Goal: Task Accomplishment & Management: Use online tool/utility

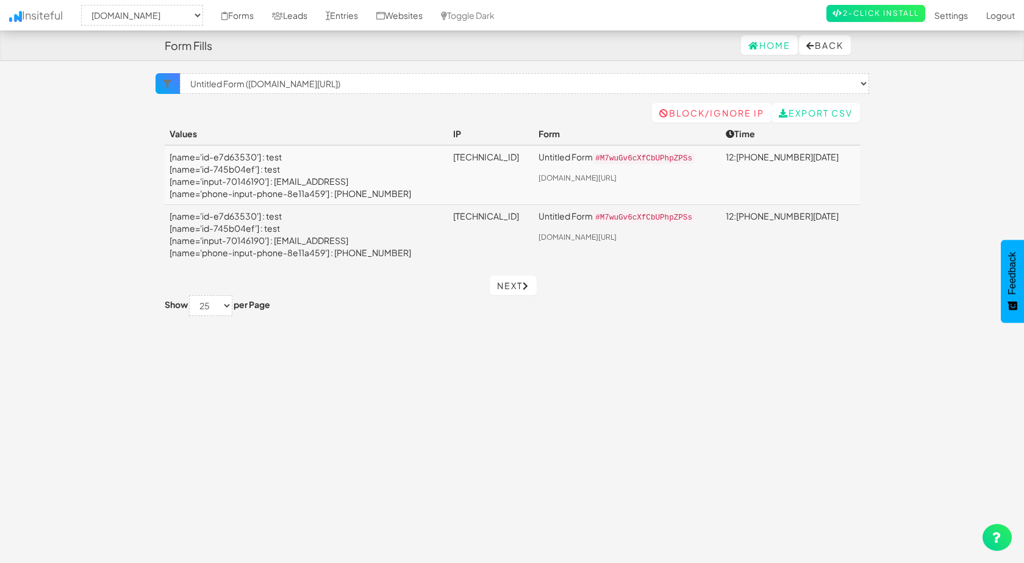
select select "2411"
select select "f68af8a98027402.09373522"
click at [90, 195] on body "Form Fills Home Back Toggle navigation Insiteful -- None -- www.carinjurypayout…" at bounding box center [512, 291] width 1024 height 582
click at [253, 15] on link "Forms" at bounding box center [237, 15] width 51 height 30
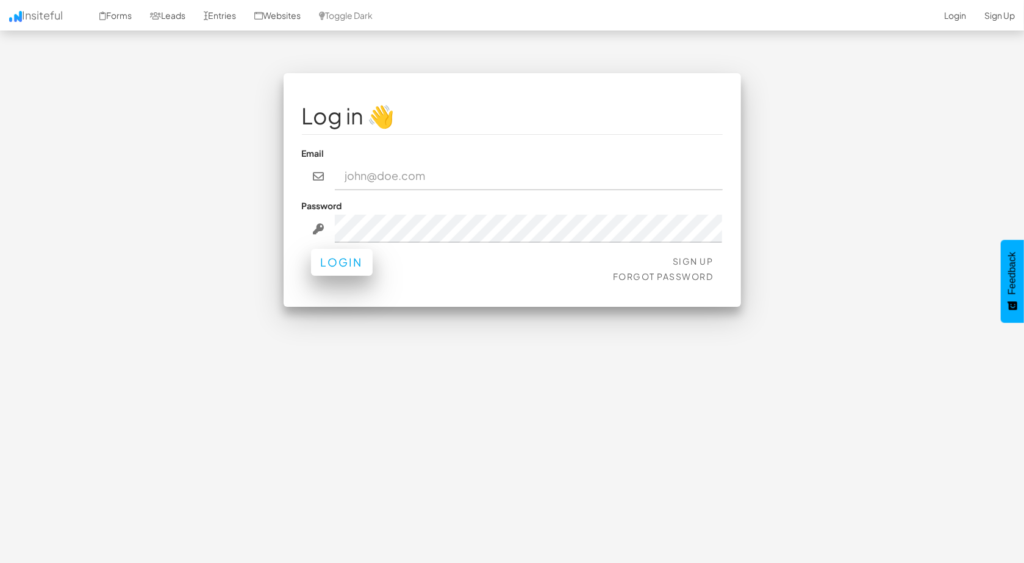
type input "[EMAIL_ADDRESS][DOMAIN_NAME]"
click at [340, 265] on button "Login" at bounding box center [342, 262] width 62 height 27
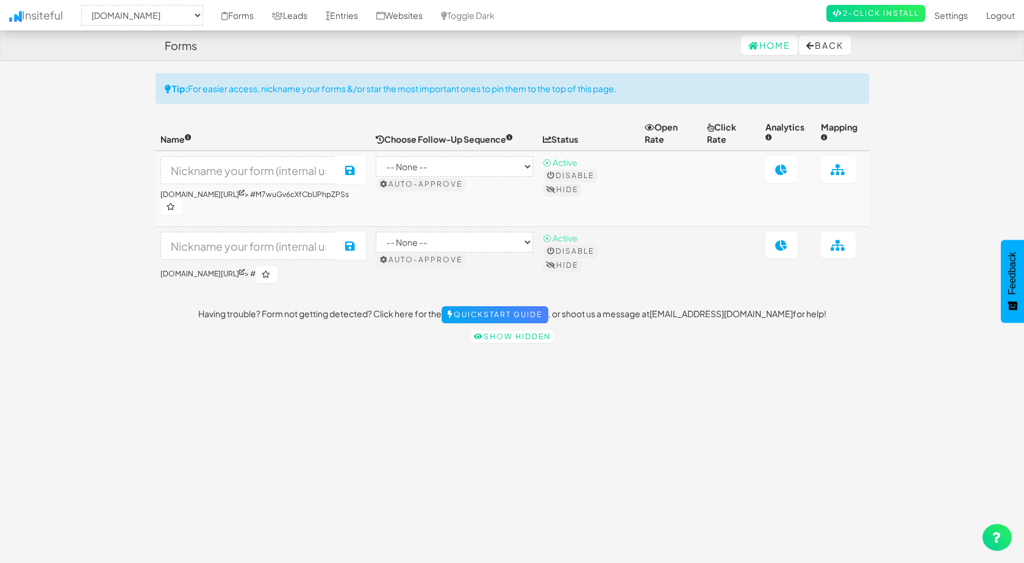
select select "2411"
click at [846, 246] on link at bounding box center [838, 245] width 35 height 27
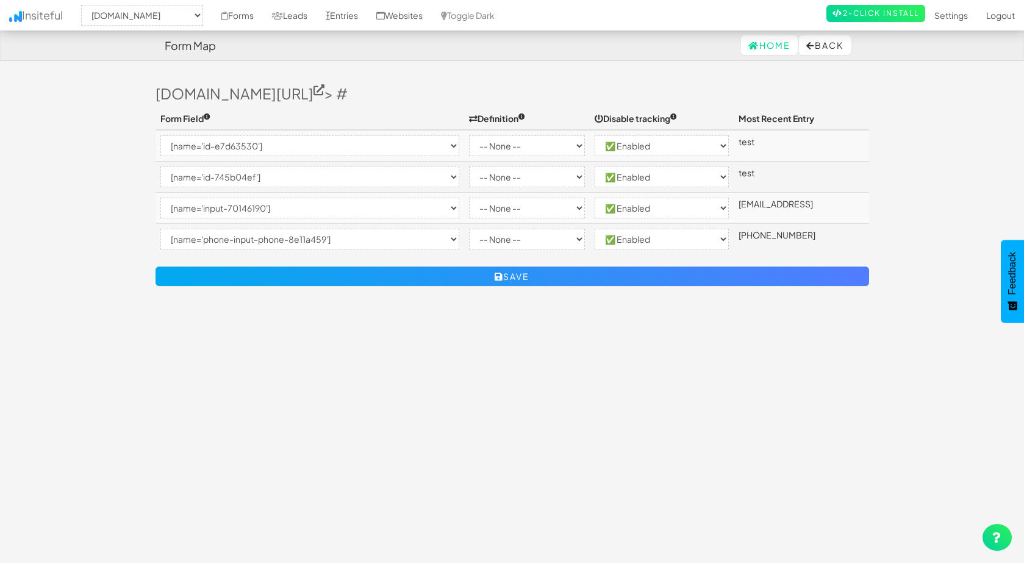
select select "2411"
select select "[name='id-e7d63530']"
select select "enabled"
select select "[name='id-745b04ef']"
select select "enabled"
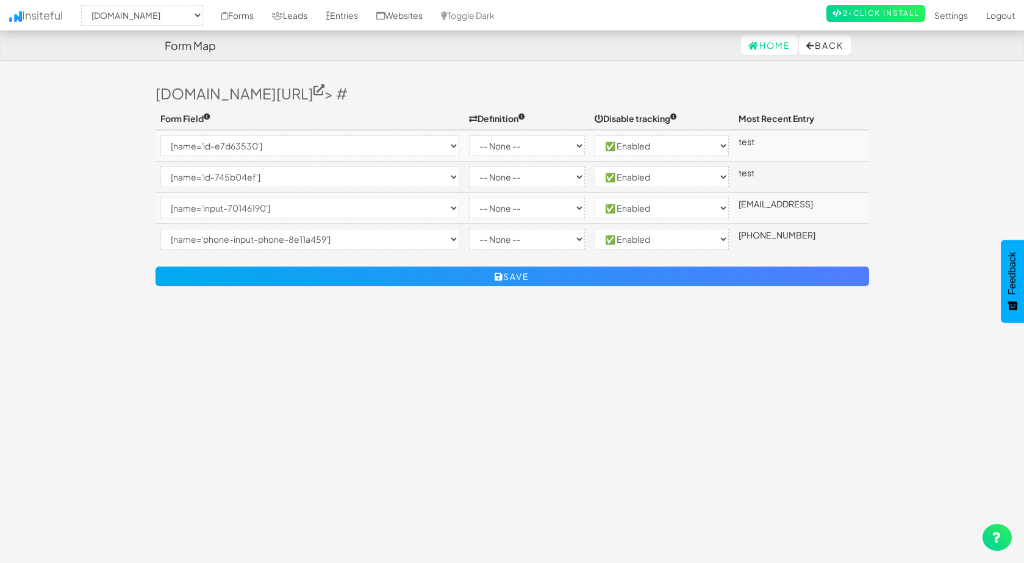
select select "[name='input-70146190']"
select select "enabled"
select select "[name='phone-input-phone-8e11a459']"
select select "enabled"
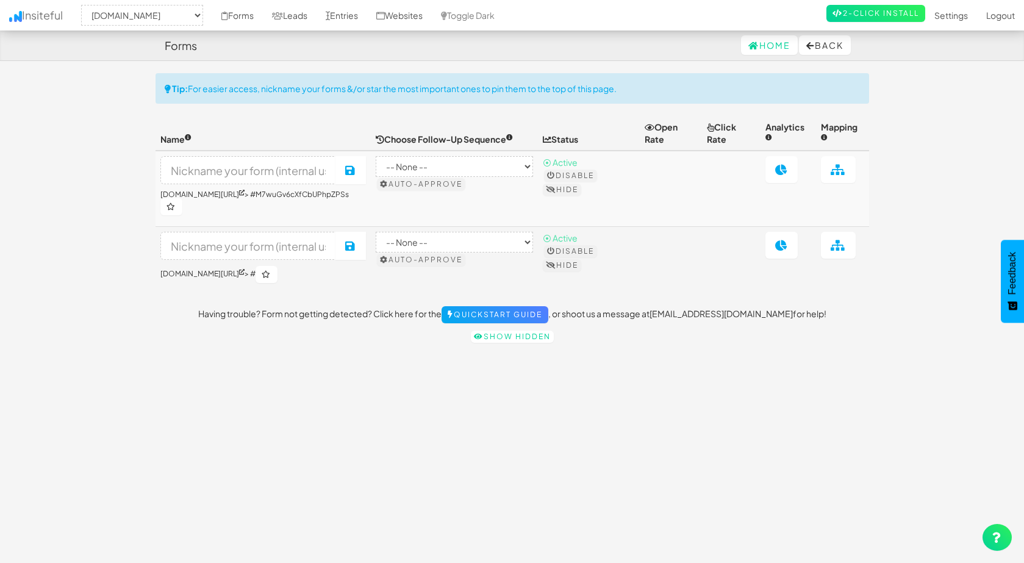
select select "2411"
click at [834, 160] on link at bounding box center [838, 169] width 35 height 27
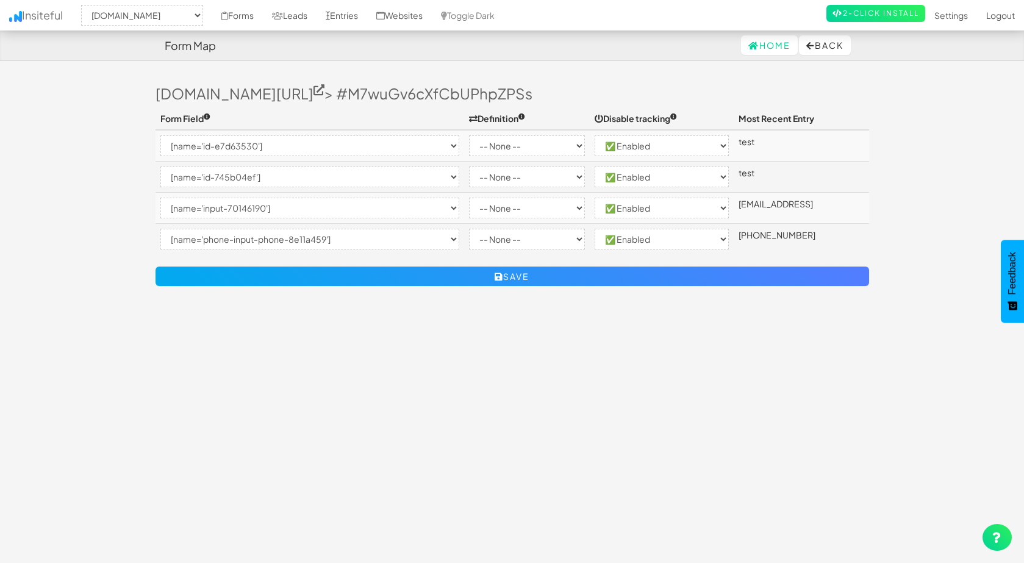
select select "2411"
select select "[name='id-e7d63530']"
select select "enabled"
select select "[name='id-745b04ef']"
select select "enabled"
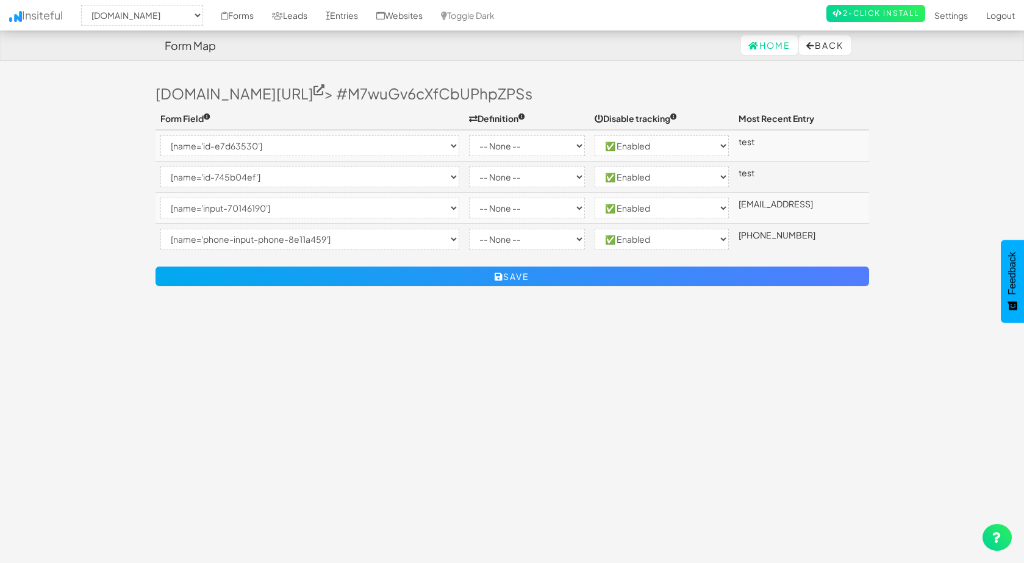
select select "[name='input-70146190']"
select select "enabled"
select select "[name='phone-input-phone-8e11a459']"
select select "enabled"
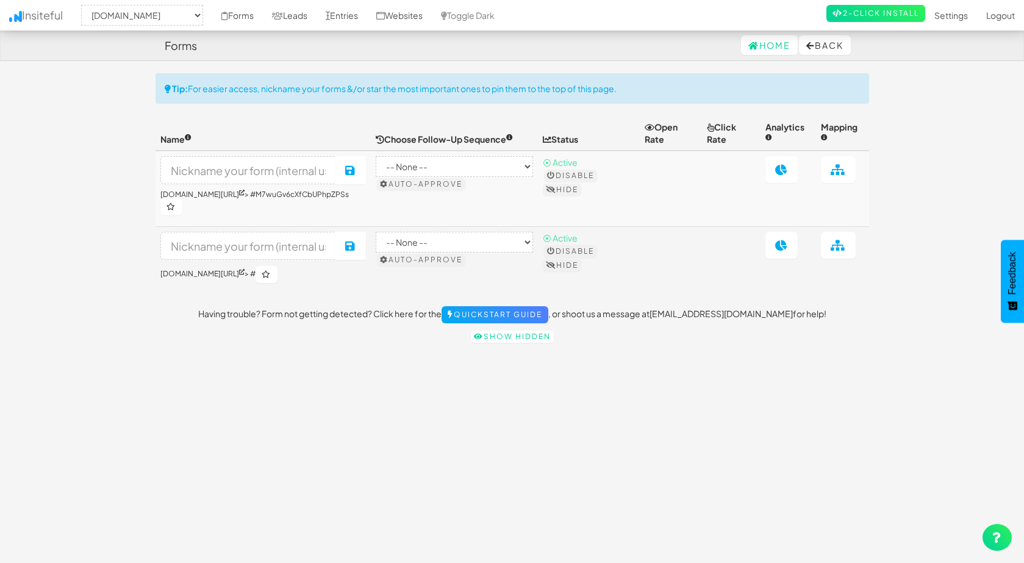
select select "2411"
click at [834, 240] on icon at bounding box center [838, 245] width 15 height 11
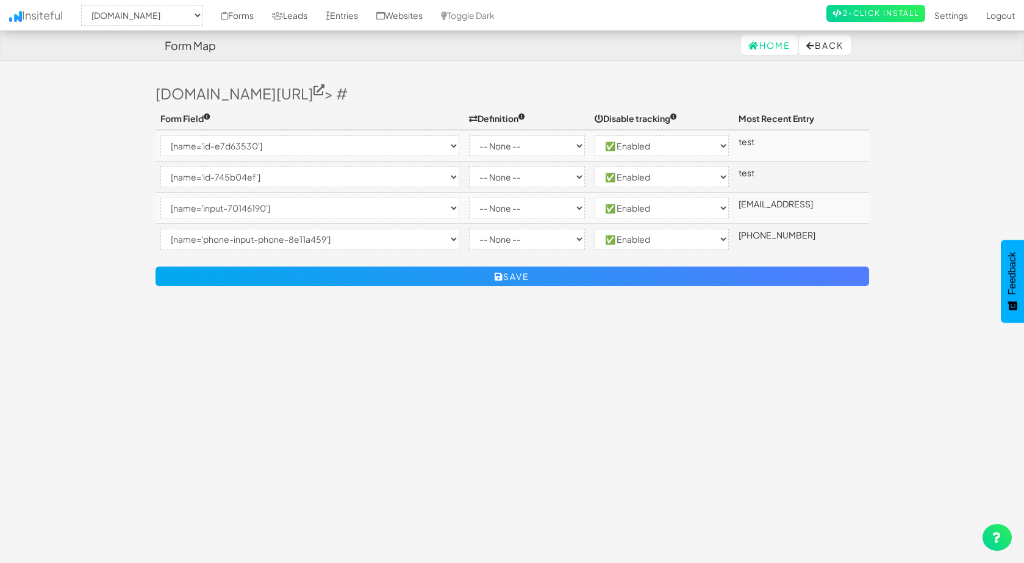
select select "2411"
select select "[name='id-e7d63530']"
select select "enabled"
select select "[name='id-745b04ef']"
select select "enabled"
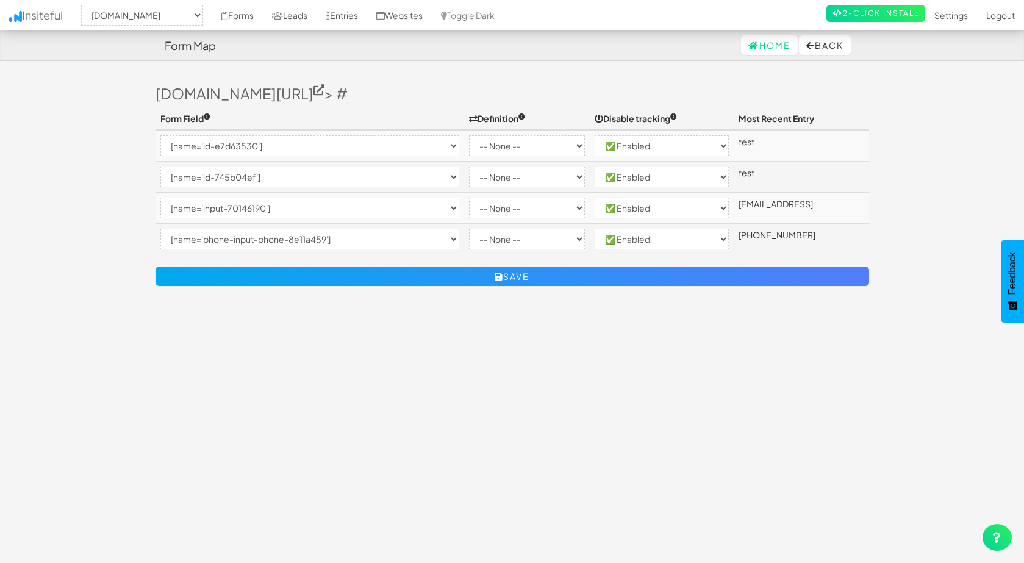
select select "[name='input-70146190']"
select select "enabled"
select select "[name='phone-input-phone-8e11a459']"
select select "enabled"
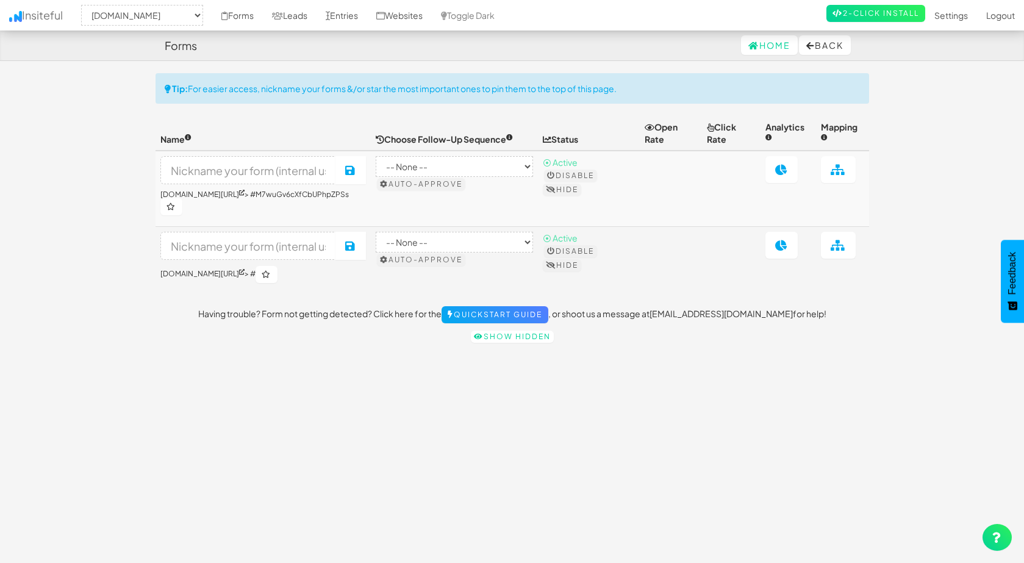
select select "2411"
click at [101, 150] on body "Forms Home Back Toggle navigation Insiteful -- None -- www.carinjurypayouts.com…" at bounding box center [512, 291] width 1024 height 582
click at [662, 192] on td at bounding box center [671, 189] width 62 height 76
select select "2411"
click at [354, 16] on link "Entries" at bounding box center [341, 15] width 51 height 30
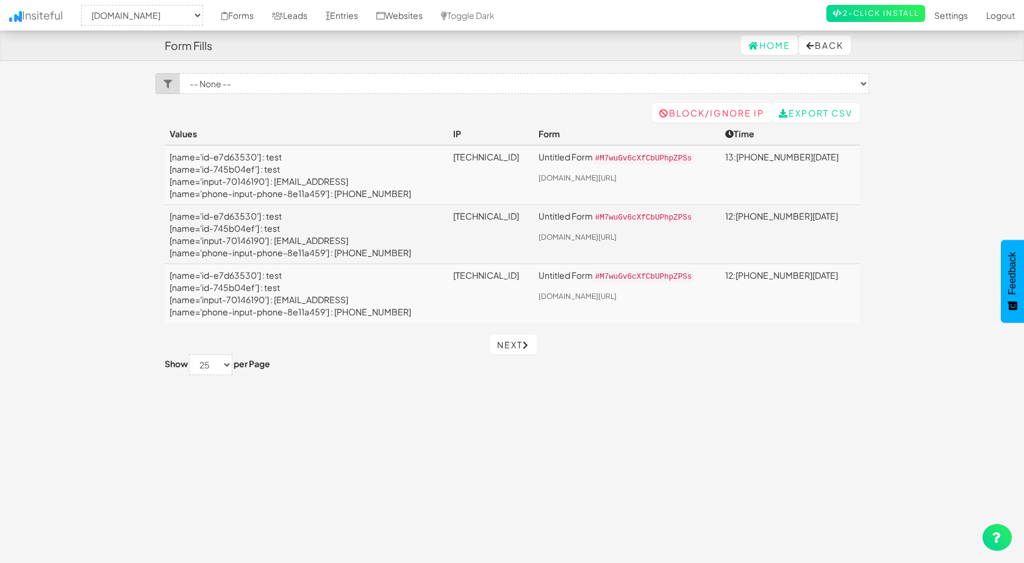
select select "2411"
click at [244, 16] on link "Forms" at bounding box center [237, 15] width 51 height 30
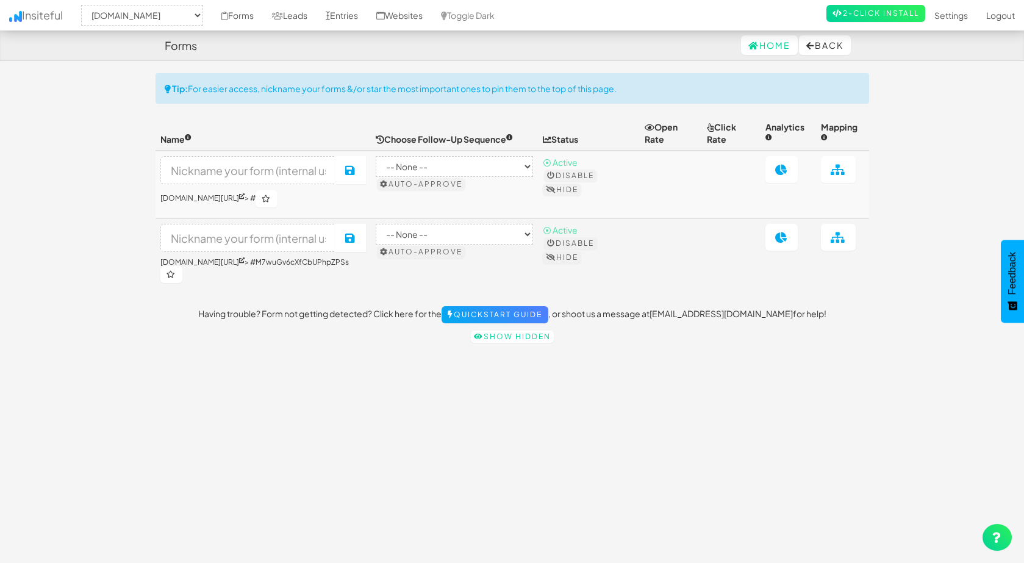
select select "2412"
click at [286, 164] on input at bounding box center [248, 170] width 176 height 28
type input "T"
type input "The form"
click at [267, 229] on input at bounding box center [248, 238] width 176 height 28
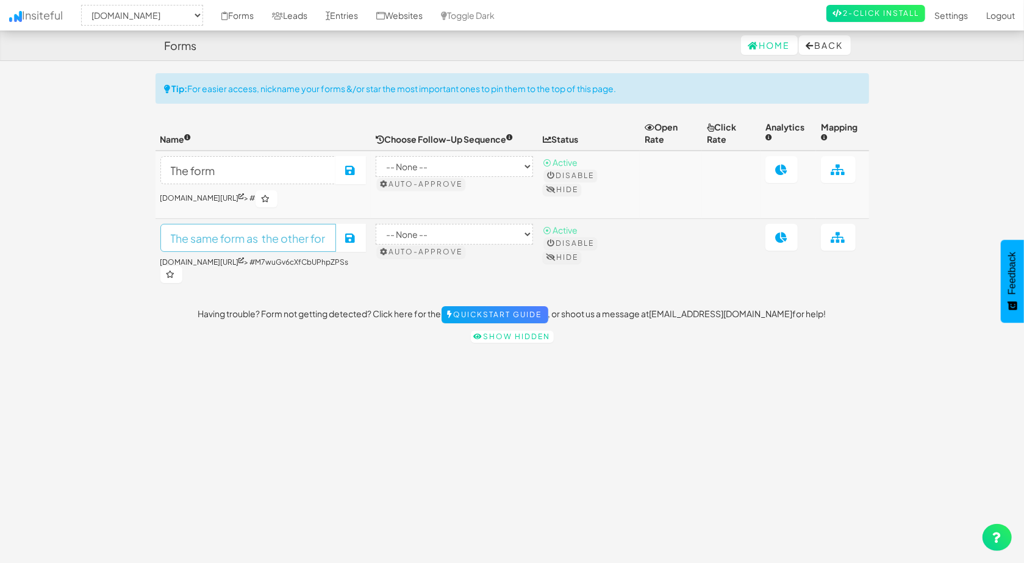
scroll to position [0, 2]
type input "The same form as the other form"
click at [361, 348] on div "Toggle navigation Insiteful -- None -- www.carinjurypayouts.com accommodating-p…" at bounding box center [511, 312] width 713 height 479
click at [366, 173] on button "Save" at bounding box center [350, 170] width 30 height 28
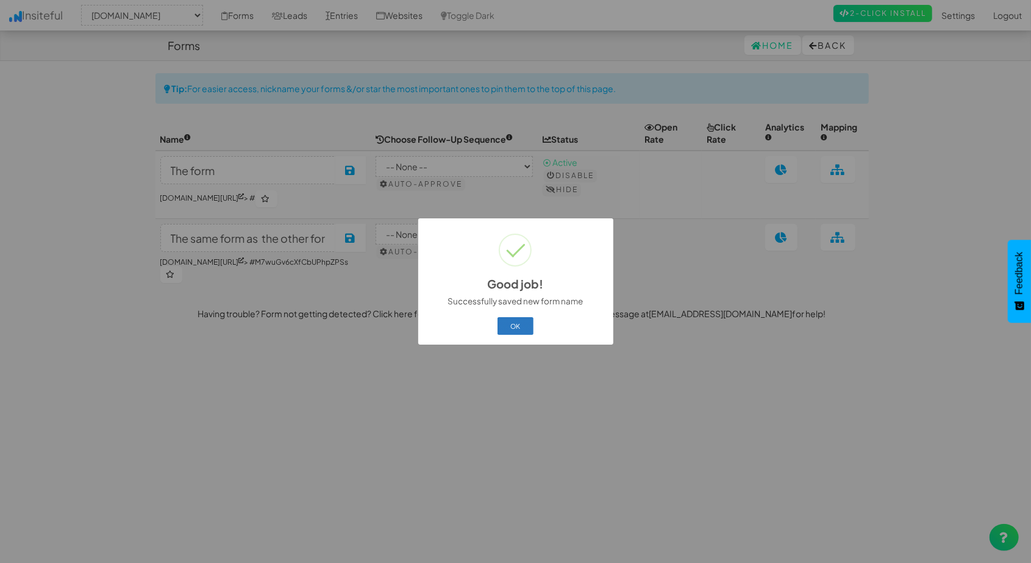
click at [510, 324] on button "OK" at bounding box center [516, 325] width 36 height 17
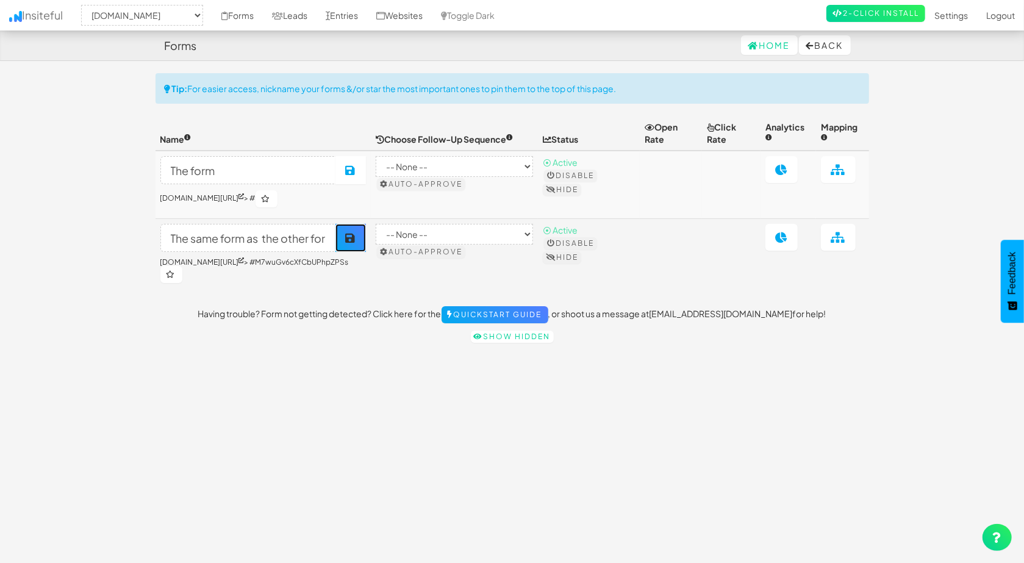
click at [366, 236] on button "Save" at bounding box center [350, 238] width 30 height 28
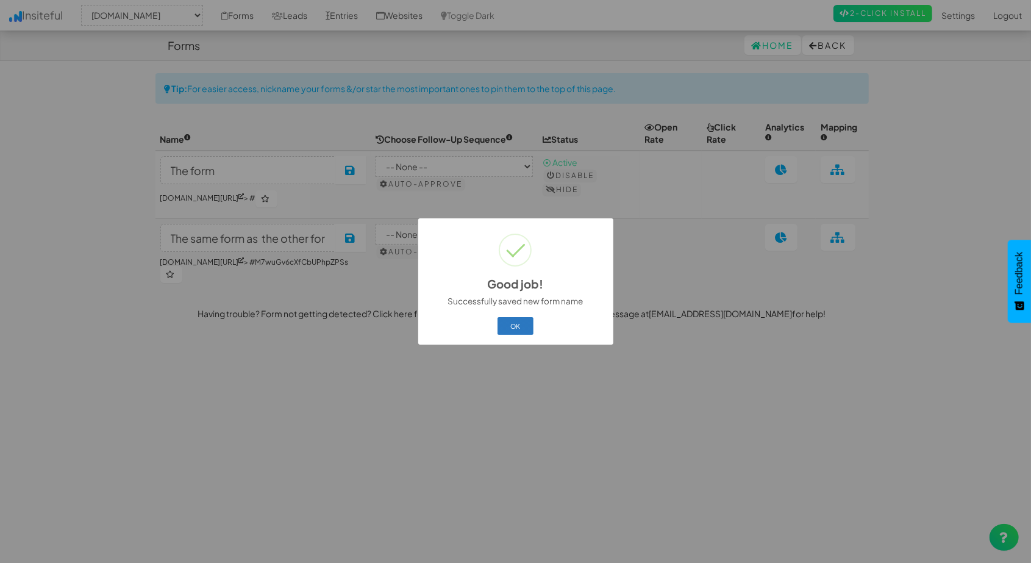
click at [532, 327] on button "OK" at bounding box center [516, 325] width 36 height 17
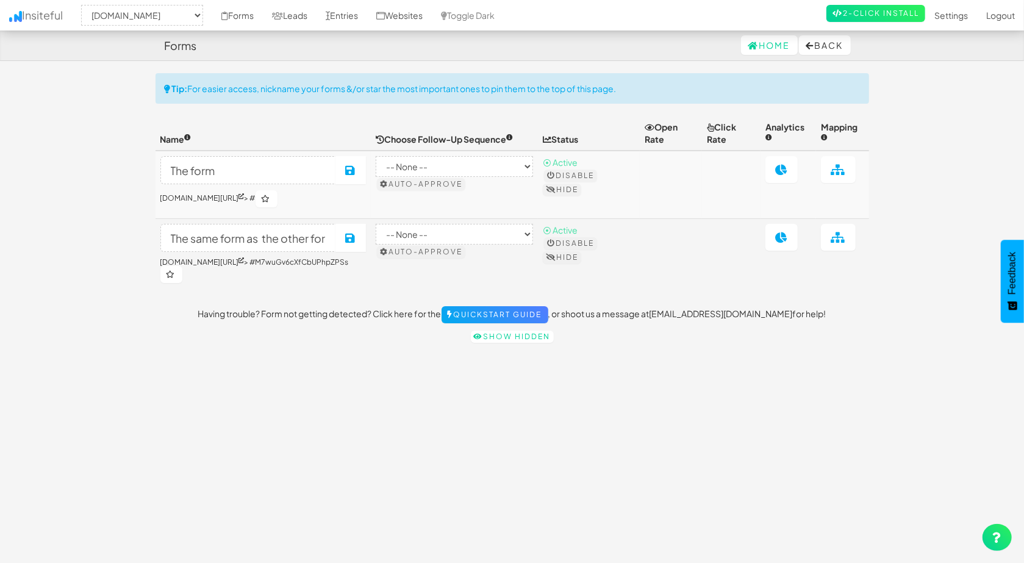
click at [609, 281] on td "⦿ Active Disable Hide" at bounding box center [589, 257] width 102 height 76
click at [532, 169] on select "-- None -- B2B (Plain) by Insiteful Checkout (Rich HTML) by Insiteful Checkout …" at bounding box center [454, 166] width 157 height 21
click at [531, 168] on select "-- None -- B2B (Plain) by Insiteful Checkout (Rich HTML) by Insiteful Checkout …" at bounding box center [454, 166] width 157 height 21
click at [529, 160] on select "-- None -- B2B (Plain) by Insiteful Checkout (Rich HTML) by Insiteful Checkout …" at bounding box center [454, 166] width 157 height 21
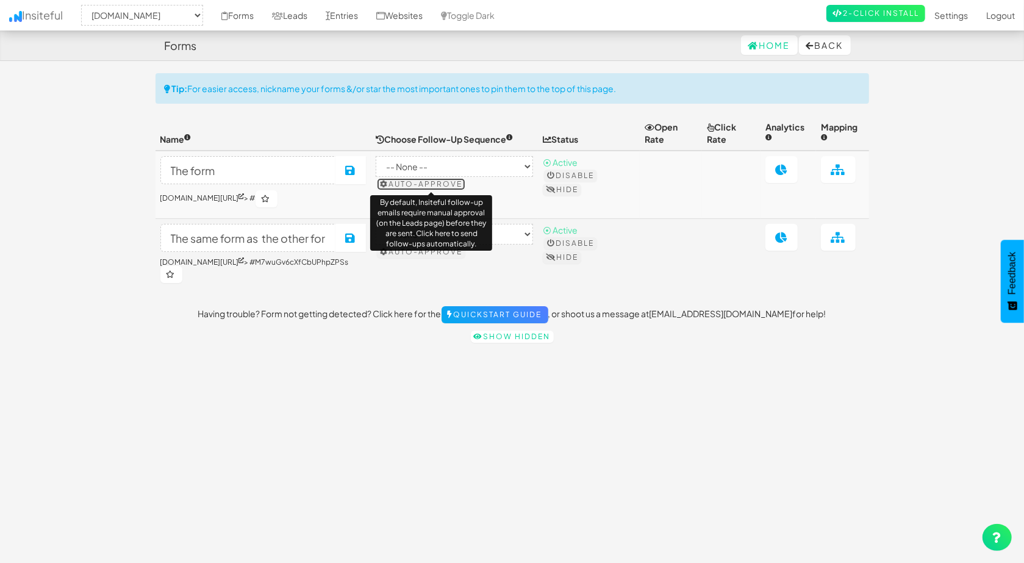
click at [443, 186] on button "Auto-approve" at bounding box center [421, 184] width 88 height 12
click at [652, 260] on td at bounding box center [671, 257] width 62 height 76
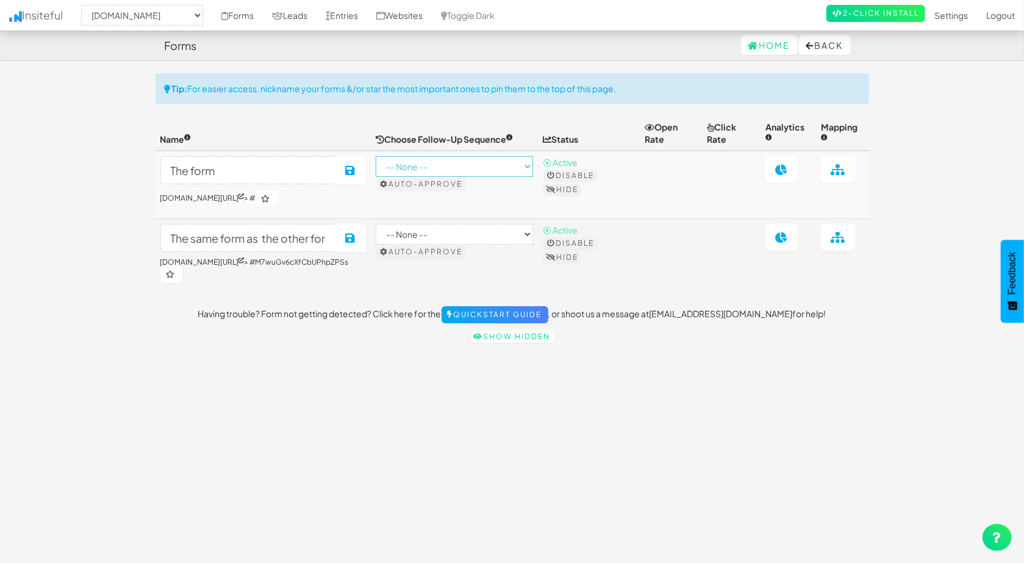
click at [466, 162] on select "-- None -- B2B (Plain) by Insiteful Checkout (Rich HTML) by Insiteful Checkout …" at bounding box center [454, 166] width 157 height 21
click at [50, 12] on link "Insiteful" at bounding box center [36, 15] width 72 height 30
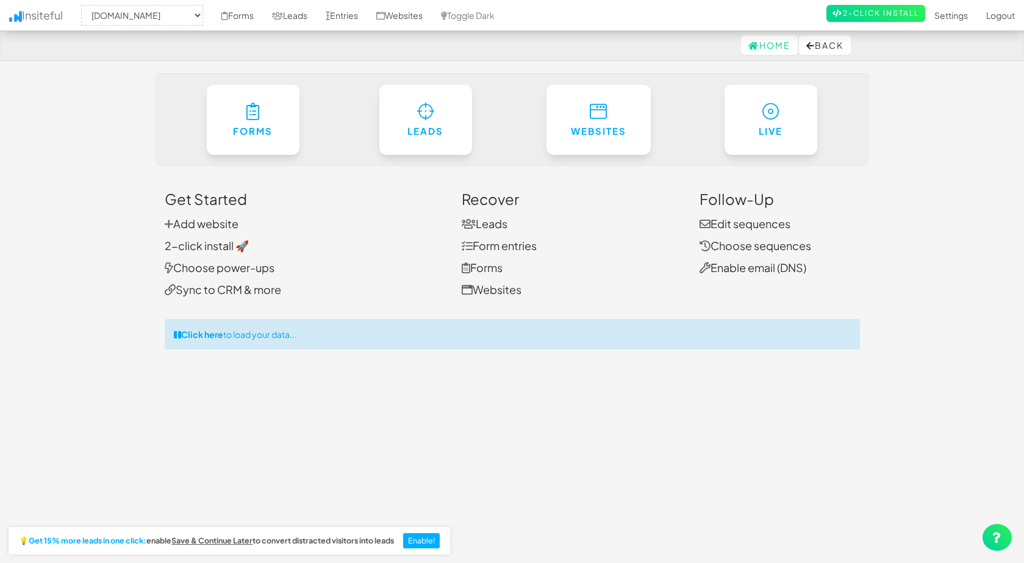
select select "2412"
click at [305, 10] on link "Leads" at bounding box center [290, 15] width 54 height 30
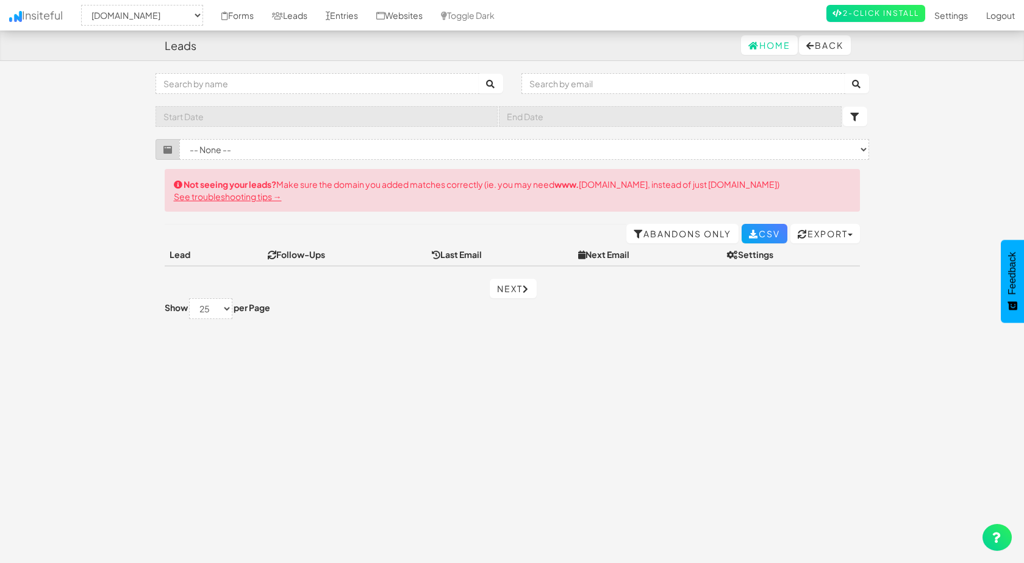
select select "2412"
click at [357, 141] on select "-- None --" at bounding box center [524, 149] width 690 height 21
click at [356, 145] on select "-- None --" at bounding box center [524, 149] width 690 height 21
select select "2412"
click at [506, 144] on select "-- None --" at bounding box center [524, 149] width 690 height 21
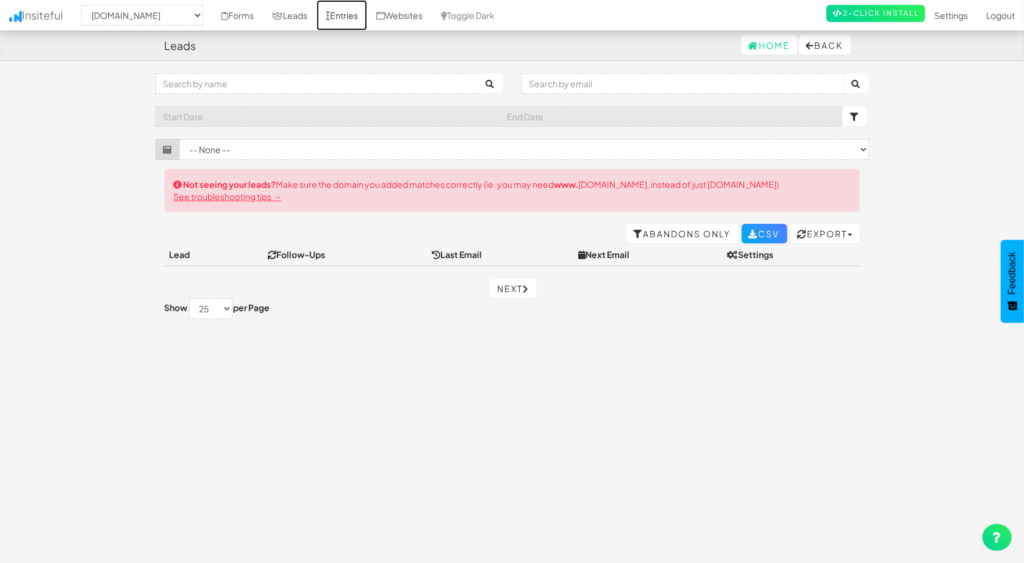
click at [362, 15] on link "Entries" at bounding box center [341, 15] width 51 height 30
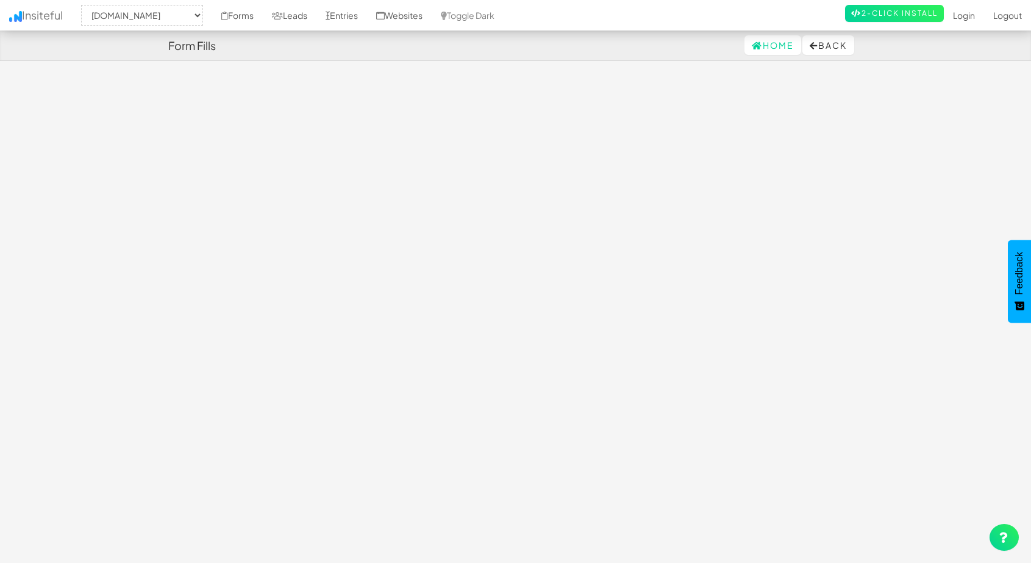
select select "2412"
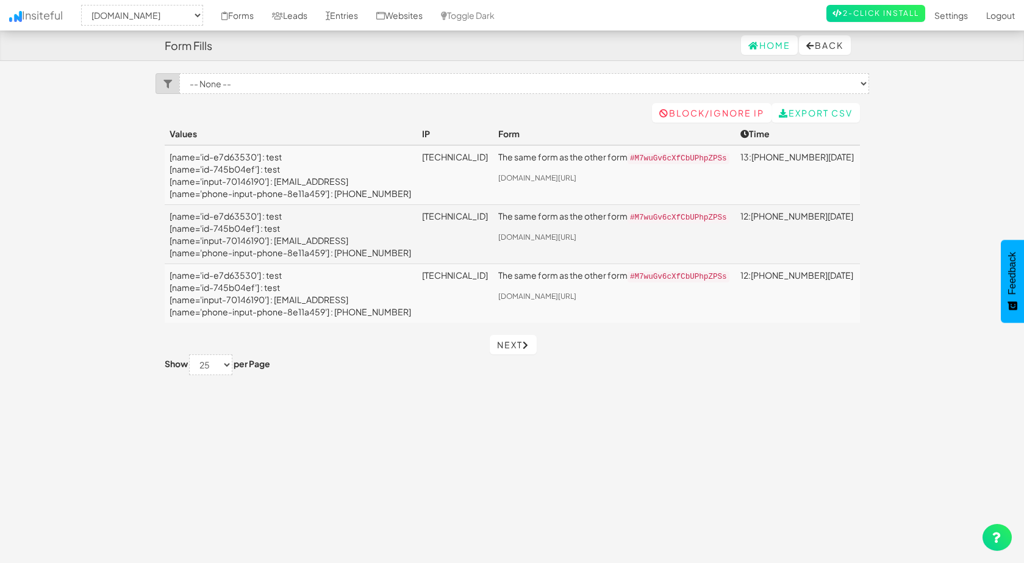
select select "2411"
click at [307, 18] on link "Leads" at bounding box center [290, 15] width 54 height 30
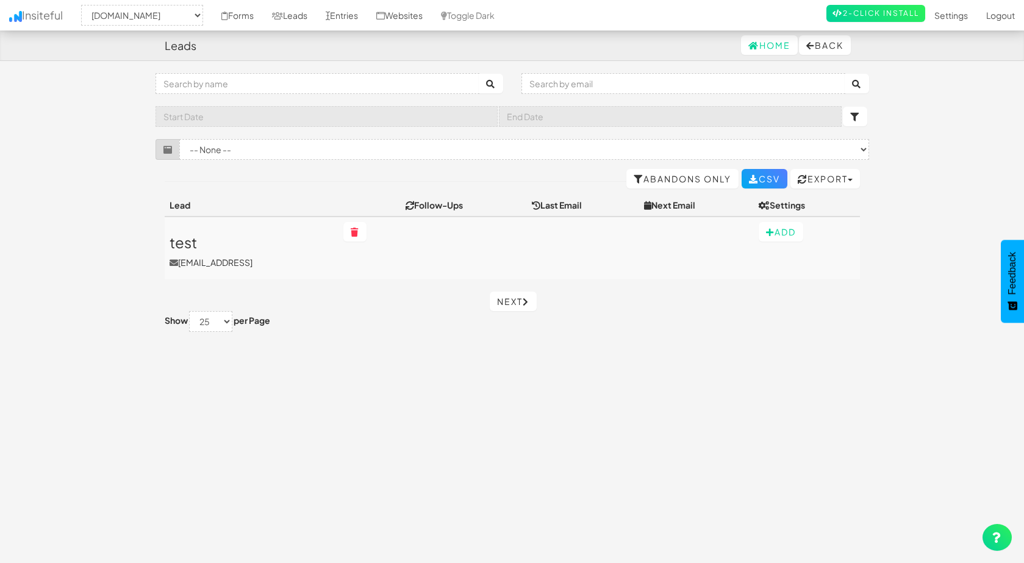
select select "2411"
click at [408, 17] on link "Websites" at bounding box center [399, 15] width 65 height 30
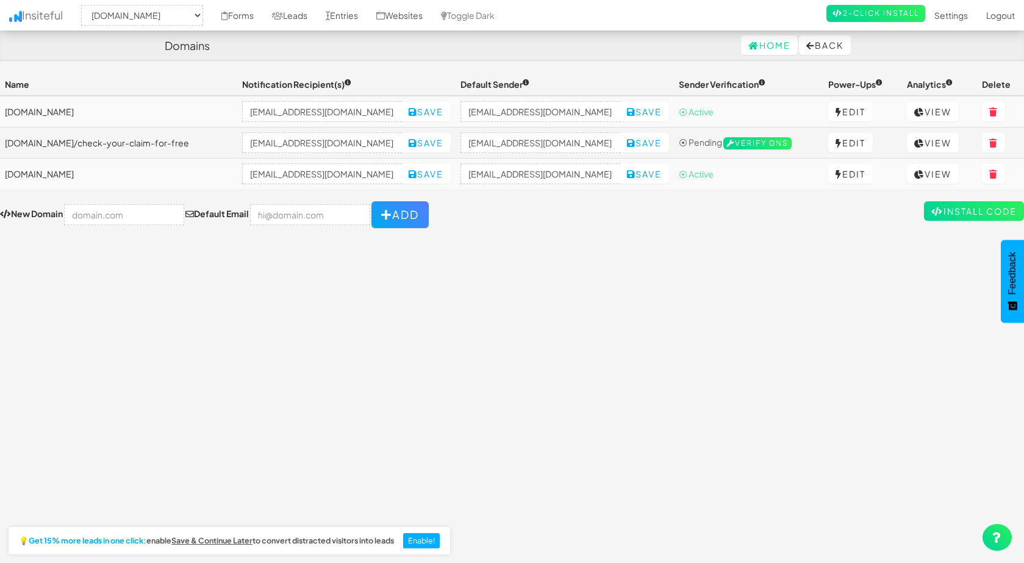
select select "2411"
click at [946, 14] on link "Settings" at bounding box center [951, 15] width 52 height 30
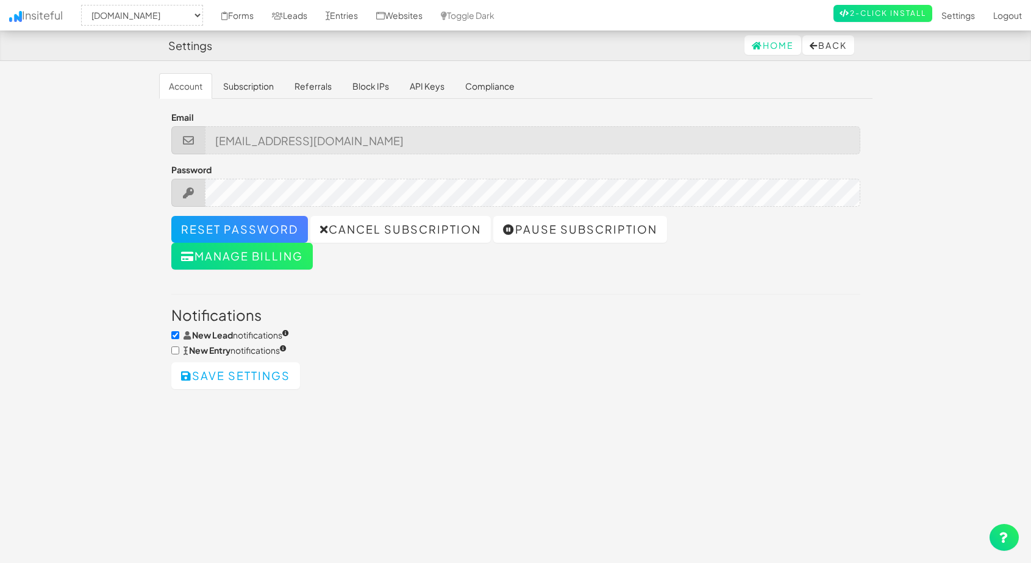
select select "2411"
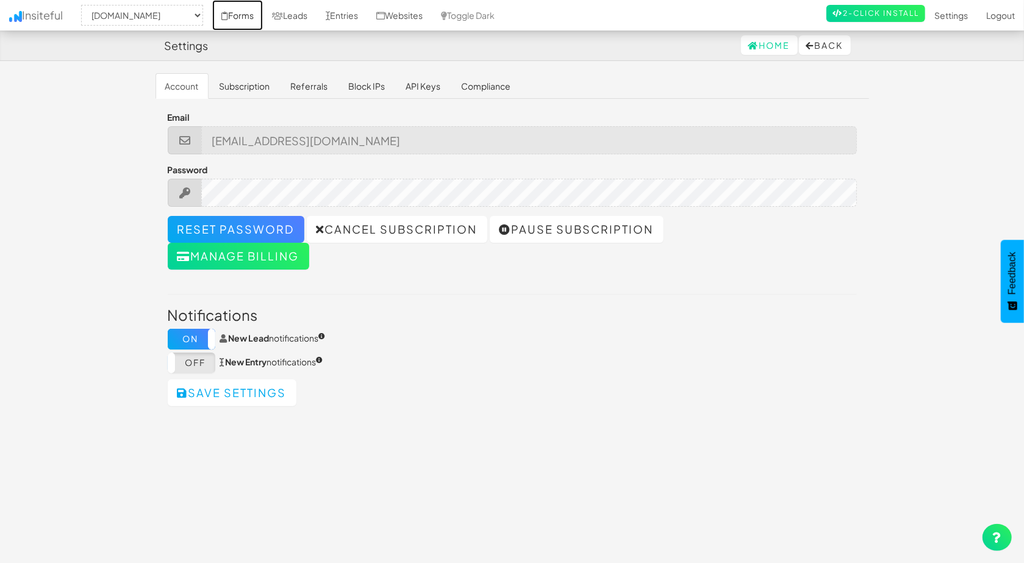
click at [238, 12] on link "Forms" at bounding box center [237, 15] width 51 height 30
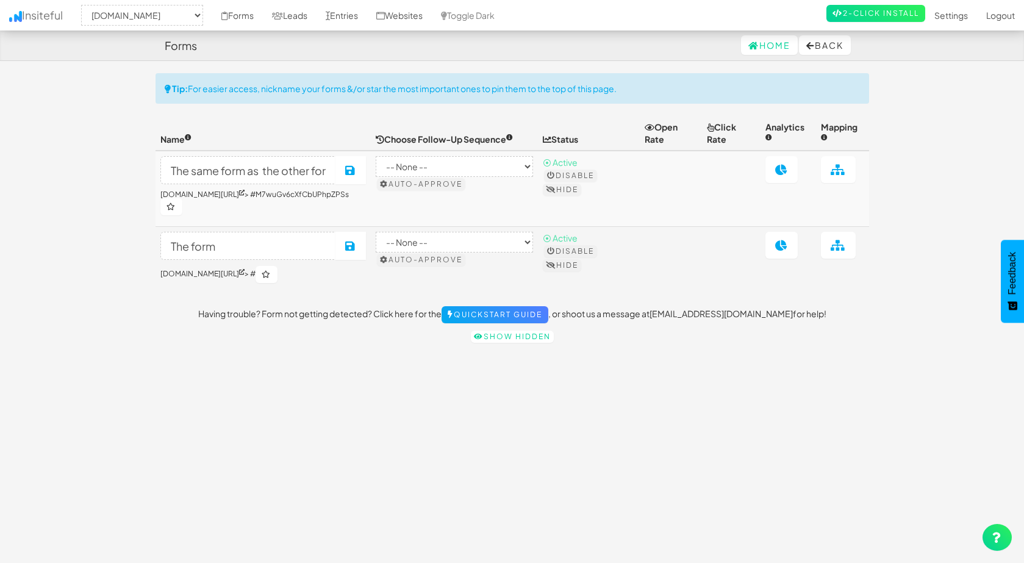
select select "2411"
click at [468, 169] on select "-- None -- B2B (Plain) by Insiteful Checkout (Rich HTML) by Insiteful Checkout …" at bounding box center [454, 166] width 157 height 21
select select "934"
click at [385, 156] on select "-- None -- B2B (Plain) by Insiteful Checkout (Rich HTML) by Insiteful Checkout …" at bounding box center [454, 166] width 157 height 21
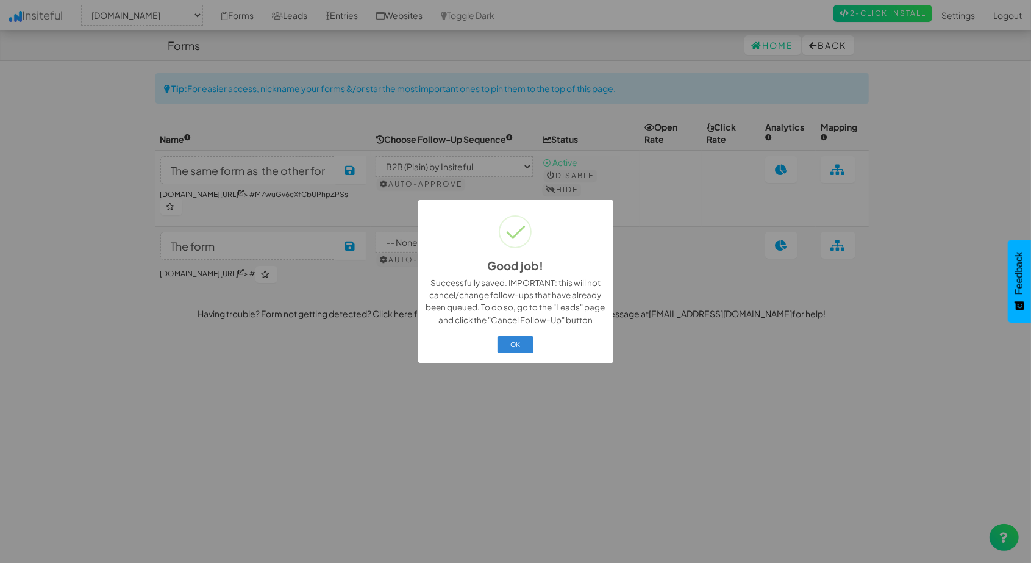
click at [504, 169] on div "Good job! × Successfully saved. IMPORTANT: this will not cancel/change follow-u…" at bounding box center [515, 281] width 1031 height 563
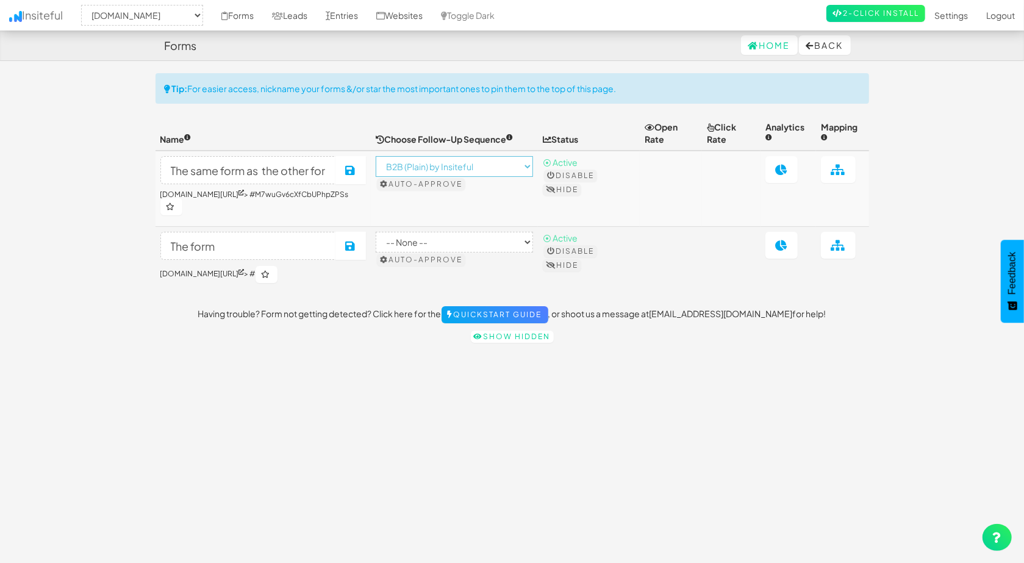
click at [505, 166] on select "-- None -- B2B (Plain) by Insiteful Checkout (Rich HTML) by Insiteful Checkout …" at bounding box center [454, 166] width 157 height 21
select select
click at [385, 156] on select "-- None -- B2B (Plain) by Insiteful Checkout (Rich HTML) by Insiteful Checkout …" at bounding box center [454, 166] width 157 height 21
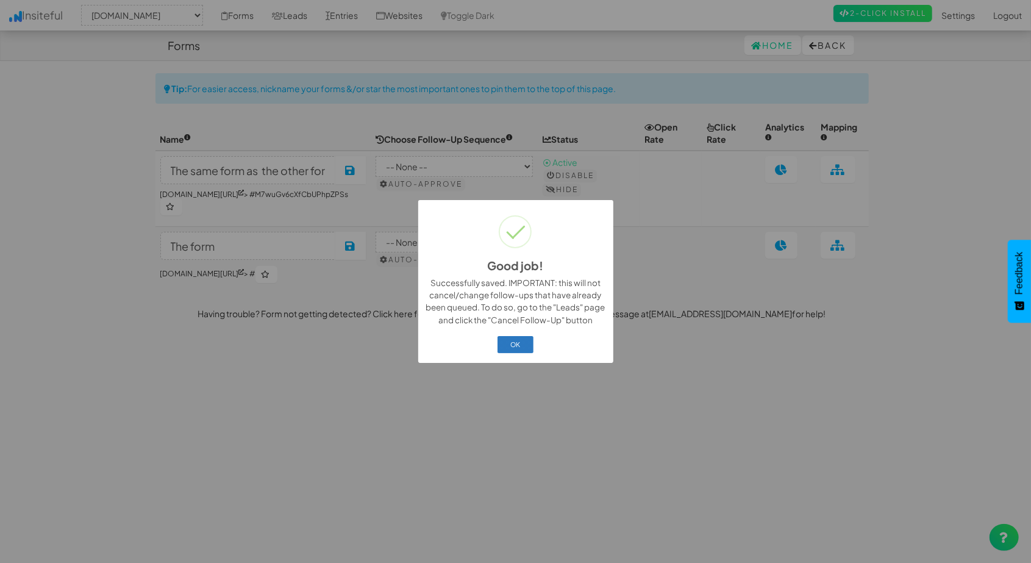
click at [523, 345] on button "OK" at bounding box center [516, 344] width 36 height 17
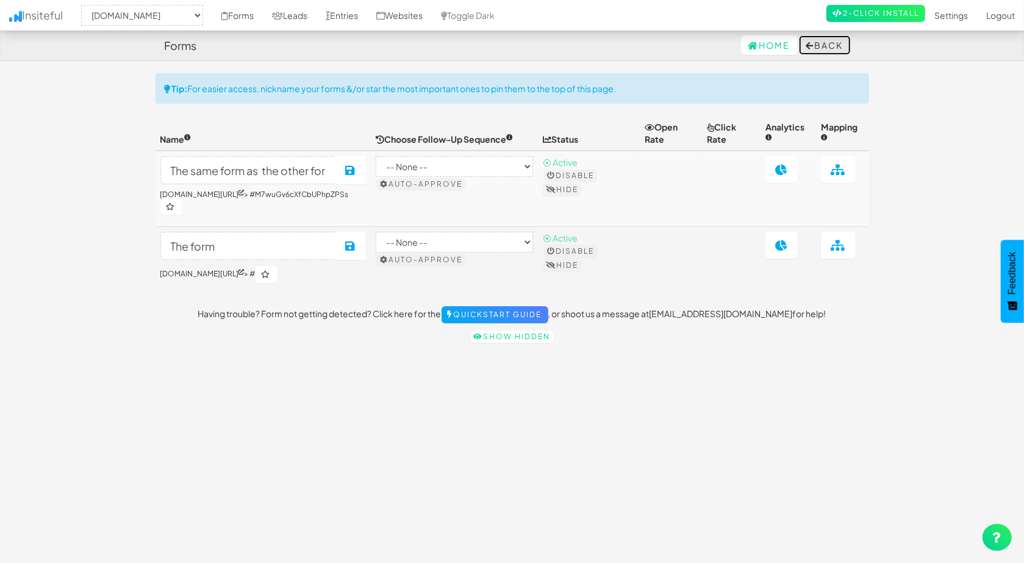
click at [813, 46] on button "Back" at bounding box center [825, 45] width 52 height 20
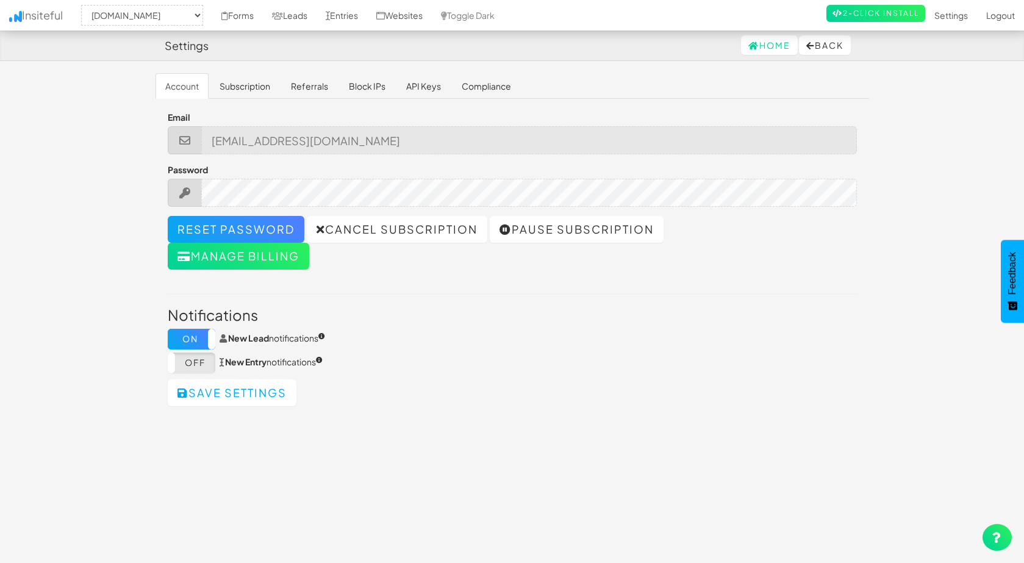
select select "2411"
click at [763, 53] on link "Home" at bounding box center [769, 45] width 57 height 20
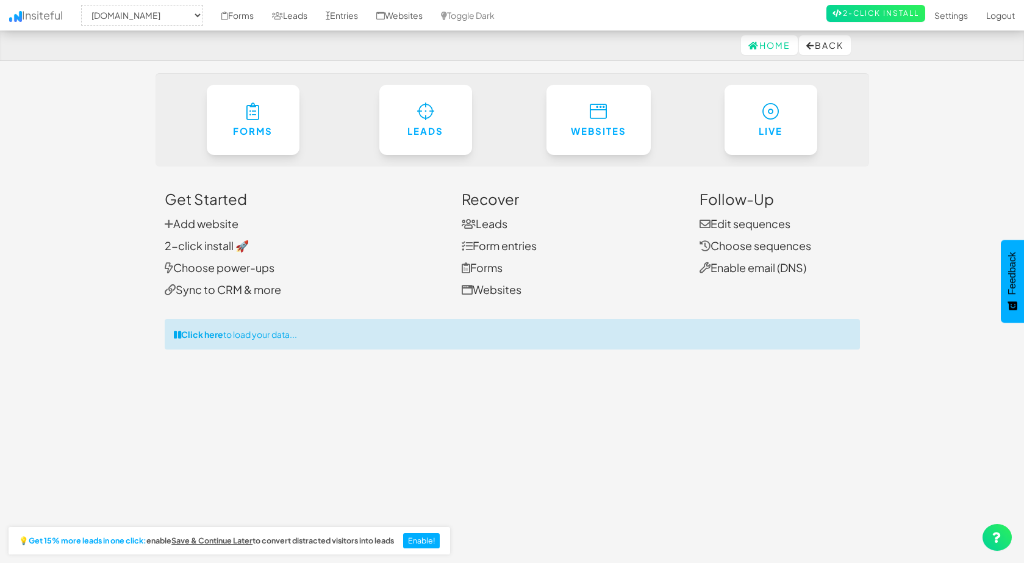
select select "2411"
click at [247, 337] on div "Click here to load your data..." at bounding box center [512, 334] width 695 height 30
click at [751, 223] on link "Edit sequences" at bounding box center [744, 223] width 91 height 14
click at [751, 225] on link "Edit sequences" at bounding box center [744, 223] width 91 height 14
click at [778, 225] on link "Edit sequences" at bounding box center [744, 223] width 91 height 14
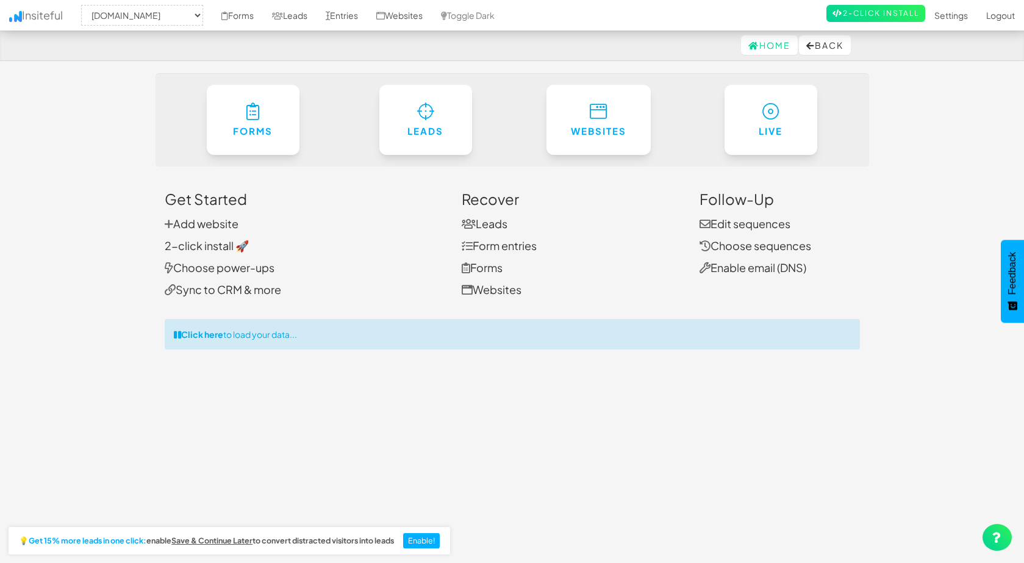
select select "2411"
click at [776, 223] on link "Edit sequences" at bounding box center [744, 223] width 91 height 14
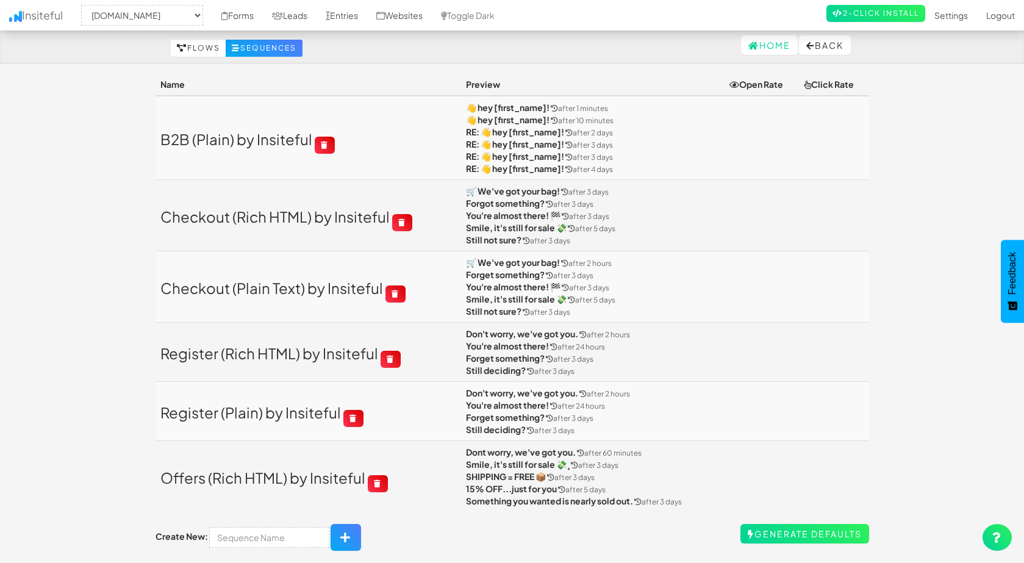
select select "2411"
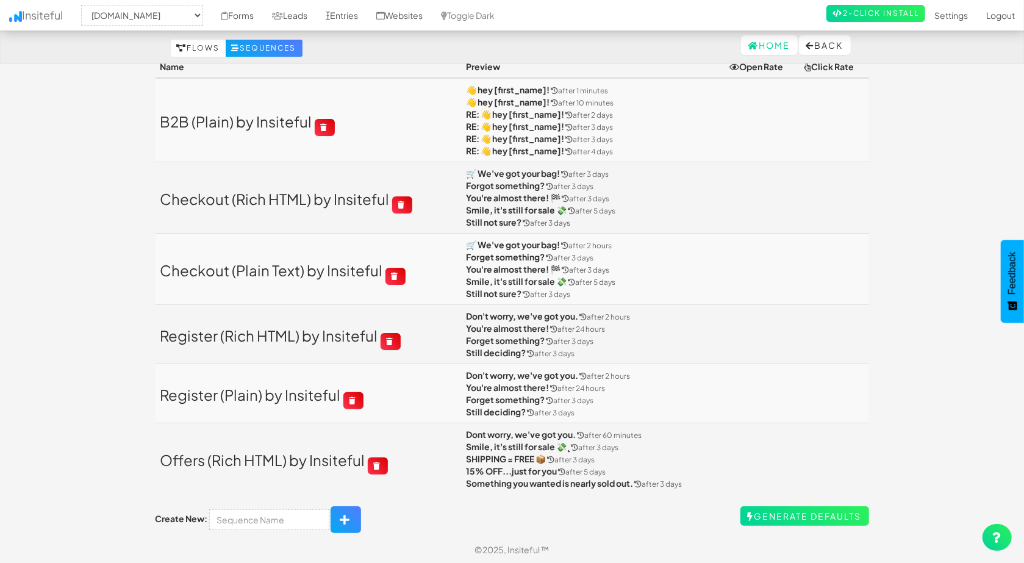
scroll to position [19, 0]
click at [281, 518] on input "text" at bounding box center [269, 518] width 120 height 21
type input "F"
type input "Actual Follow Up"
click at [344, 521] on button "button" at bounding box center [346, 518] width 30 height 27
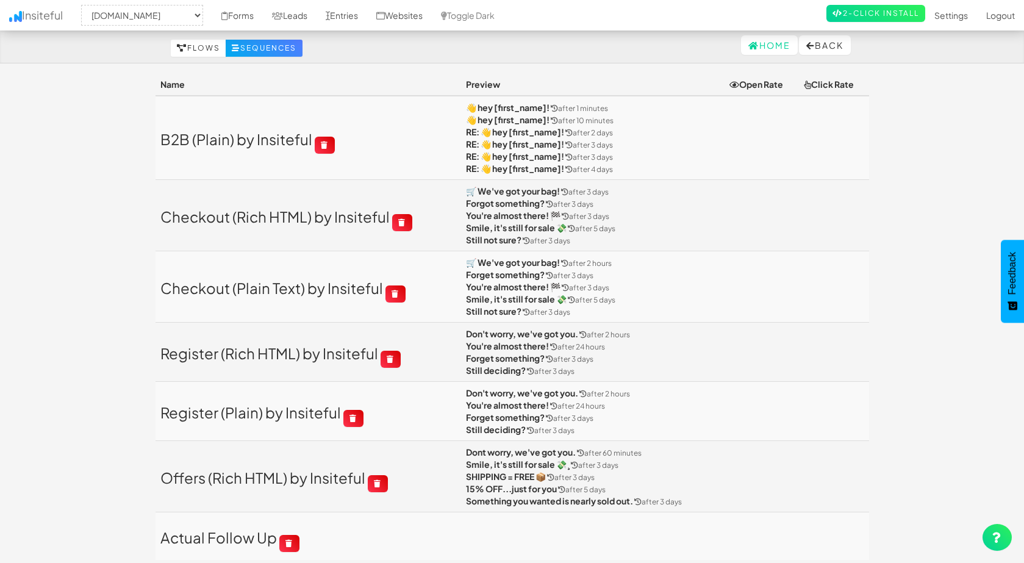
select select "2411"
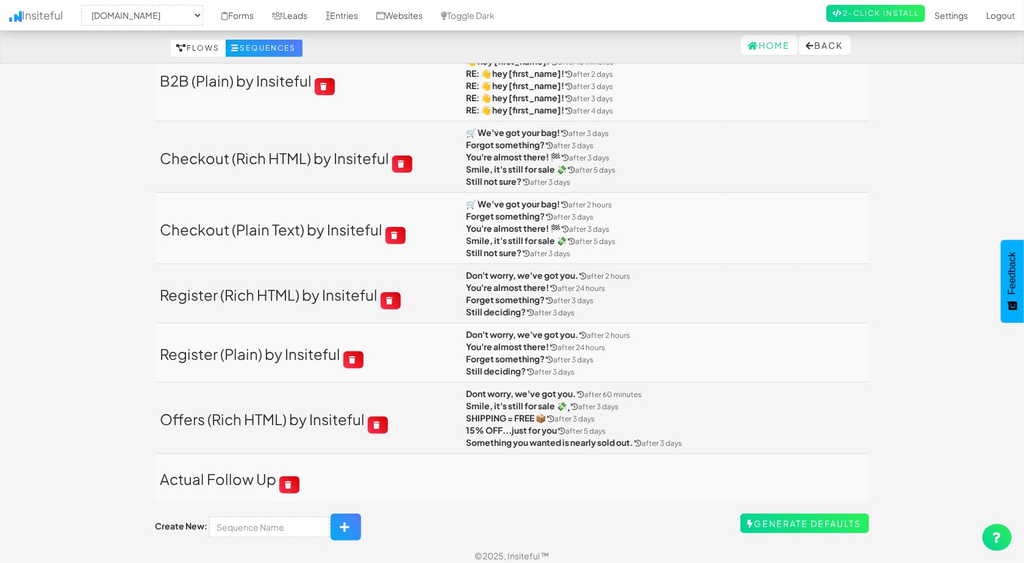
scroll to position [65, 0]
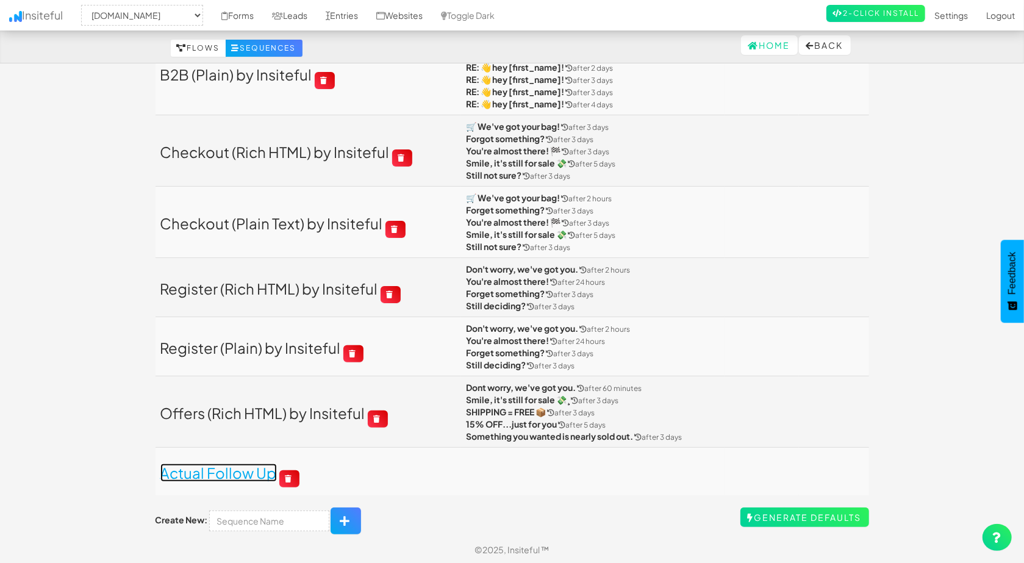
click at [251, 473] on link "Actual Follow Up" at bounding box center [218, 472] width 116 height 18
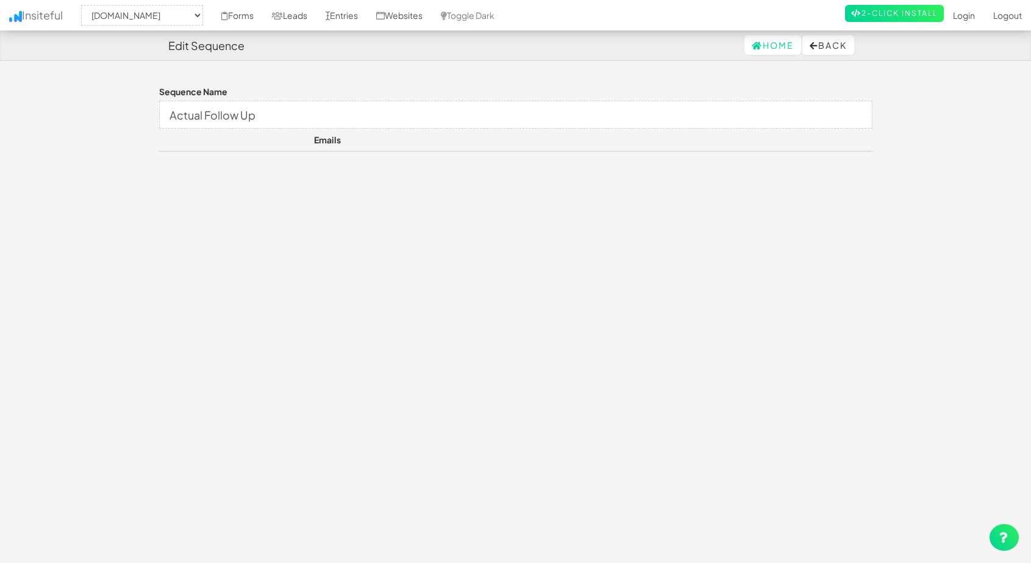
select select "2411"
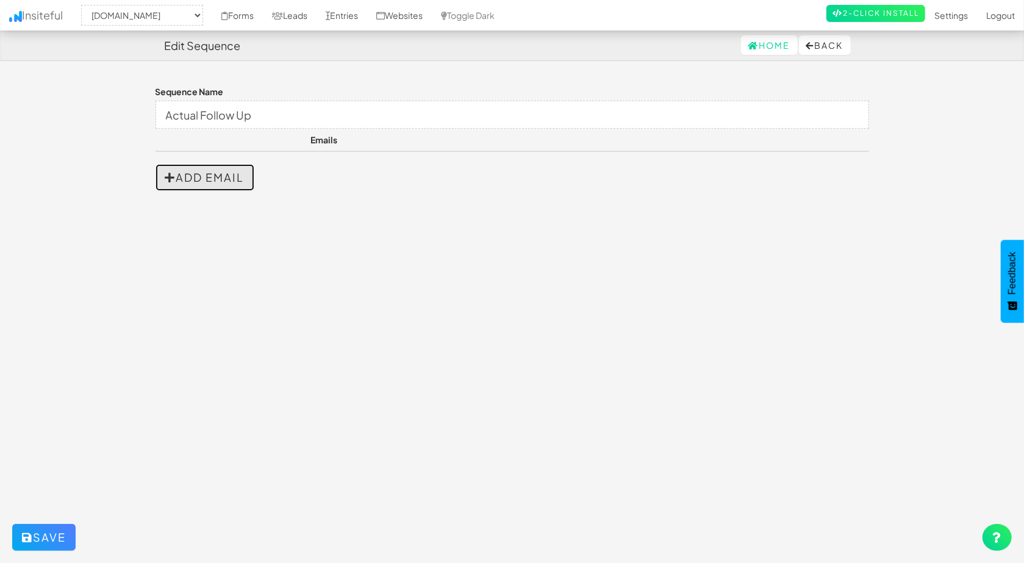
click at [211, 185] on button "Add Email" at bounding box center [204, 177] width 99 height 27
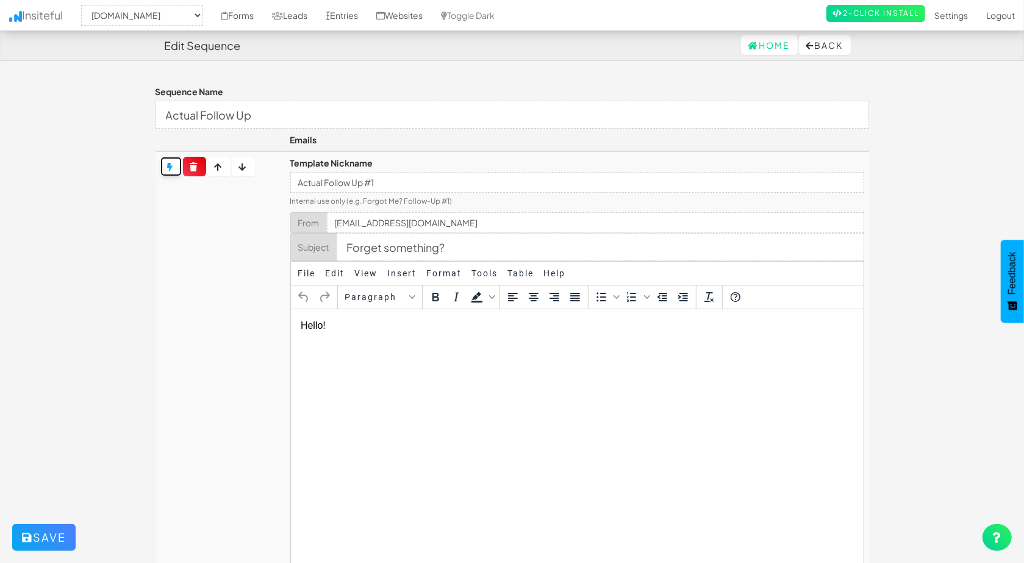
click at [168, 170] on icon at bounding box center [171, 167] width 7 height 9
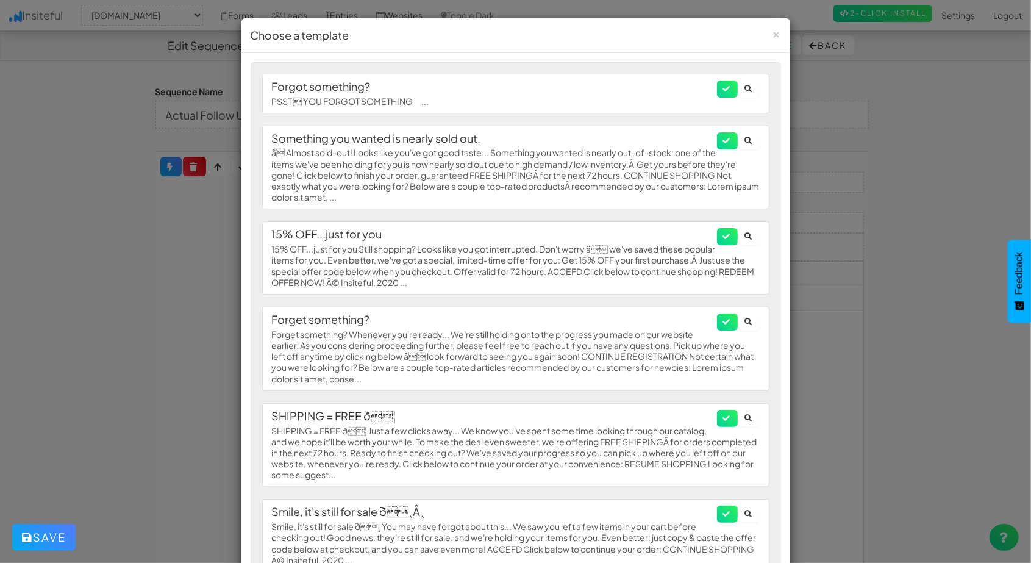
click at [125, 206] on div "× Choose a template Forgot something? PSST  YOU FORGOT SOMETHING ... Something…" at bounding box center [515, 281] width 1031 height 563
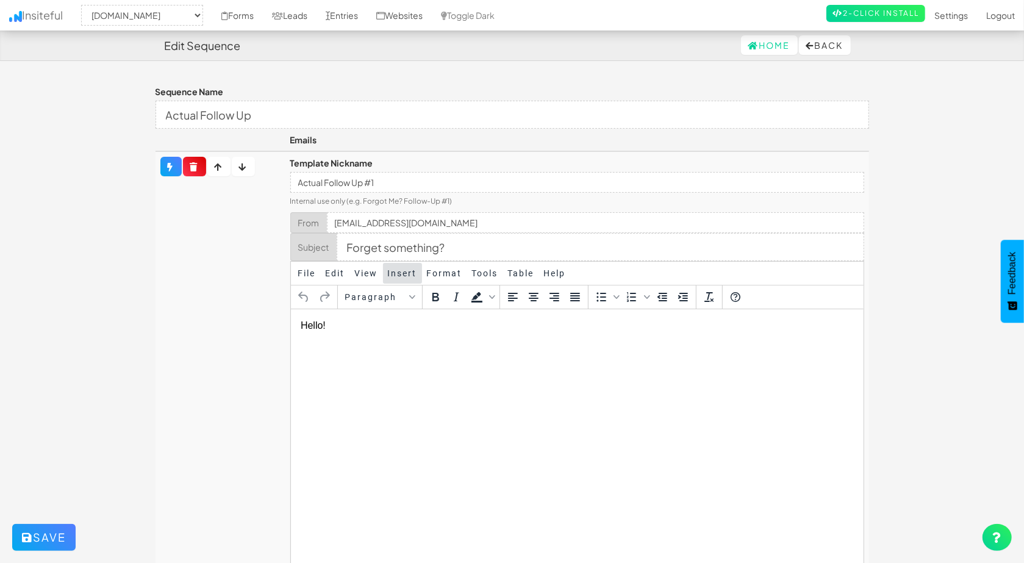
click at [401, 277] on span "Insert" at bounding box center [402, 273] width 29 height 10
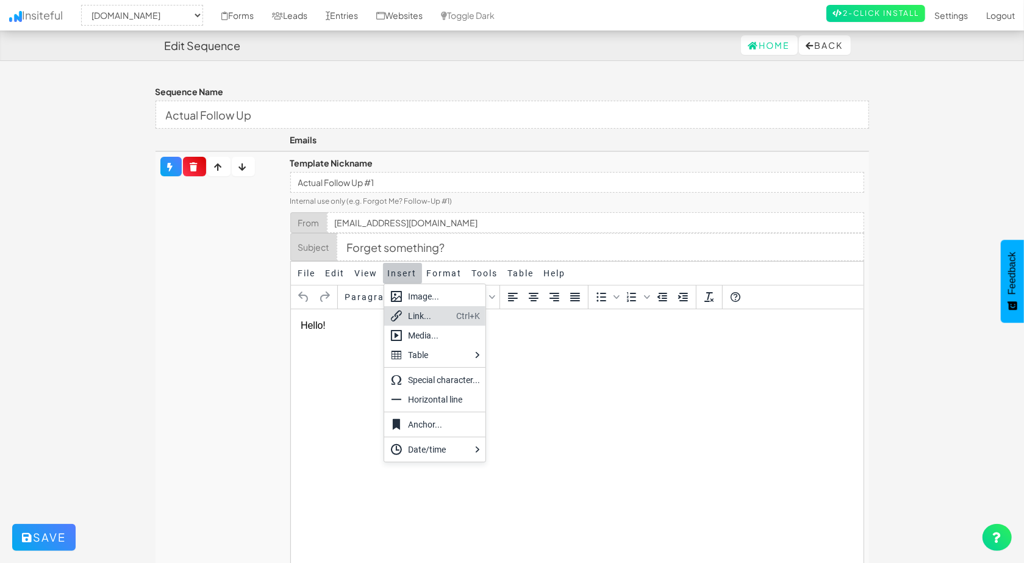
click at [431, 312] on div "Link..." at bounding box center [430, 316] width 43 height 15
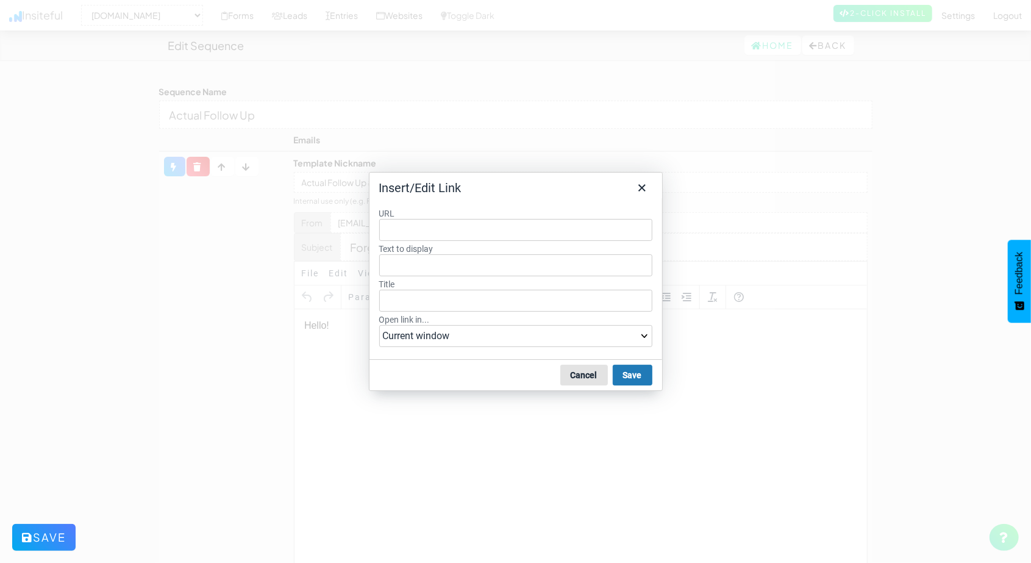
click at [604, 372] on button "Cancel" at bounding box center [584, 375] width 48 height 21
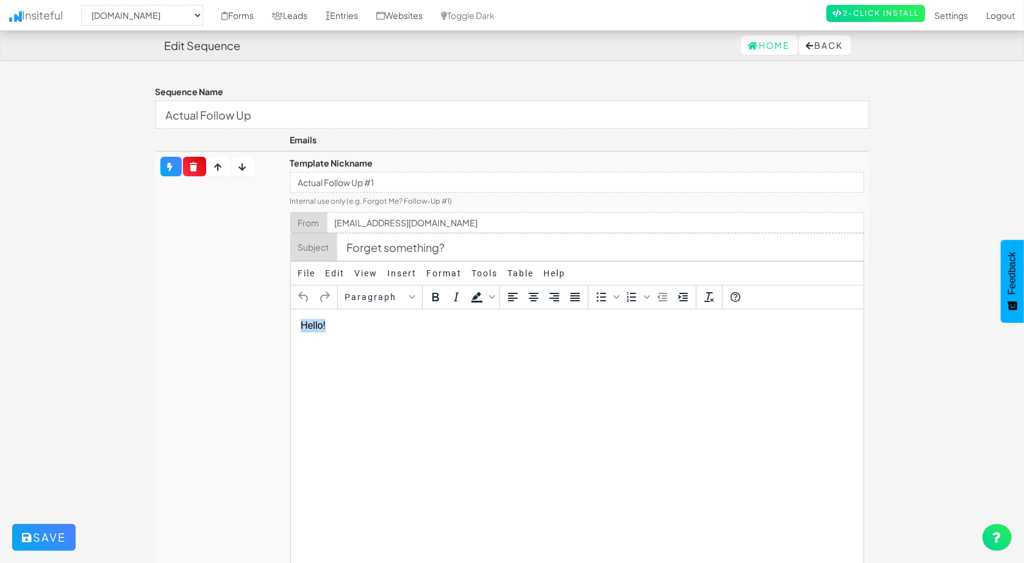
drag, startPoint x: 384, startPoint y: 320, endPoint x: 557, endPoint y: 623, distance: 348.5
click at [290, 314] on html "Hello!" at bounding box center [576, 325] width 573 height 33
click at [266, 314] on td at bounding box center [220, 401] width 130 height 501
drag, startPoint x: 400, startPoint y: 223, endPoint x: 379, endPoint y: 224, distance: 21.4
click at [379, 224] on input "no-reply@www.carinjurypayouts.com" at bounding box center [595, 222] width 537 height 21
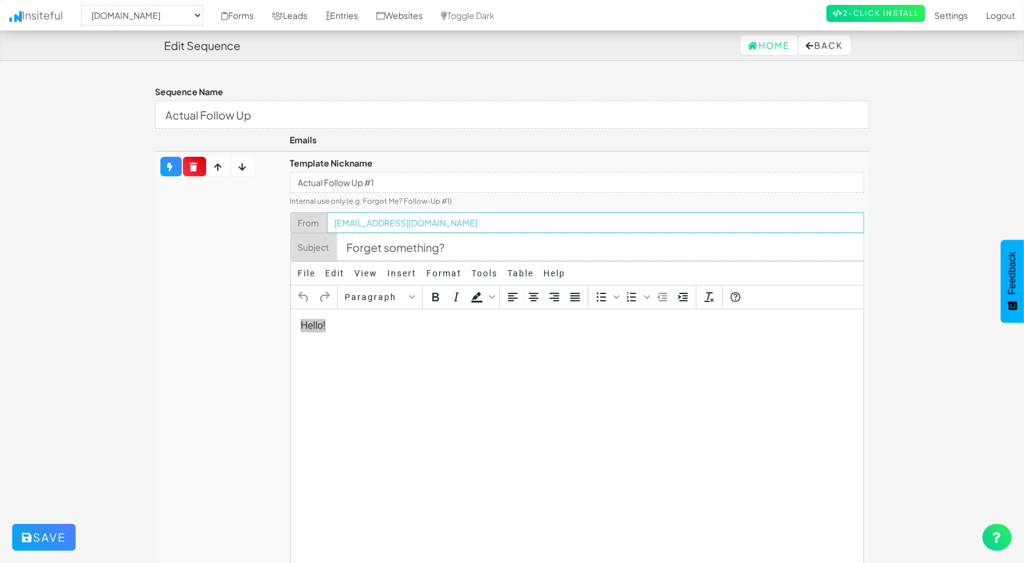
drag, startPoint x: 369, startPoint y: 223, endPoint x: 329, endPoint y: 224, distance: 39.7
click at [329, 224] on input "no-reply@carinjurypayouts.com" at bounding box center [595, 222] width 537 height 21
type input "[EMAIL_ADDRESS][DOMAIN_NAME]"
click at [249, 249] on td at bounding box center [220, 401] width 130 height 501
drag, startPoint x: 463, startPoint y: 252, endPoint x: 273, endPoint y: 246, distance: 189.7
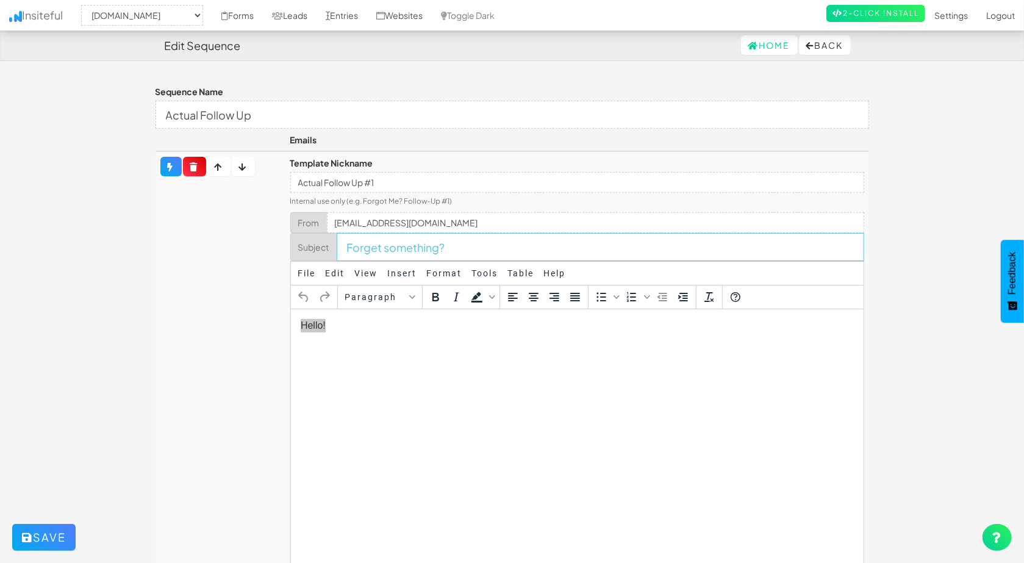
click at [281, 246] on tr "Template Nickname Actual Follow Up #1 Internal use only (e.g. Forgot Me? Follow…" at bounding box center [511, 401] width 713 height 501
paste input "URGENT - finish to get payout"
type input "URGENT - finish to get payout"
click at [371, 337] on html "Hello!" at bounding box center [576, 325] width 573 height 33
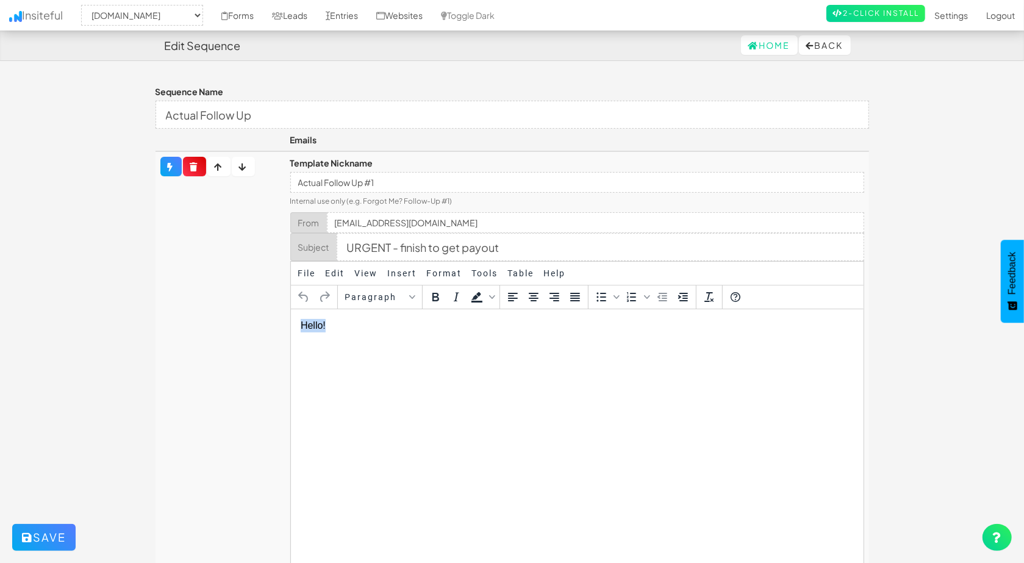
drag, startPoint x: 387, startPoint y: 325, endPoint x: 239, endPoint y: 315, distance: 148.5
click at [290, 315] on html "Hello!" at bounding box center [576, 325] width 573 height 33
paste body
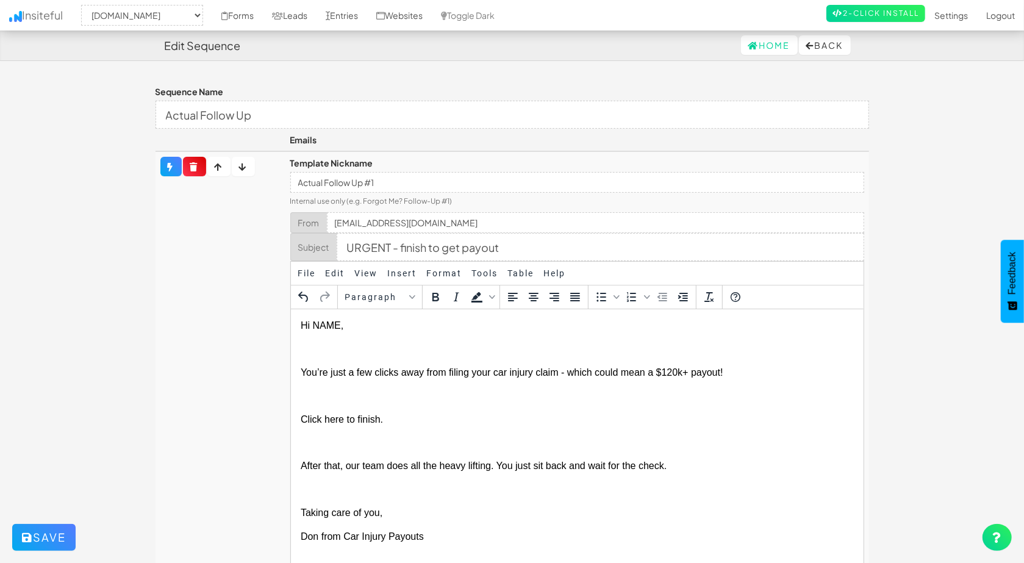
click at [340, 356] on body "Hi NAME, You’re just a few clicks away from filing your car injury claim - whic…" at bounding box center [576, 430] width 553 height 224
click at [338, 351] on p at bounding box center [576, 347] width 553 height 13
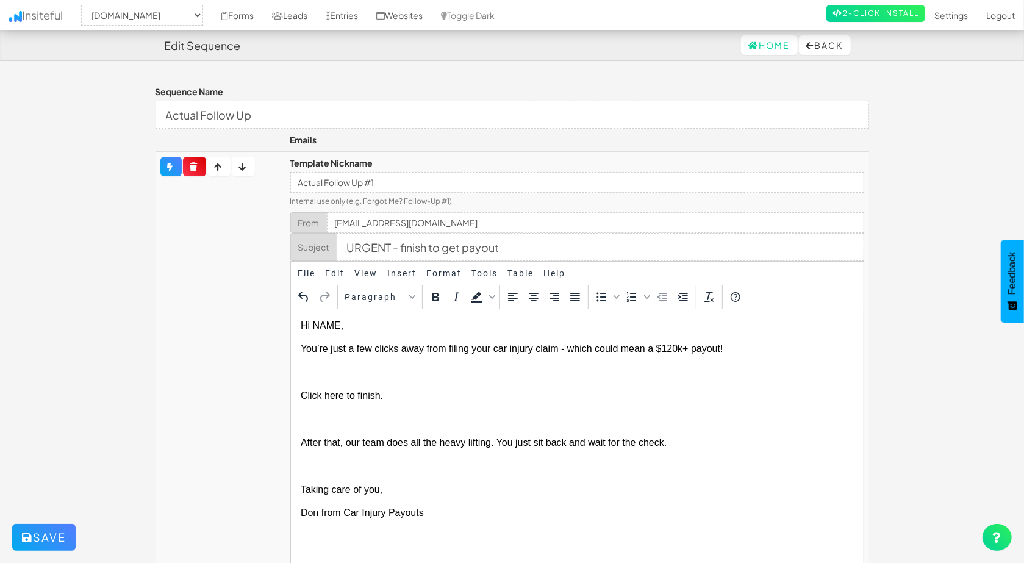
click at [349, 368] on p at bounding box center [576, 371] width 553 height 13
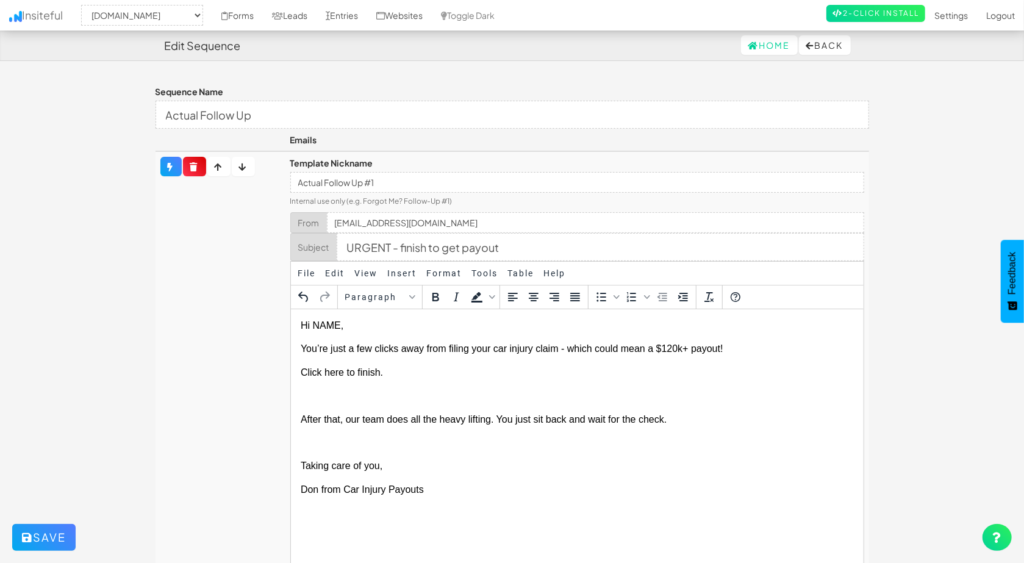
click at [355, 388] on p at bounding box center [576, 394] width 553 height 13
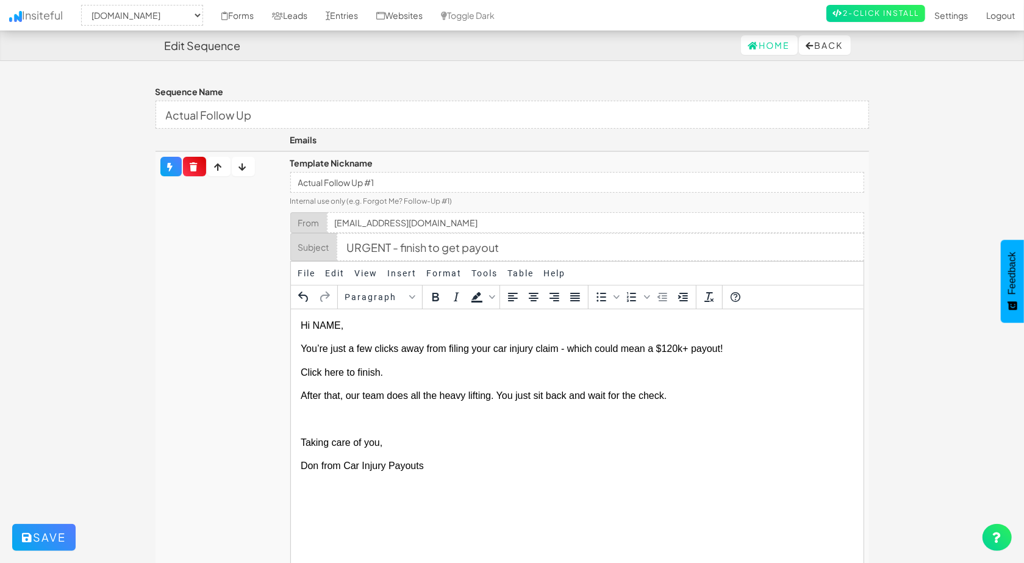
click at [358, 413] on p at bounding box center [576, 418] width 553 height 13
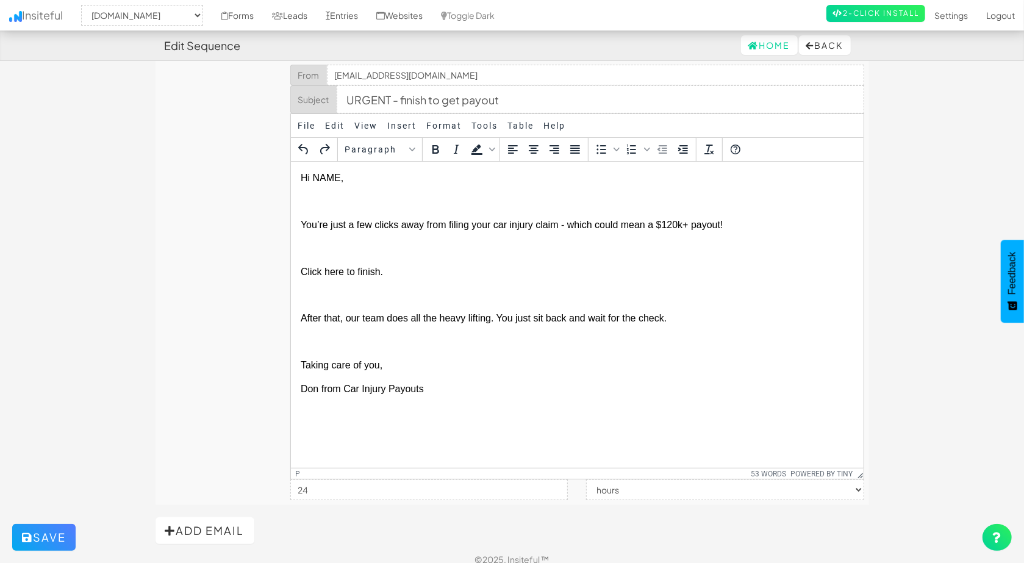
scroll to position [159, 0]
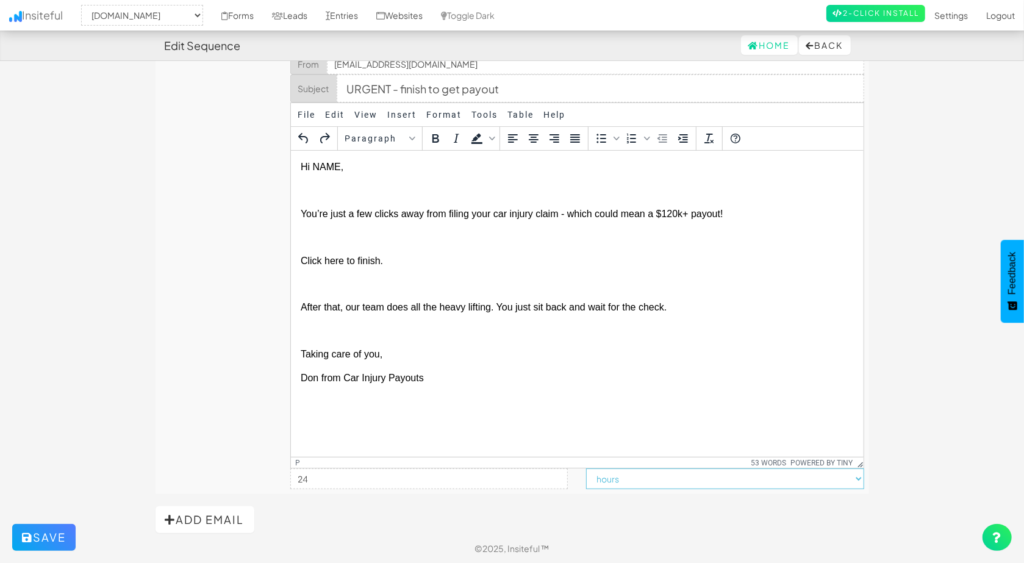
click at [665, 482] on select "minutes hours days weeks months" at bounding box center [724, 478] width 277 height 21
select select "minutes"
click at [587, 468] on select "minutes hours days weeks months" at bounding box center [724, 478] width 277 height 21
drag, startPoint x: 533, startPoint y: 476, endPoint x: 273, endPoint y: 469, distance: 259.9
click at [274, 469] on tr "Template Nickname Actual Follow Up #1 Internal use only (e.g. Forgot Me? Follow…" at bounding box center [511, 243] width 713 height 501
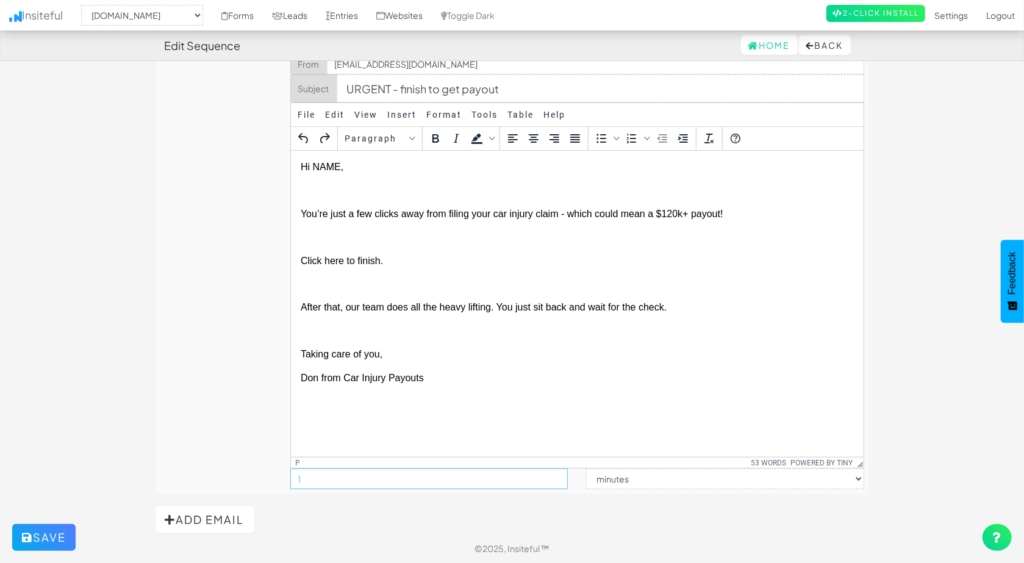
type input "1"
click at [249, 402] on td at bounding box center [220, 243] width 130 height 501
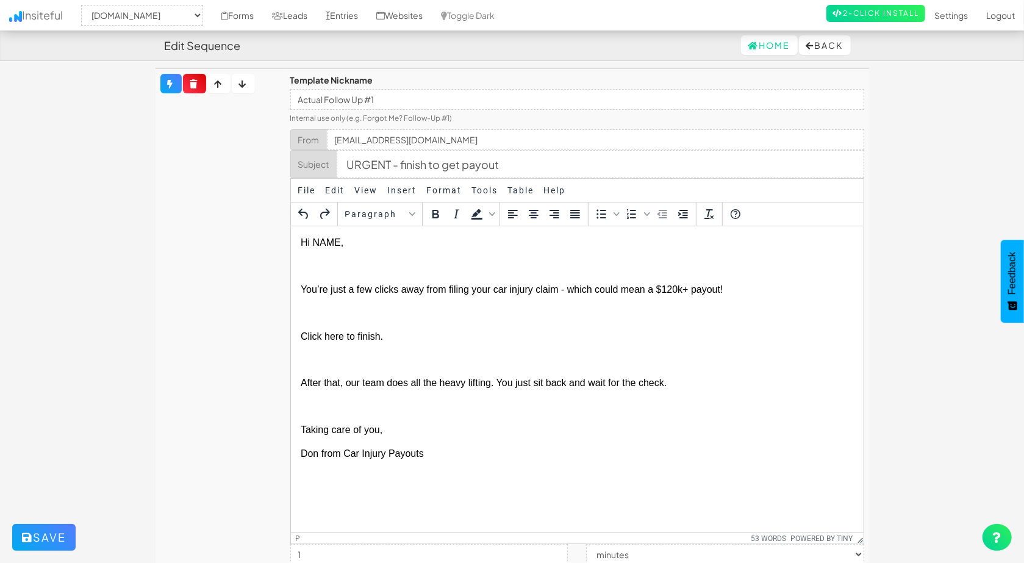
scroll to position [0, 0]
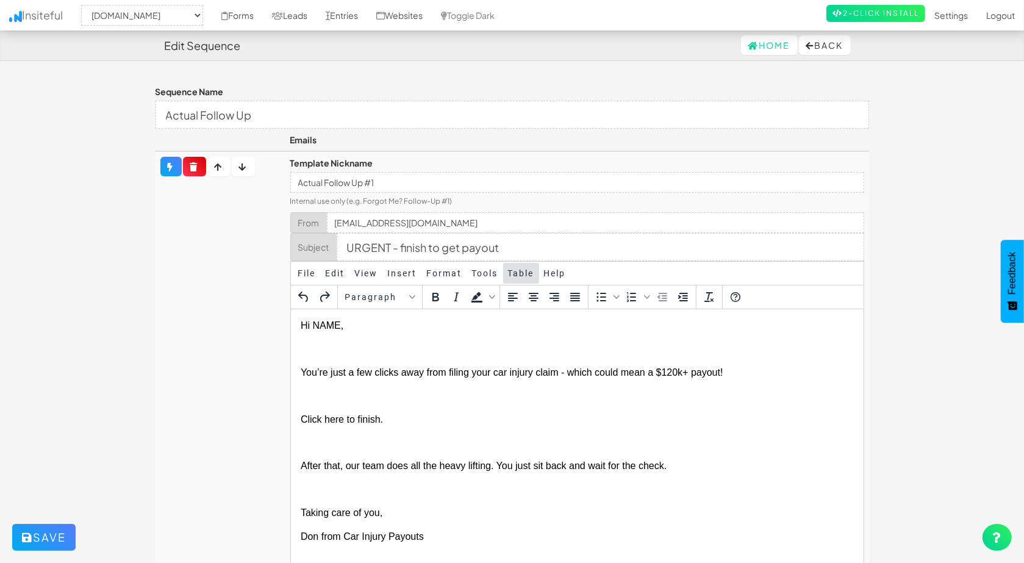
click at [523, 275] on span "Table" at bounding box center [521, 273] width 26 height 10
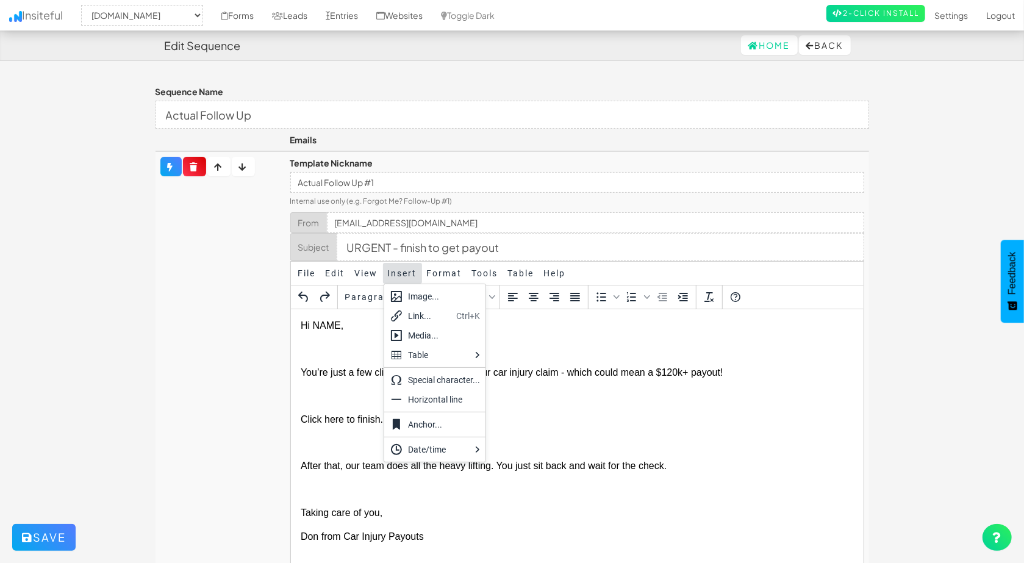
click at [399, 266] on button "Insert" at bounding box center [402, 273] width 39 height 21
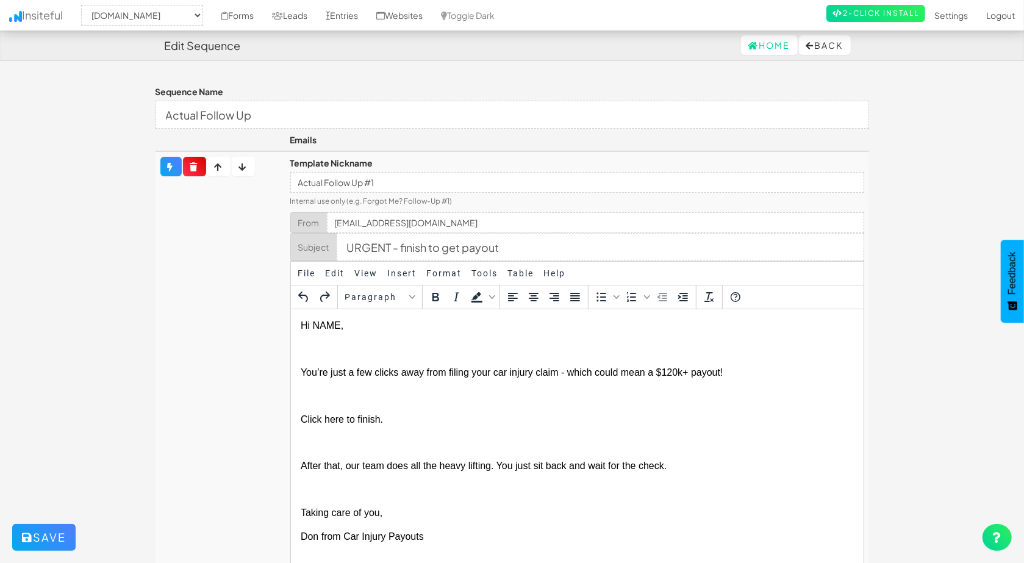
click at [377, 346] on p at bounding box center [576, 347] width 553 height 13
click at [410, 359] on div "Link..." at bounding box center [415, 359] width 23 height 15
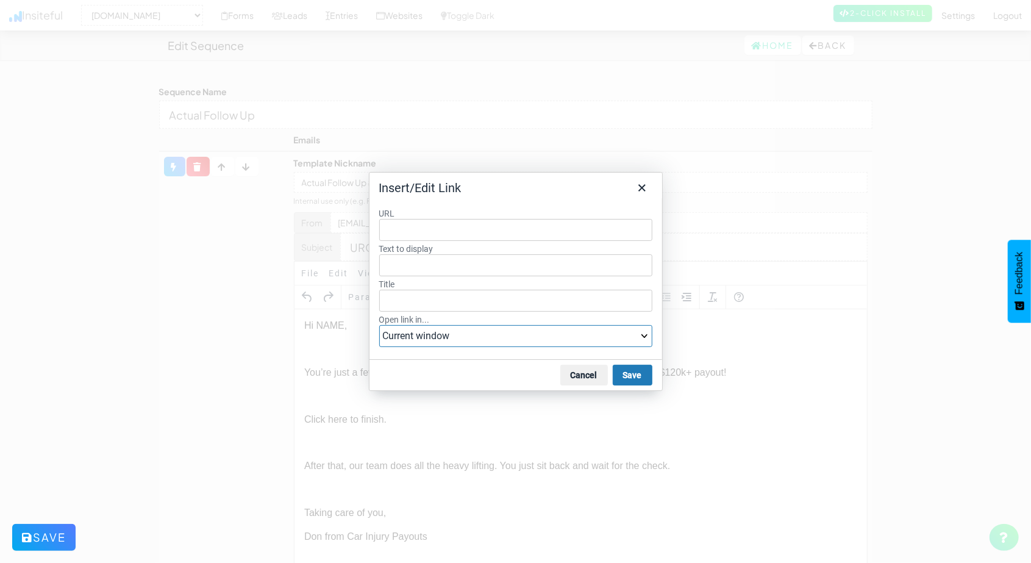
click at [499, 338] on select "Current window New window" at bounding box center [515, 336] width 273 height 22
click at [498, 337] on select "Current window New window" at bounding box center [515, 336] width 273 height 22
click at [578, 370] on button "Cancel" at bounding box center [584, 375] width 48 height 21
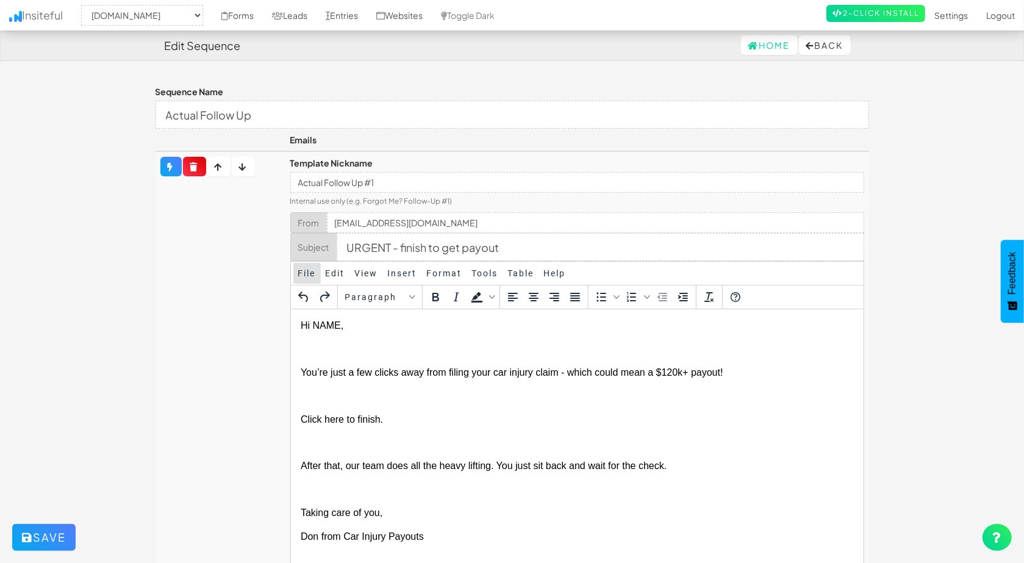
click at [304, 274] on span "File" at bounding box center [307, 273] width 18 height 10
click at [332, 270] on span "Edit" at bounding box center [336, 273] width 20 height 10
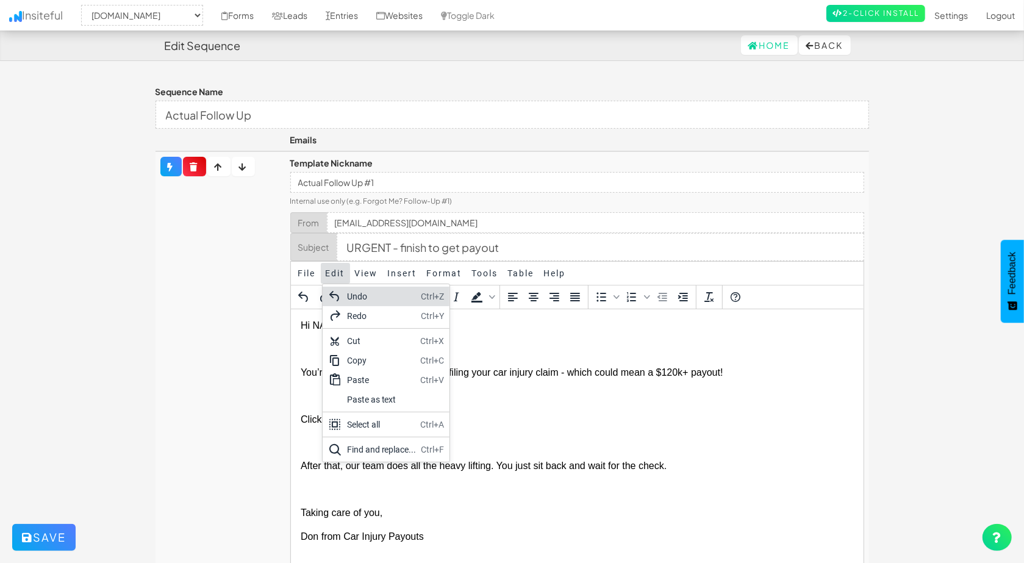
click at [332, 270] on span "Edit" at bounding box center [336, 273] width 20 height 10
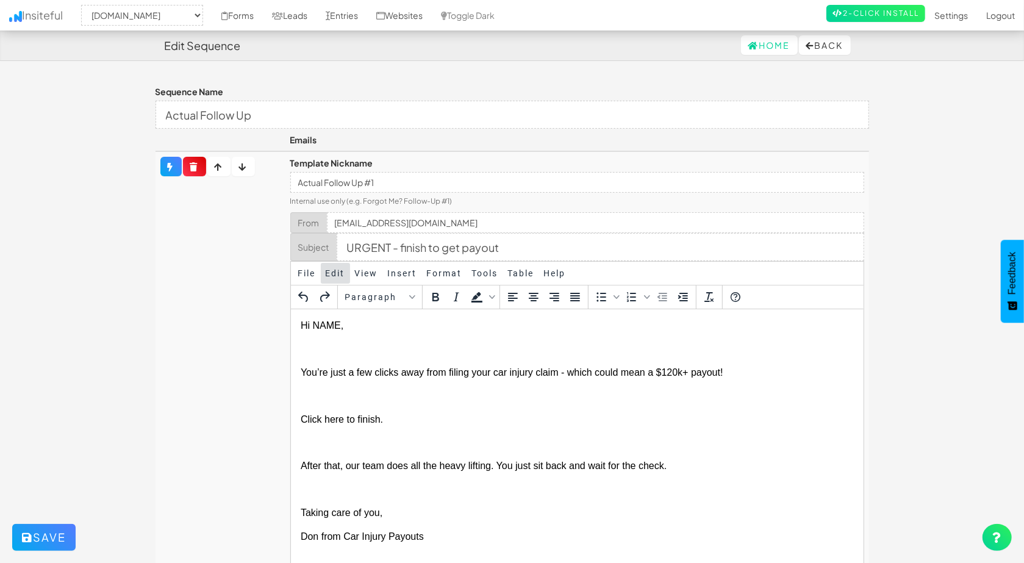
scroll to position [159, 0]
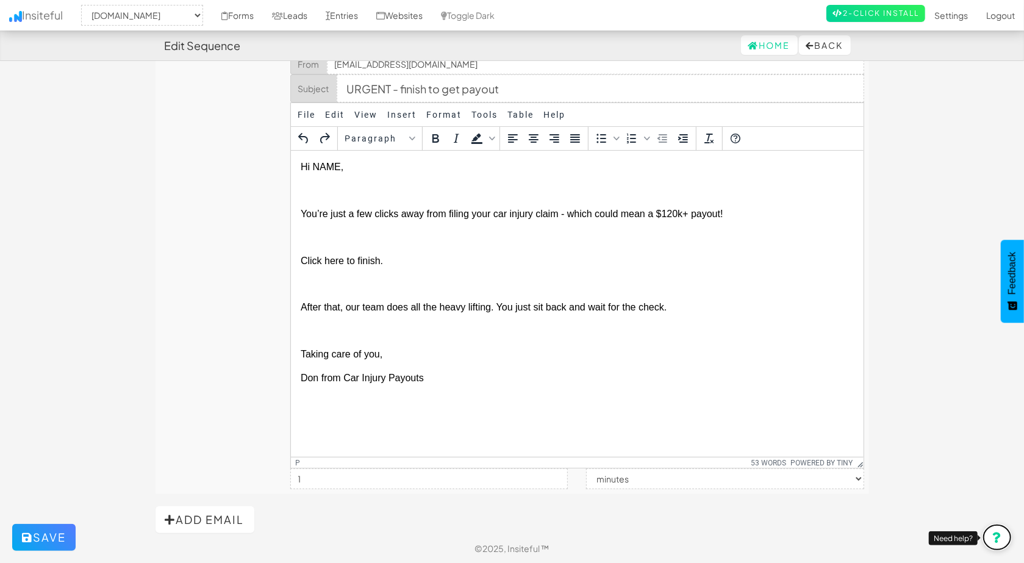
click at [1004, 531] on link at bounding box center [996, 537] width 29 height 27
click at [54, 531] on button "Save" at bounding box center [43, 537] width 63 height 27
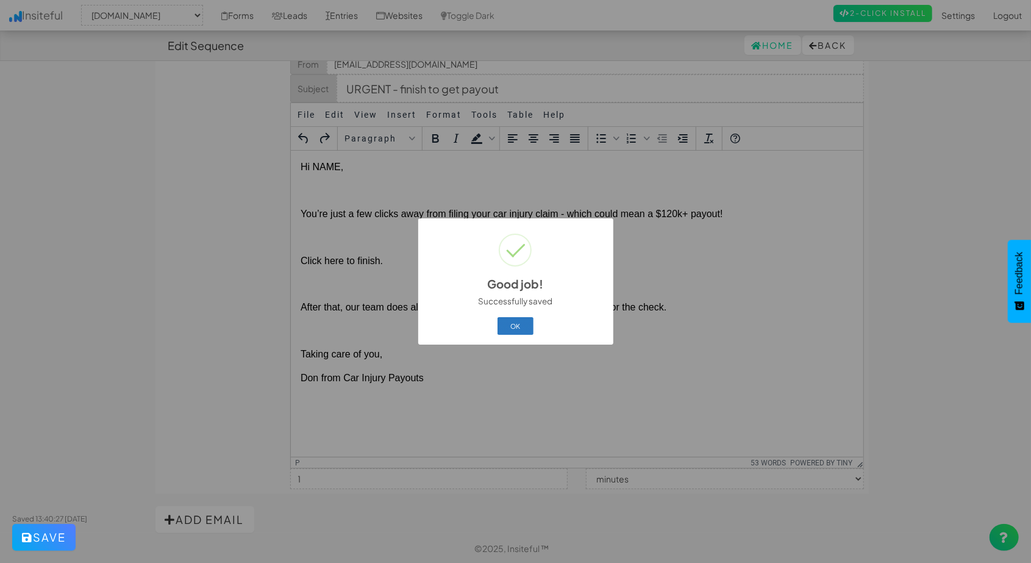
click at [510, 327] on button "OK" at bounding box center [516, 325] width 36 height 17
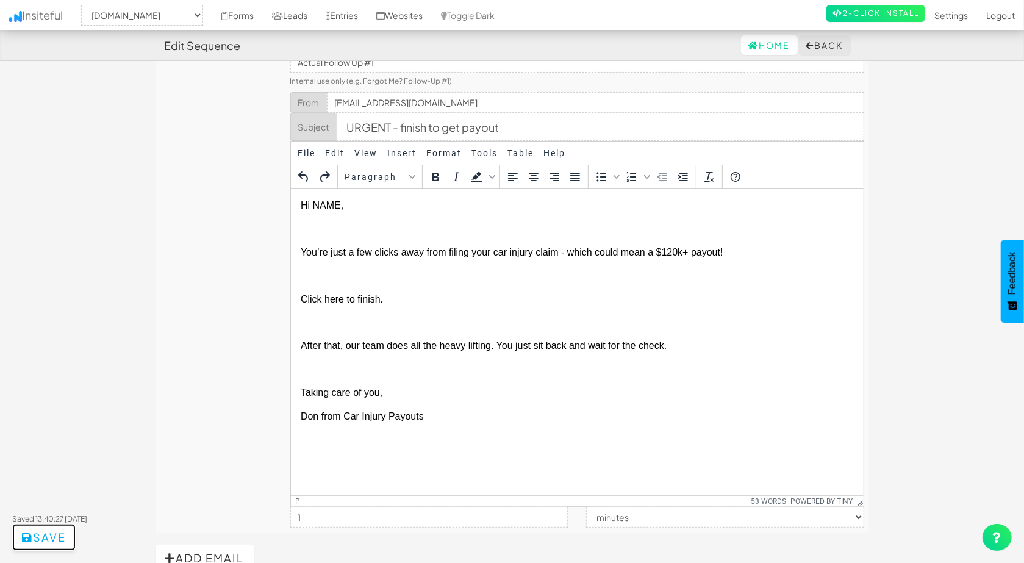
scroll to position [0, 0]
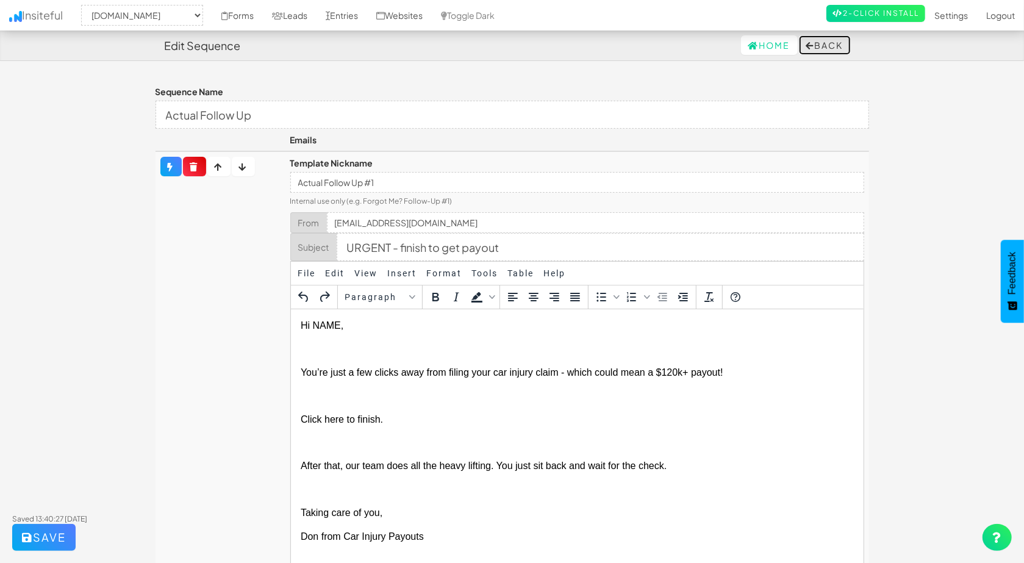
click at [824, 45] on button "Back" at bounding box center [825, 45] width 52 height 20
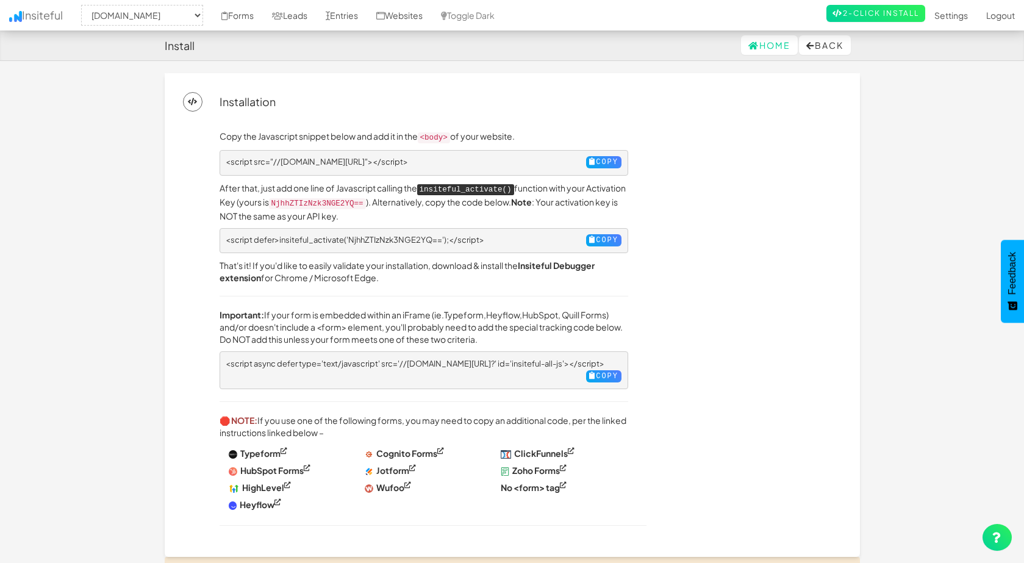
select select "2412"
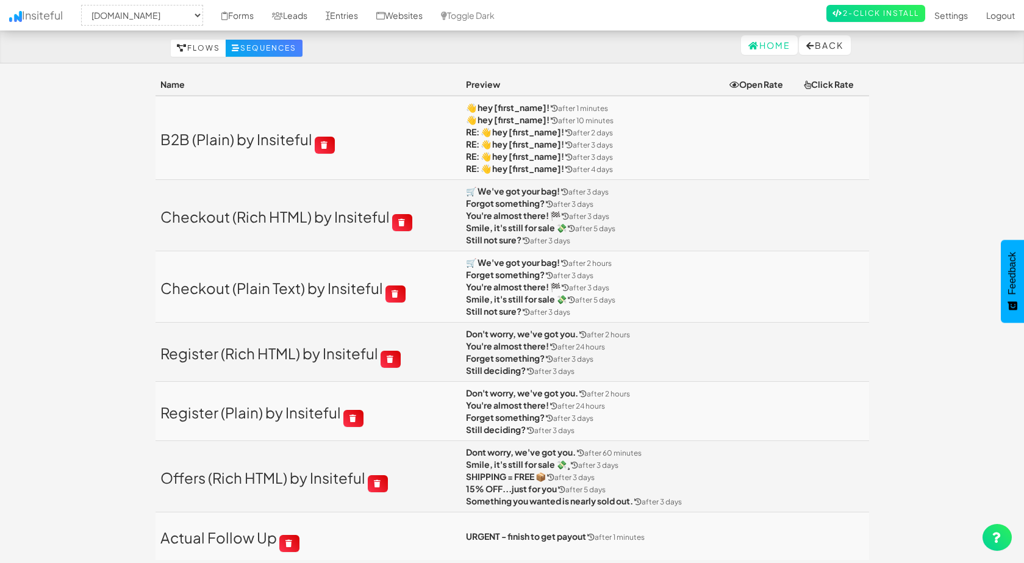
select select "2411"
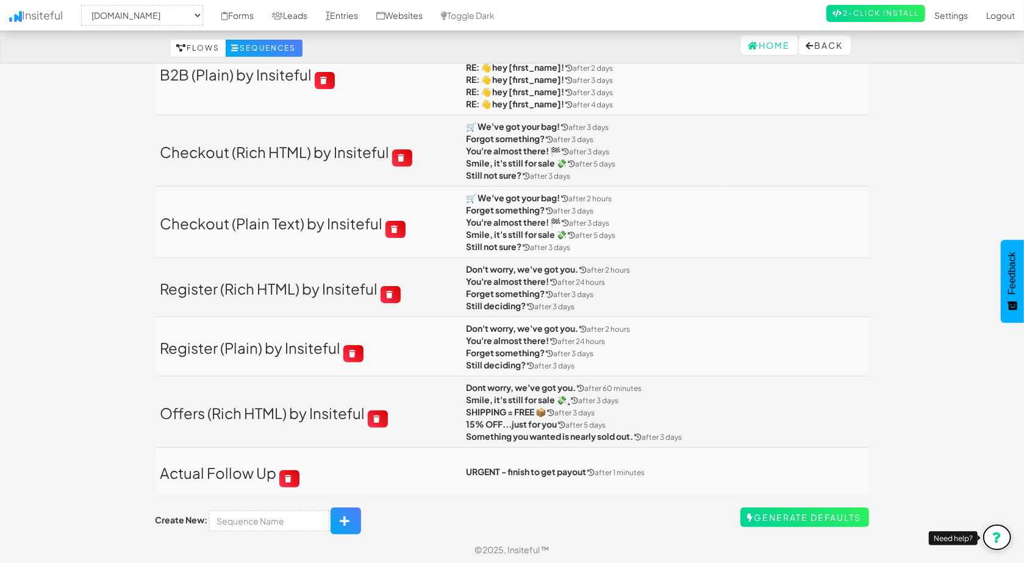
click at [1006, 532] on link at bounding box center [996, 537] width 29 height 27
click at [213, 475] on link "Actual Follow Up" at bounding box center [218, 472] width 116 height 18
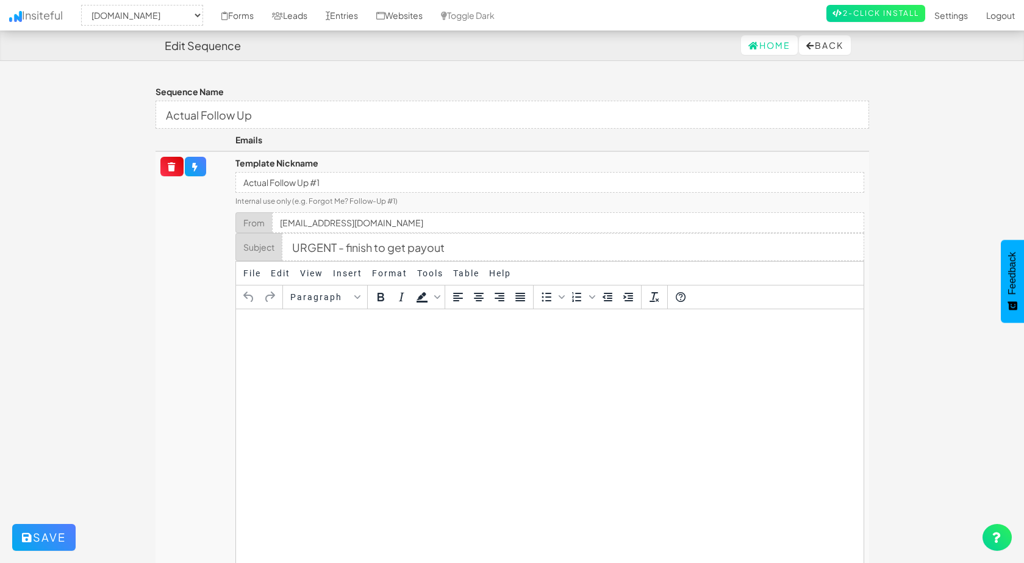
select select "2411"
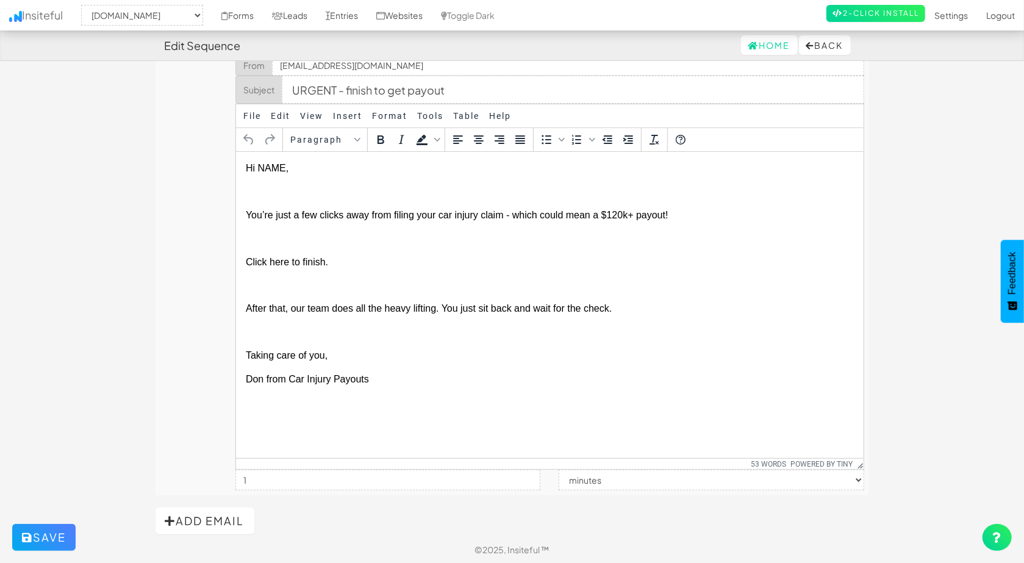
scroll to position [159, 0]
drag, startPoint x: 269, startPoint y: 262, endPoint x: 288, endPoint y: 259, distance: 19.1
click at [288, 260] on span "Click here to finish." at bounding box center [287, 260] width 82 height 10
click at [351, 117] on span "Insert" at bounding box center [347, 115] width 29 height 10
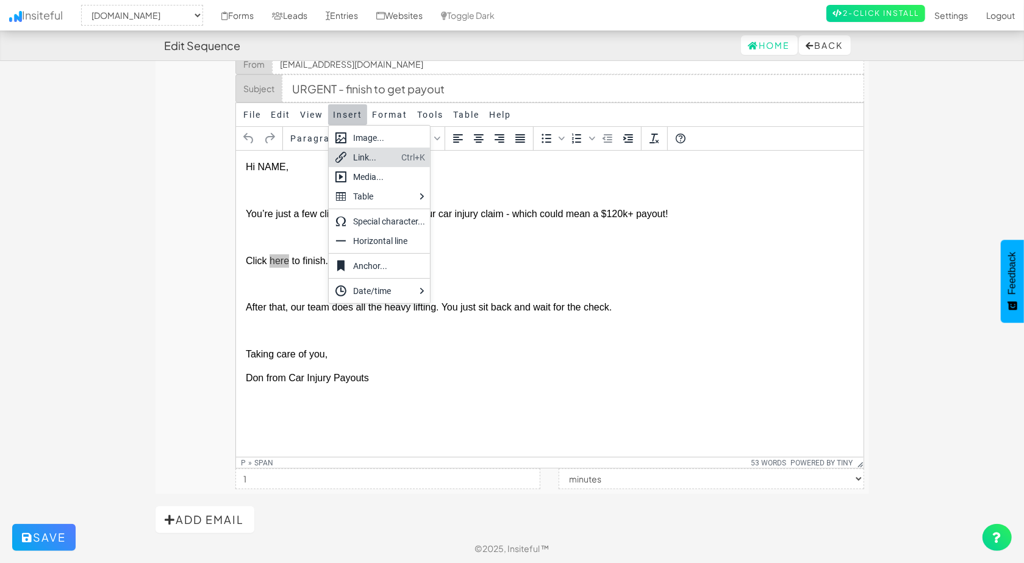
click at [360, 155] on div "Link..." at bounding box center [374, 157] width 43 height 15
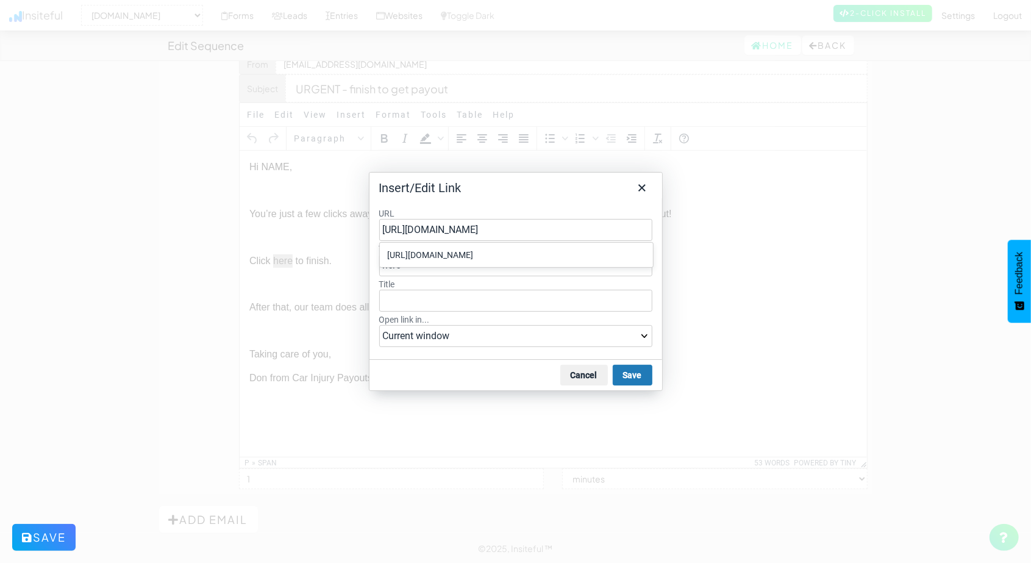
type input "https://www.carinjurypayouts.com/"
click at [454, 208] on div "URL https://www.carinjurypayouts.com/ Text to display here Title Open link in..…" at bounding box center [516, 279] width 293 height 162
click at [642, 334] on select "Current window New window" at bounding box center [515, 336] width 273 height 22
select select "_blank"
click at [379, 325] on select "Current window New window" at bounding box center [515, 336] width 273 height 22
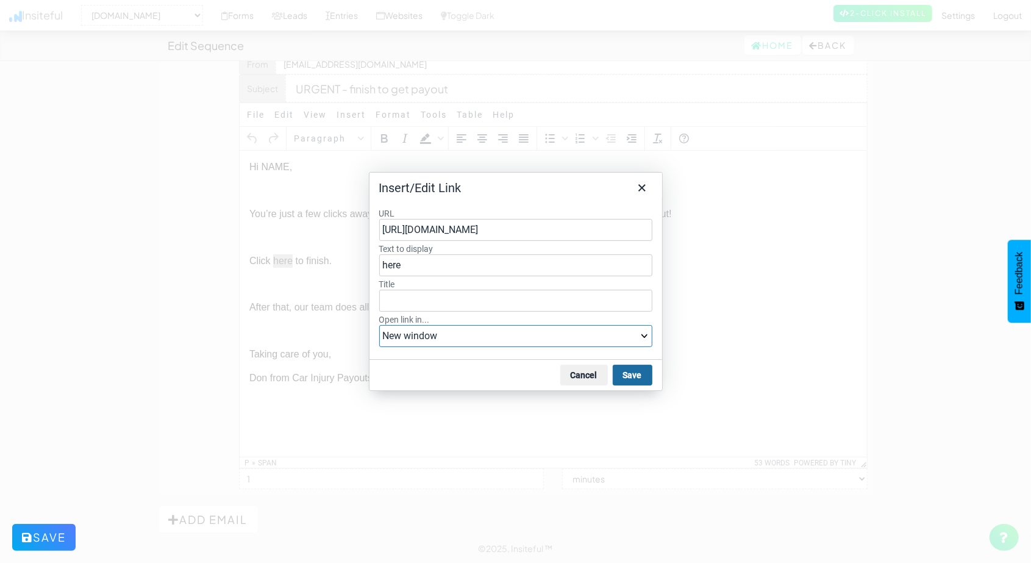
drag, startPoint x: 621, startPoint y: 377, endPoint x: 384, endPoint y: 227, distance: 280.7
click at [621, 377] on button "Save" at bounding box center [633, 375] width 40 height 21
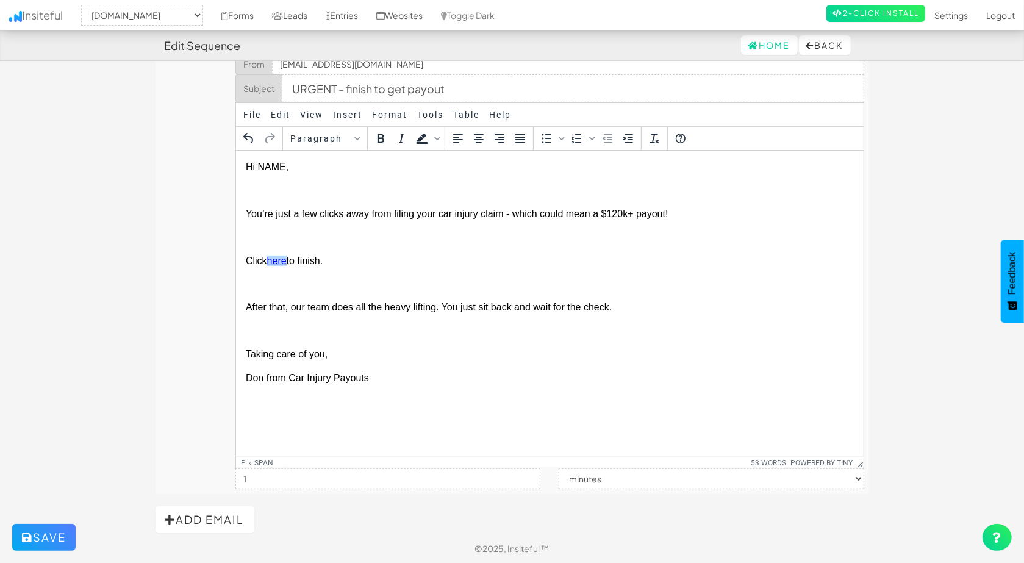
click at [366, 306] on span "After that, our team does all the heavy lifting. You just sit back and wait for…" at bounding box center [429, 306] width 366 height 10
drag, startPoint x: 283, startPoint y: 165, endPoint x: 261, endPoint y: 165, distance: 22.0
click at [261, 165] on span "Hi NAME," at bounding box center [267, 166] width 43 height 10
click at [370, 165] on p "Hi {{name}}," at bounding box center [549, 166] width 607 height 13
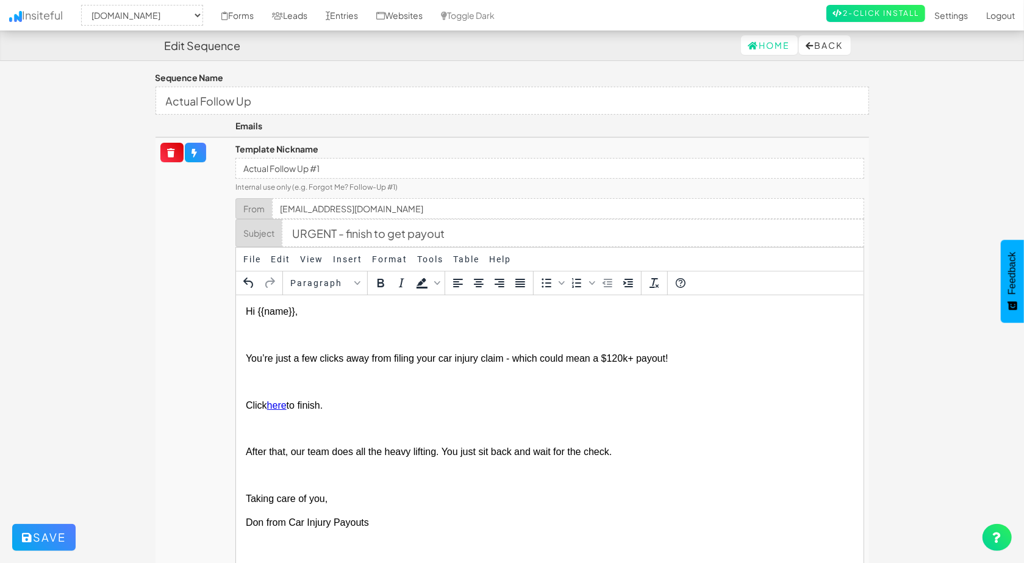
scroll to position [0, 0]
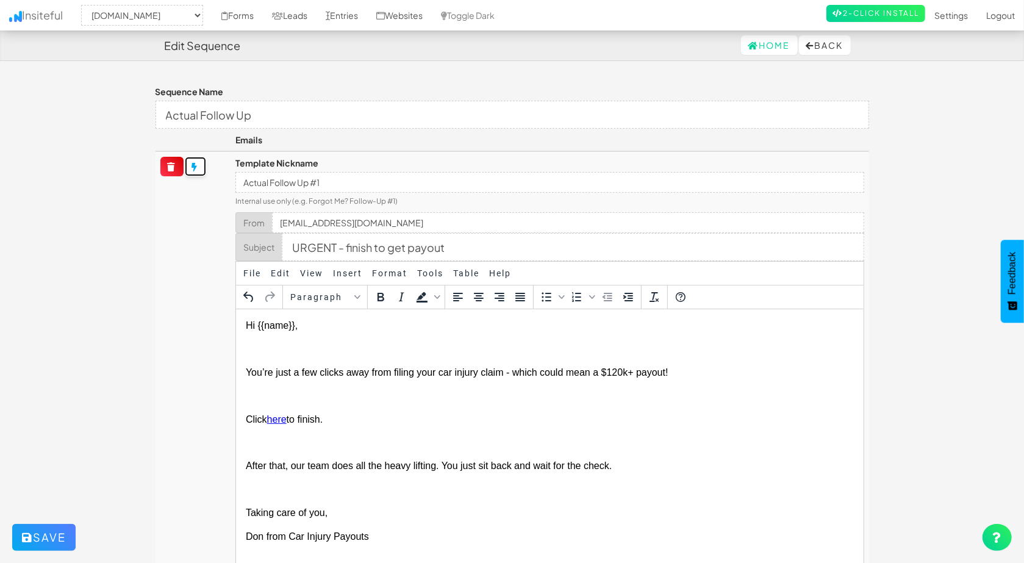
click at [199, 169] on button at bounding box center [195, 167] width 21 height 20
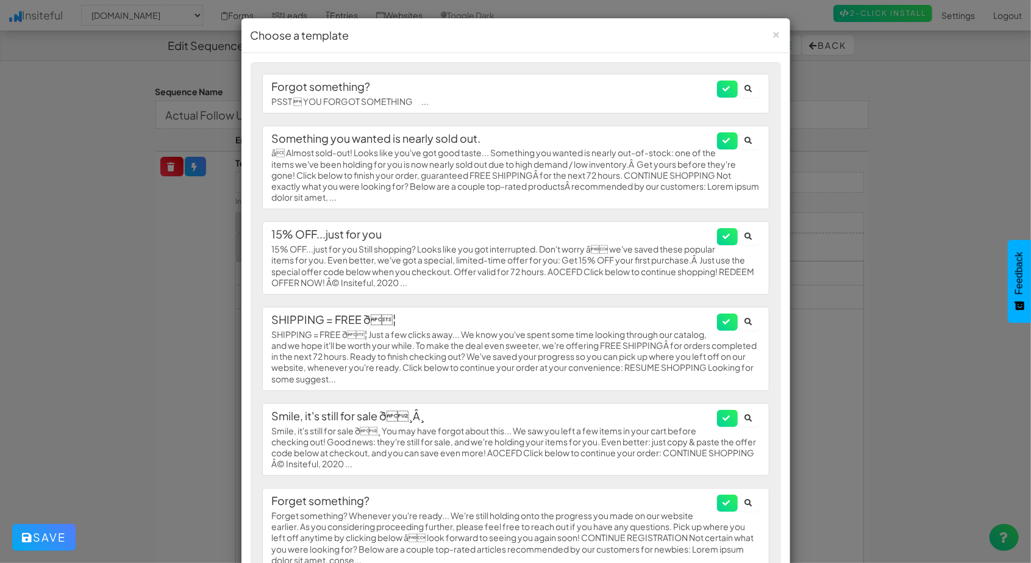
click at [205, 272] on div "× Choose a template Forgot something? PSST  YOU FORGOT SOMETHING ... Something…" at bounding box center [515, 281] width 1031 height 563
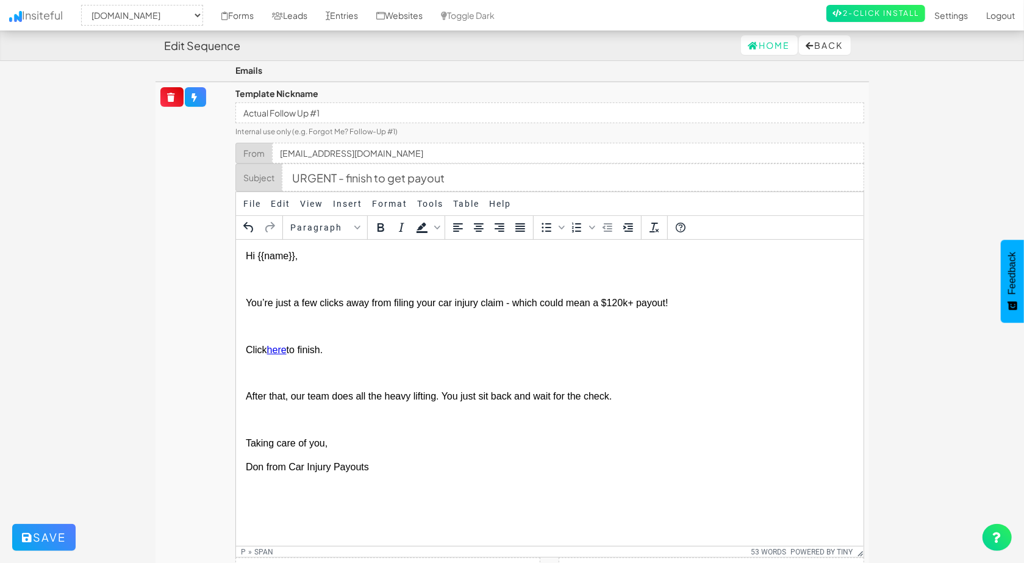
scroll to position [159, 0]
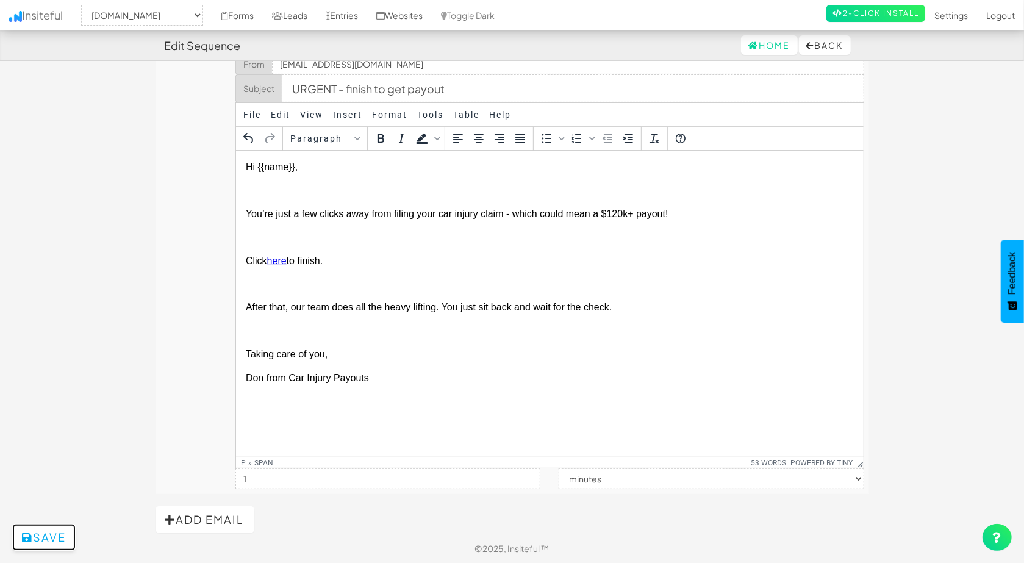
click at [65, 536] on button "Save" at bounding box center [43, 537] width 63 height 27
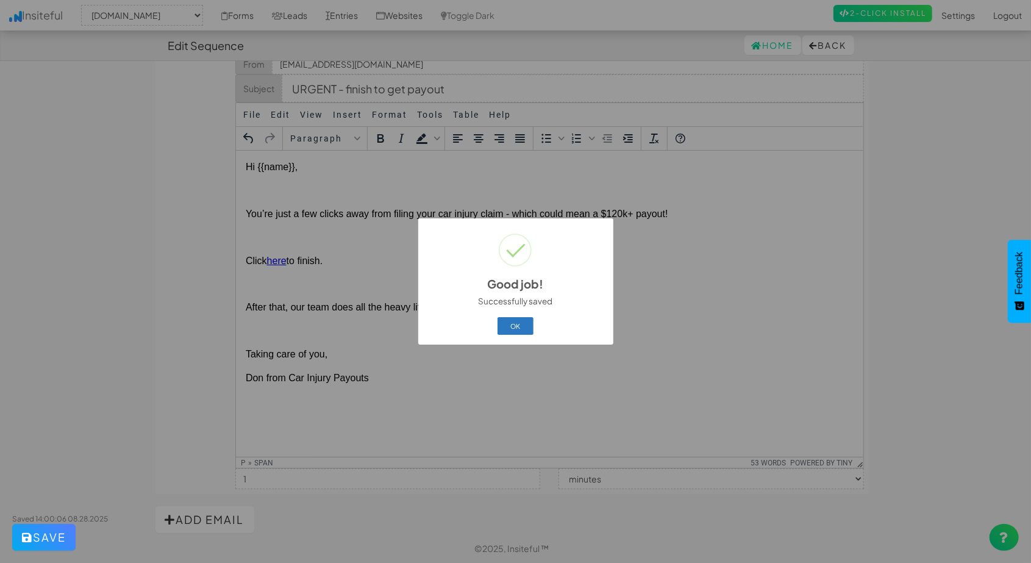
click at [510, 320] on button "OK" at bounding box center [516, 325] width 36 height 17
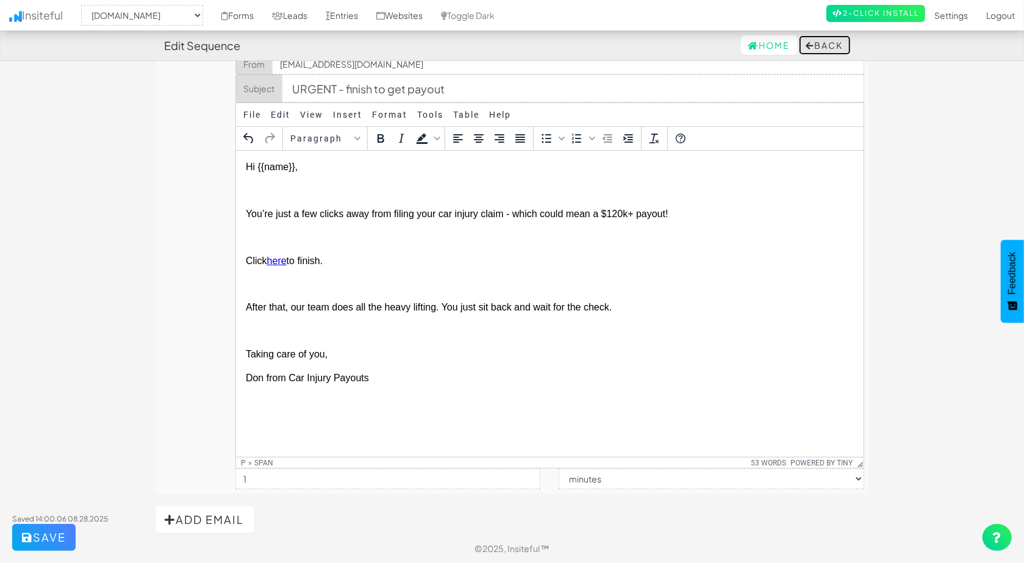
click at [814, 43] on button "Back" at bounding box center [825, 45] width 52 height 20
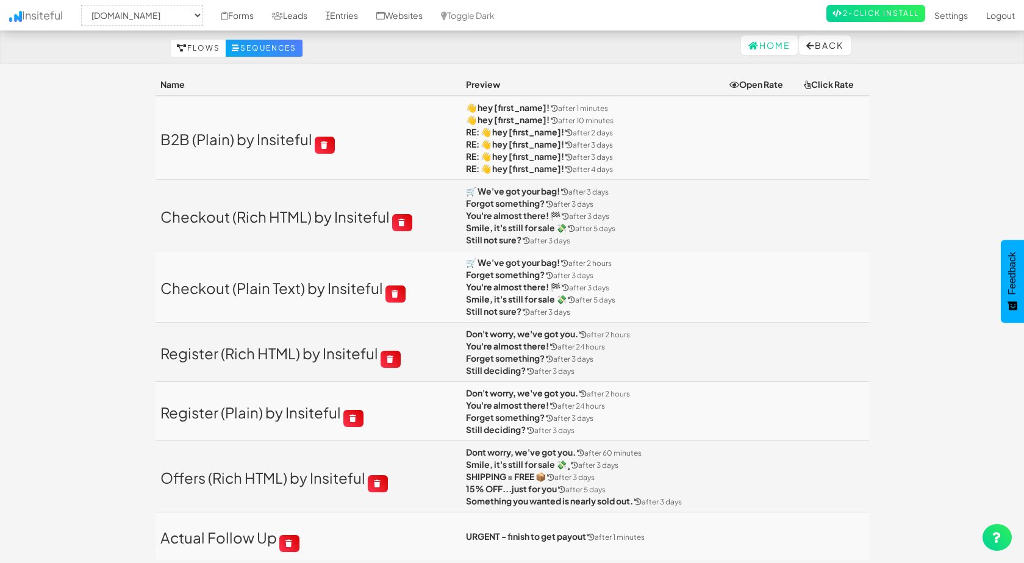
select select "2411"
click at [294, 351] on link "Register (Rich HTML) by Insiteful" at bounding box center [269, 353] width 218 height 18
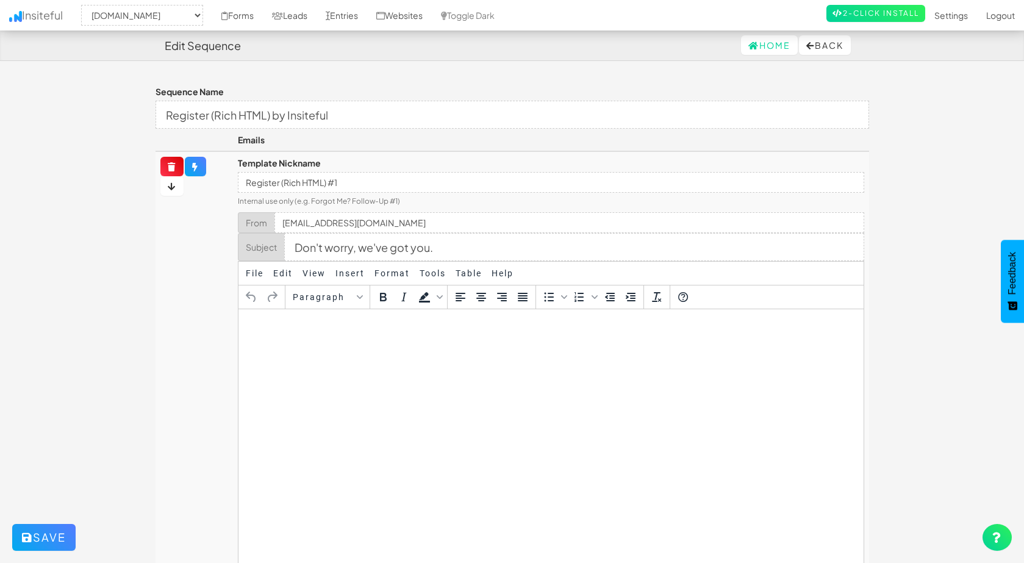
select select "2411"
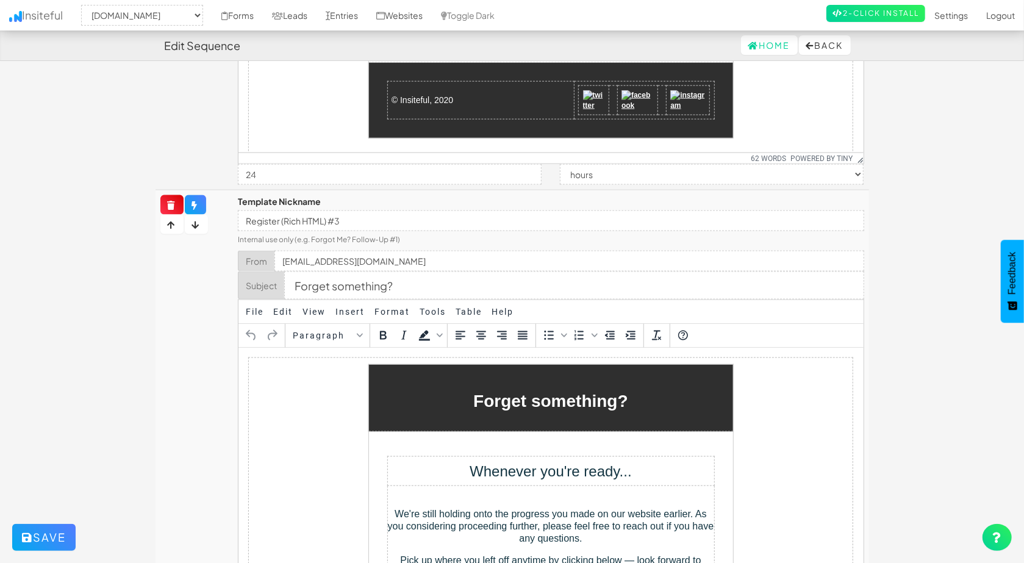
scroll to position [976, 0]
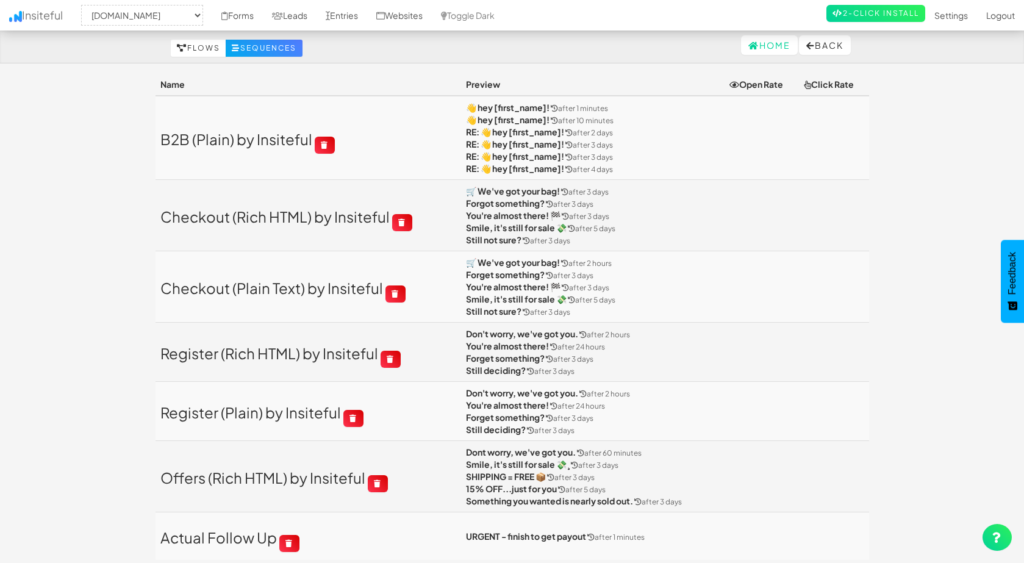
select select "2411"
click at [252, 146] on link "B2B (Plain) by Insiteful" at bounding box center [236, 139] width 152 height 18
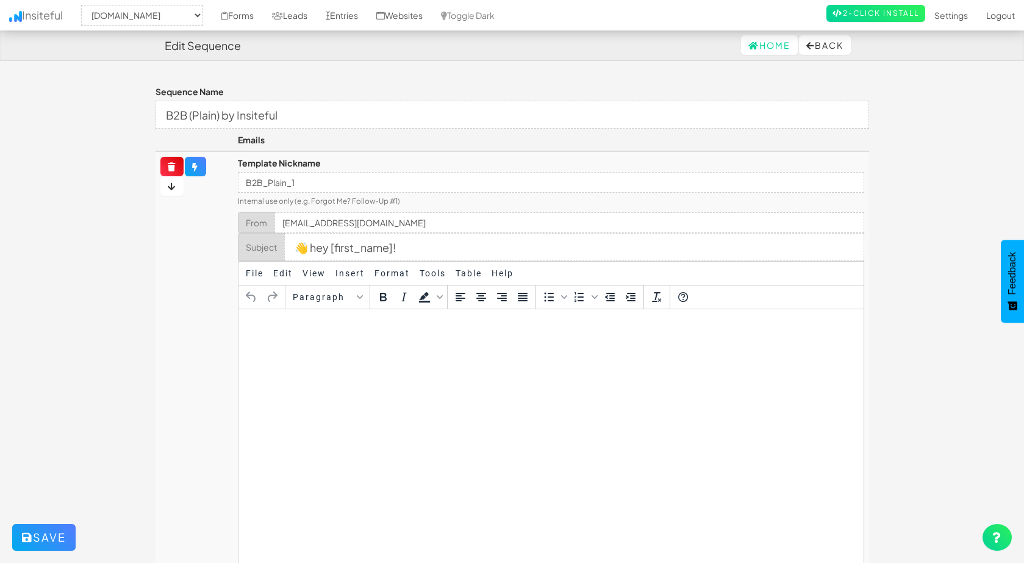
select select "2411"
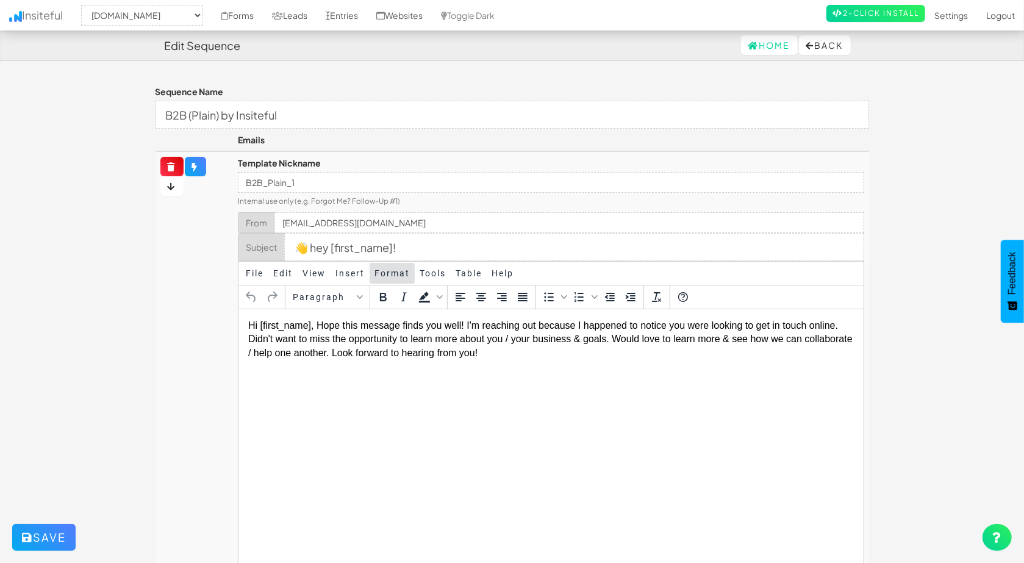
click at [404, 275] on span "Format" at bounding box center [391, 273] width 35 height 10
click at [504, 291] on div "Help Alt+0" at bounding box center [519, 297] width 71 height 20
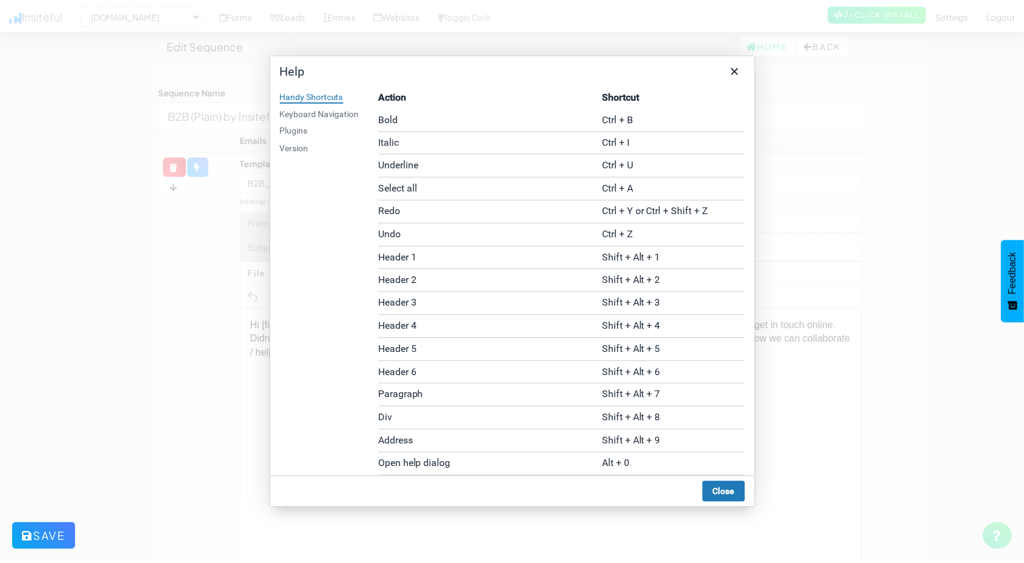
scroll to position [211, 0]
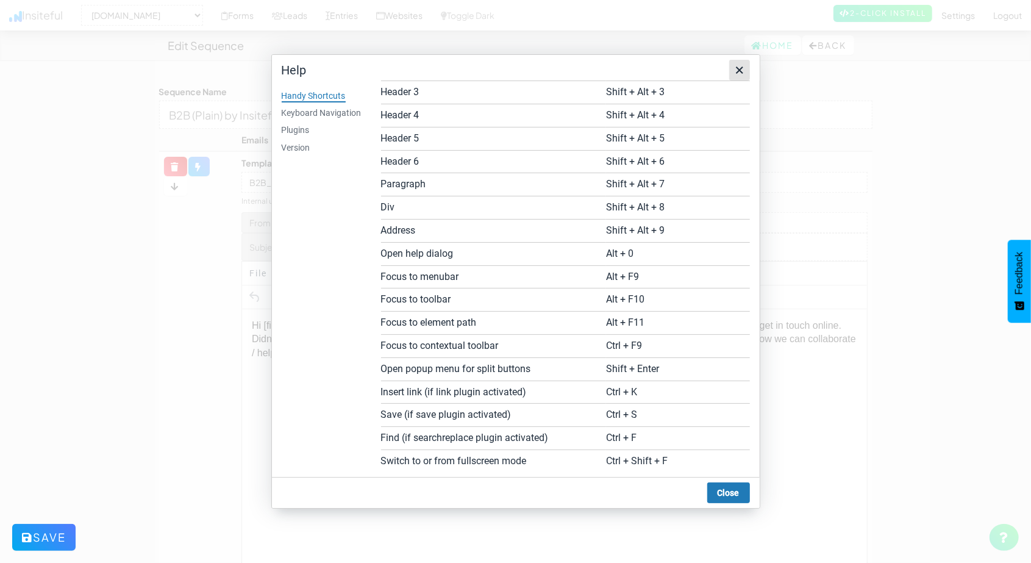
click at [737, 73] on icon "Close" at bounding box center [739, 69] width 7 height 7
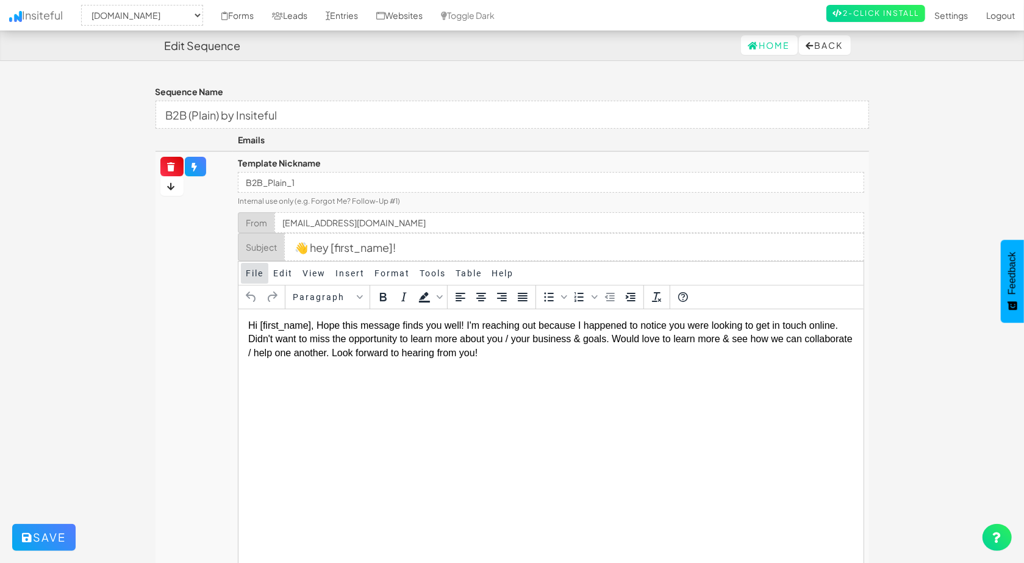
click at [262, 270] on span "File" at bounding box center [255, 273] width 18 height 10
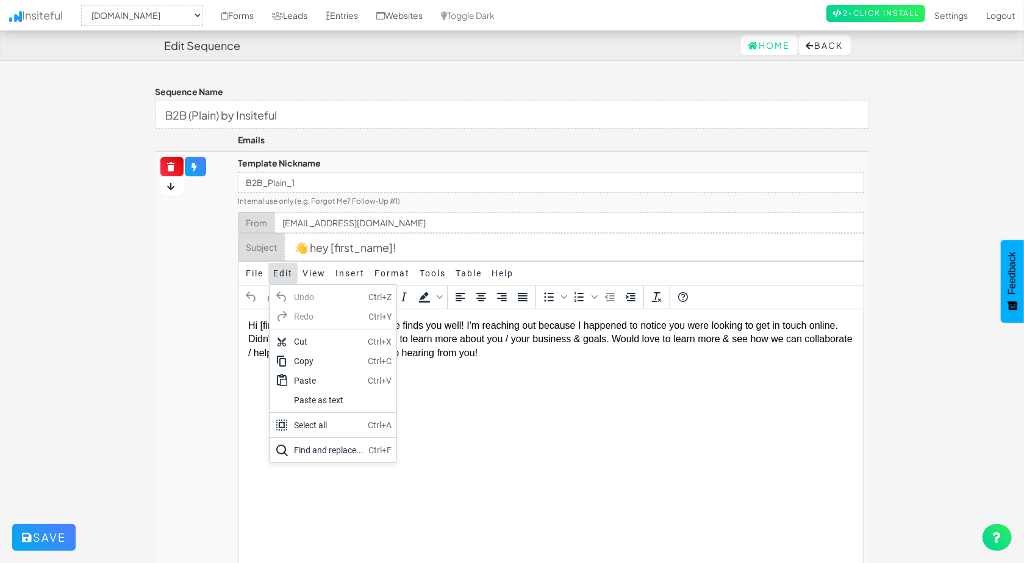
click at [290, 275] on span "Edit" at bounding box center [283, 273] width 20 height 10
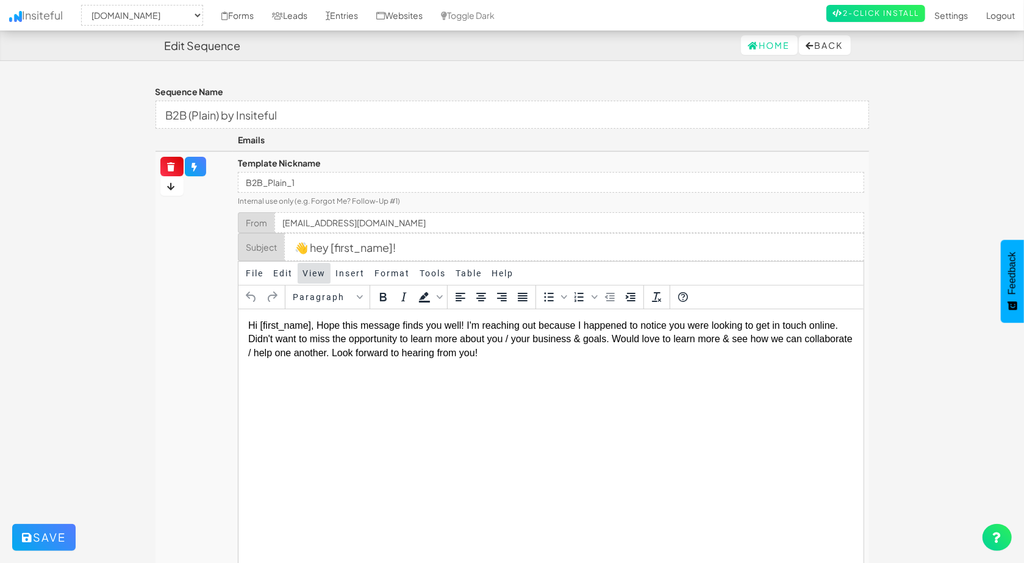
click at [306, 271] on span "View" at bounding box center [313, 273] width 23 height 10
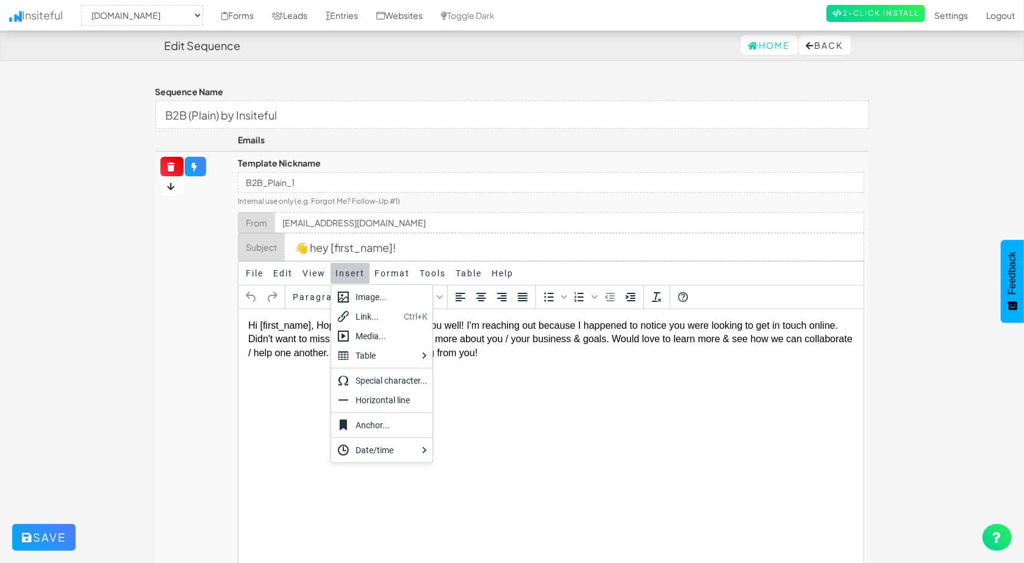
click at [226, 293] on td at bounding box center [194, 402] width 78 height 502
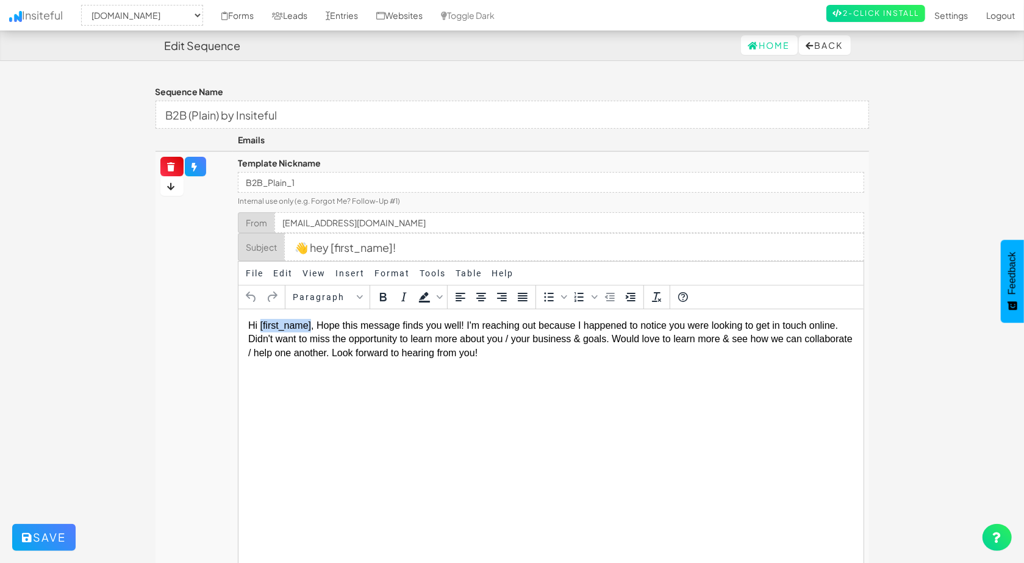
drag, startPoint x: 310, startPoint y: 321, endPoint x: 260, endPoint y: 323, distance: 50.0
click at [260, 323] on p "Hi [first_name], Hope this message finds you well! I'm reaching out because I h…" at bounding box center [550, 338] width 605 height 41
copy p "[first_name]"
click at [814, 49] on button "Back" at bounding box center [825, 45] width 52 height 20
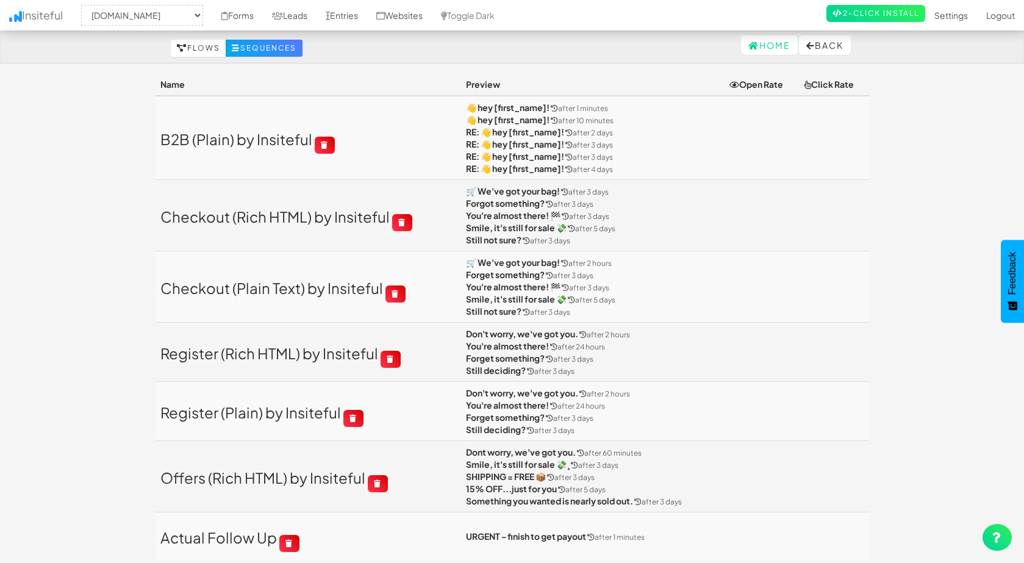
select select "2411"
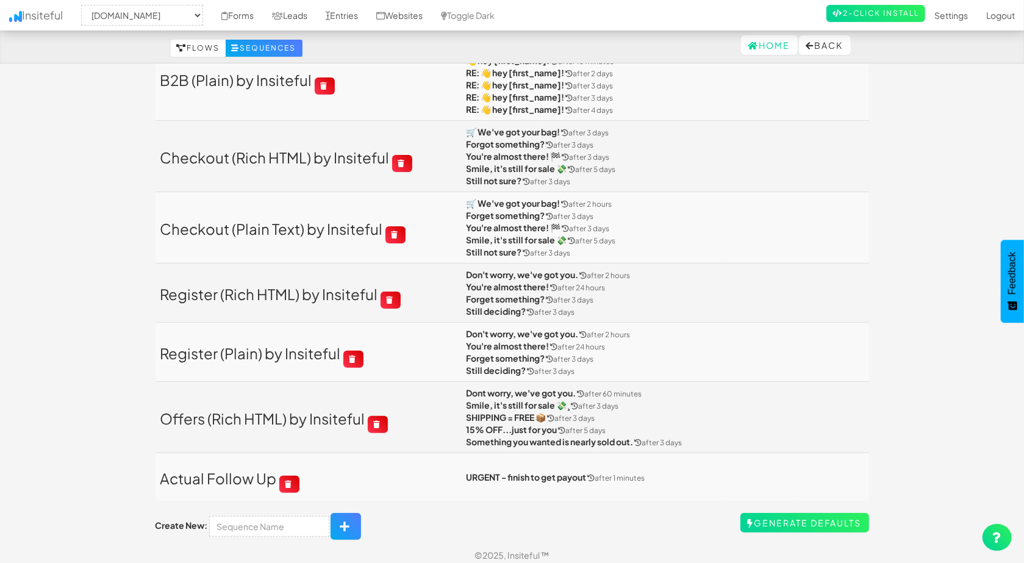
scroll to position [65, 0]
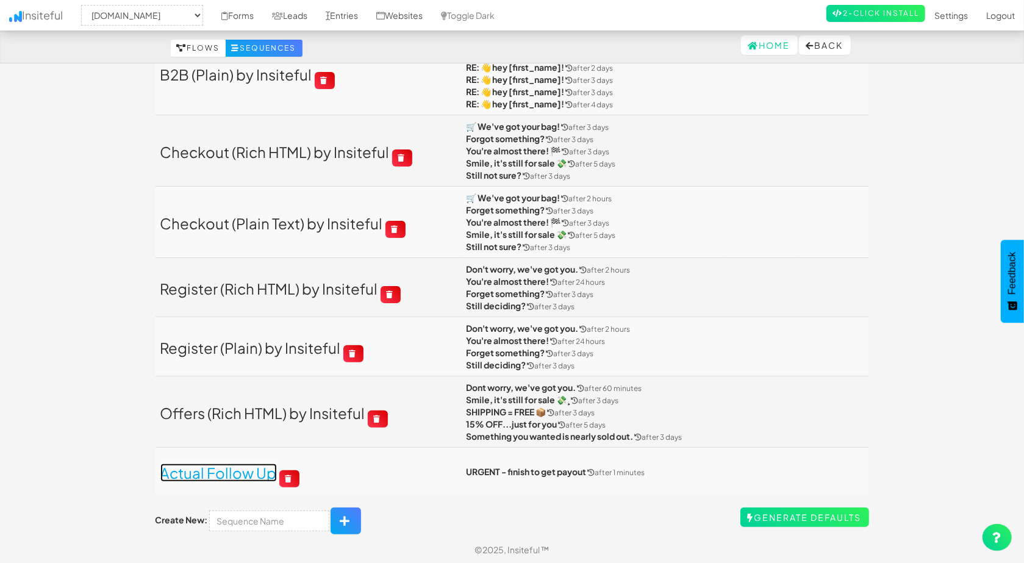
click at [229, 471] on link "Actual Follow Up" at bounding box center [218, 472] width 116 height 18
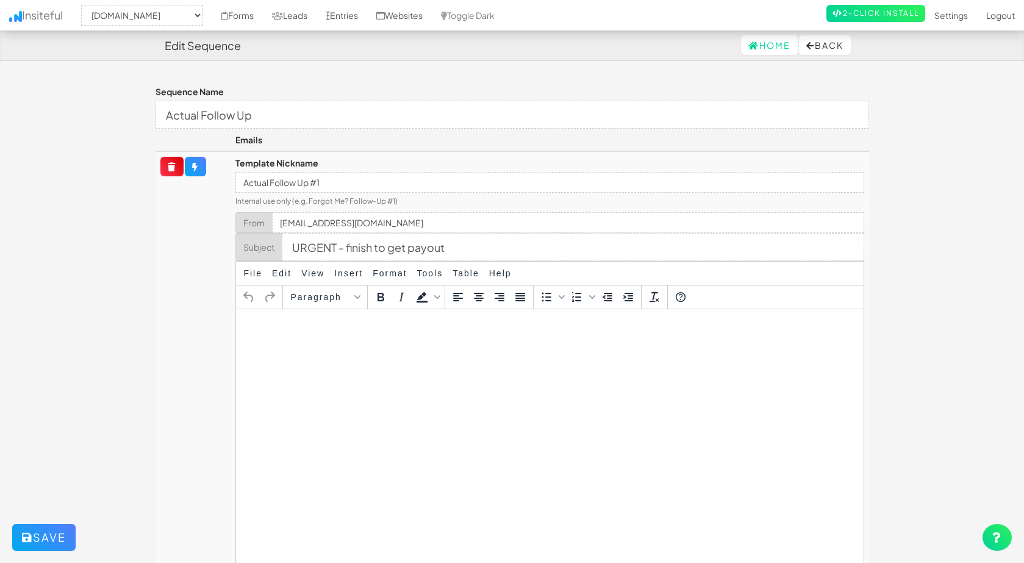
select select "2411"
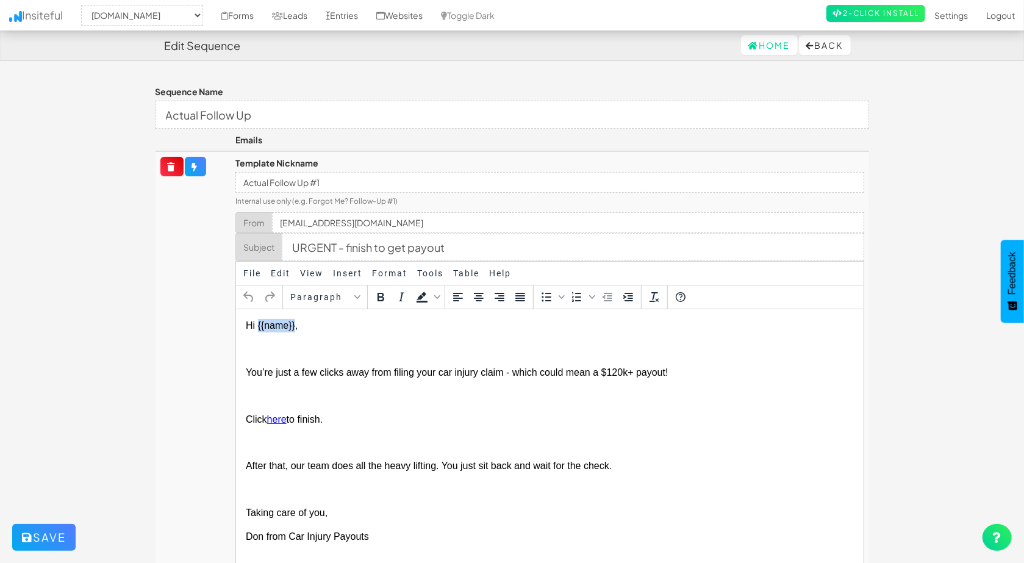
drag, startPoint x: 294, startPoint y: 324, endPoint x: 257, endPoint y: 323, distance: 36.6
click at [257, 323] on span "Hi {{name}}," at bounding box center [272, 325] width 52 height 10
paste body
click at [337, 326] on p "Hi [first_name]," at bounding box center [549, 324] width 607 height 13
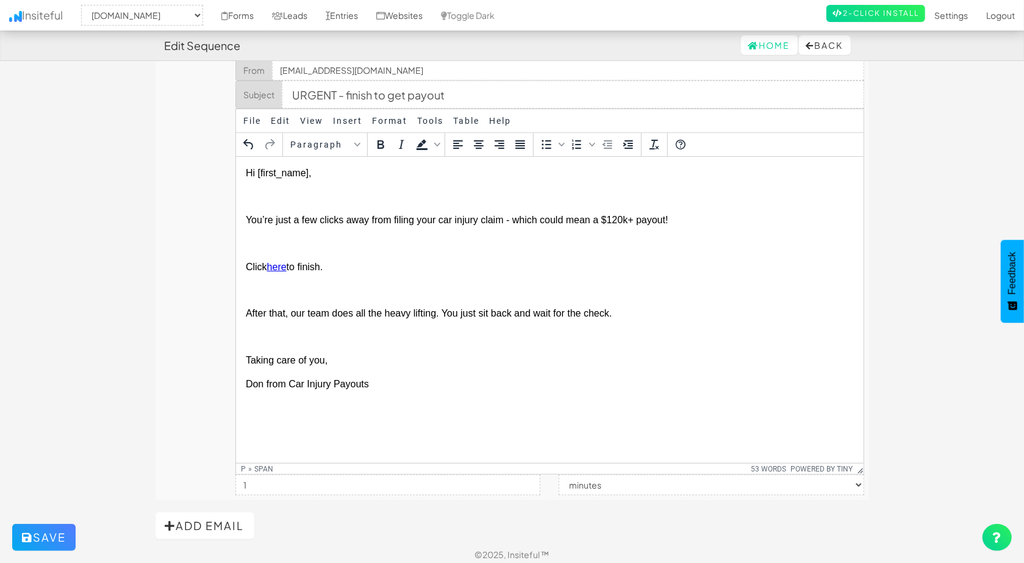
scroll to position [159, 0]
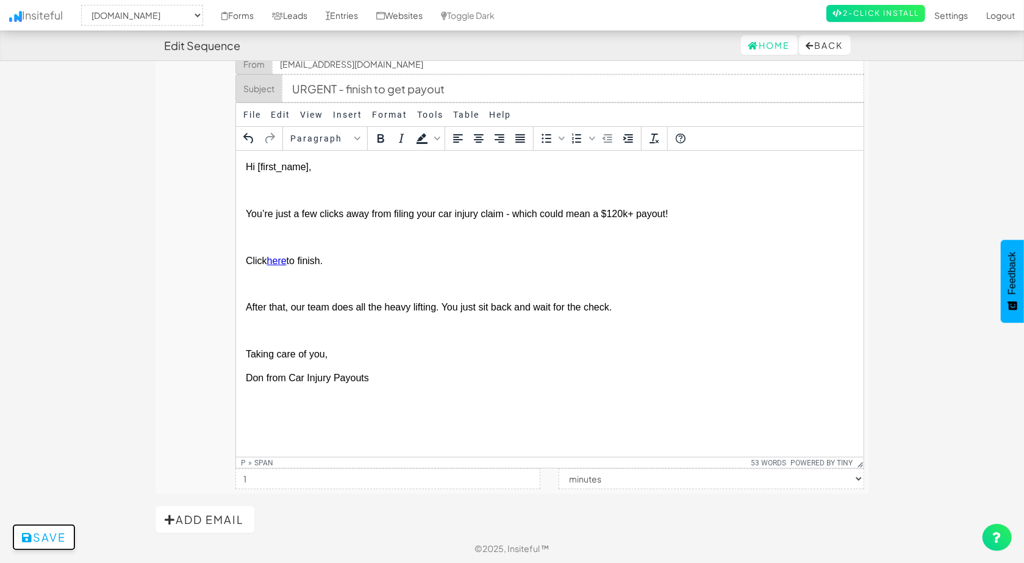
click at [52, 537] on button "Save" at bounding box center [43, 537] width 63 height 27
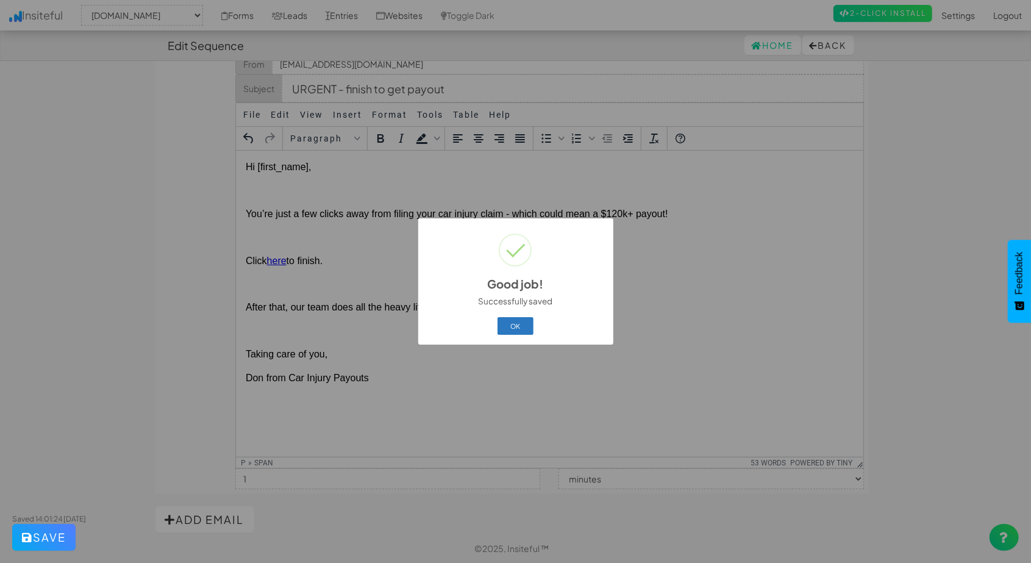
click at [506, 327] on button "OK" at bounding box center [516, 325] width 36 height 17
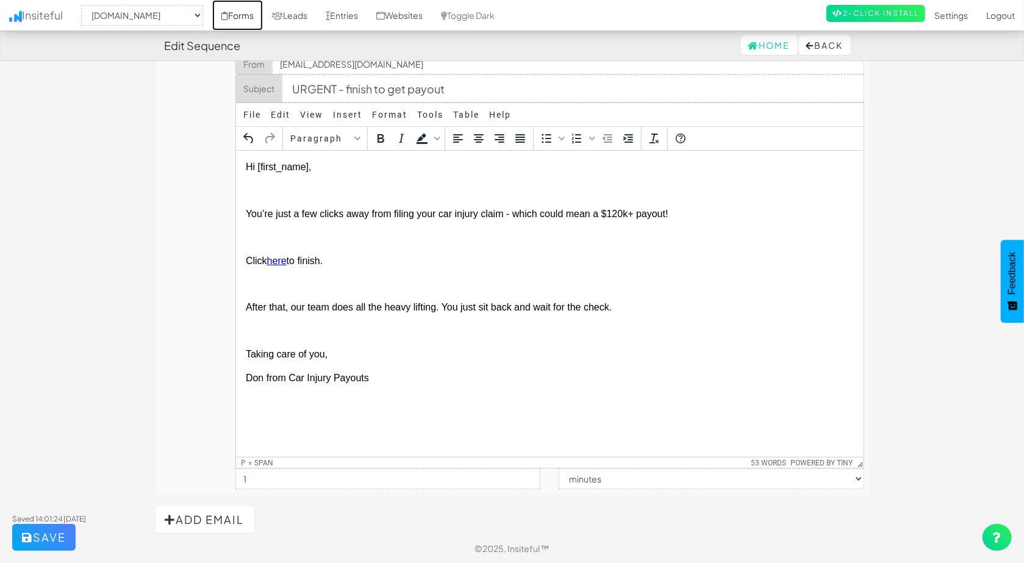
click at [258, 14] on link "Forms" at bounding box center [237, 15] width 51 height 30
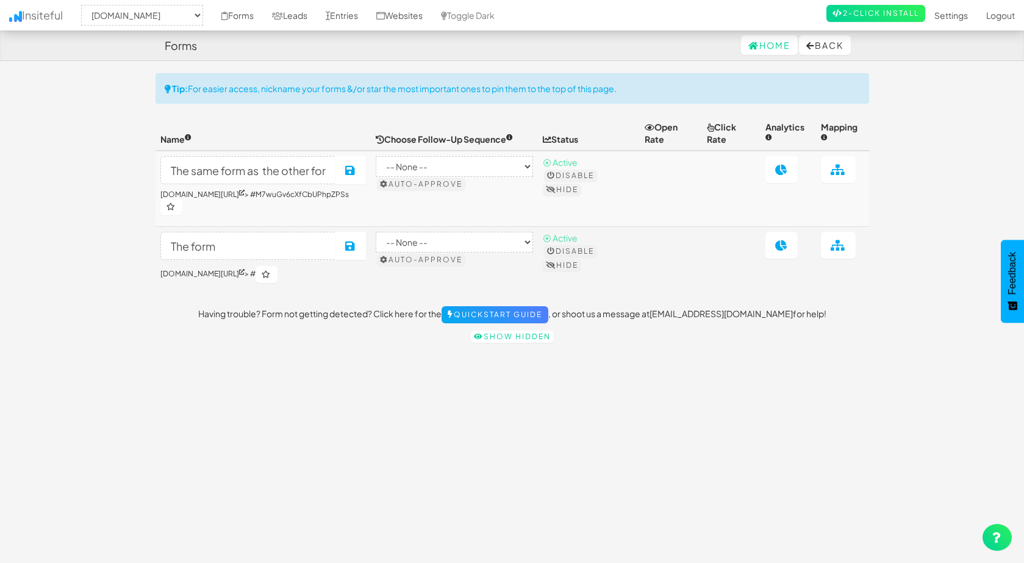
select select "2411"
click at [473, 164] on select "-- None -- B2B (Plain) by Insiteful Checkout (Rich HTML) by Insiteful Checkout …" at bounding box center [454, 166] width 157 height 21
click at [470, 125] on th "Choose Follow-Up Sequence" at bounding box center [454, 133] width 166 height 35
click at [845, 174] on icon at bounding box center [838, 169] width 15 height 11
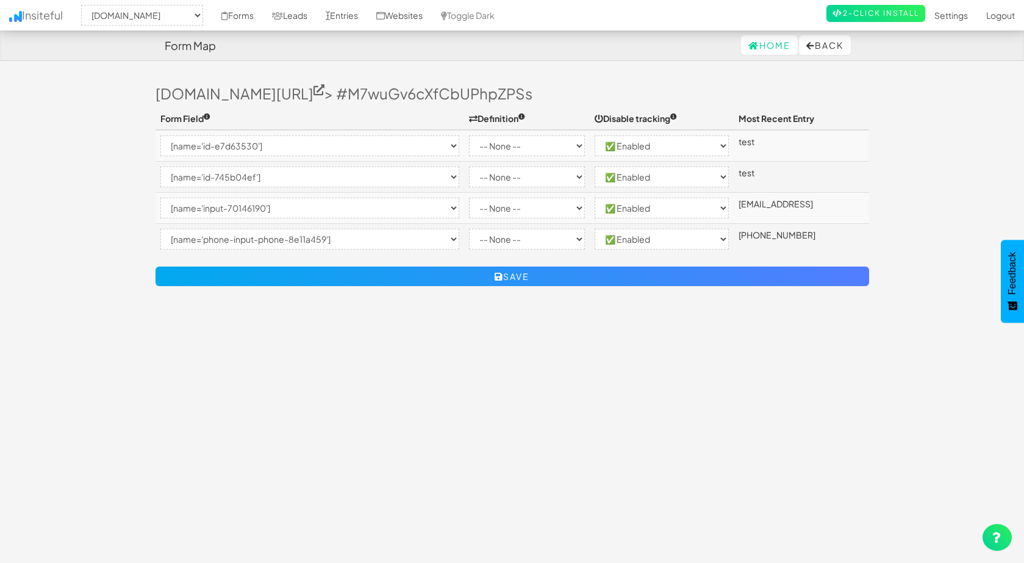
select select "2411"
select select "[name='id-e7d63530']"
select select "enabled"
select select "[name='id-745b04ef']"
select select "enabled"
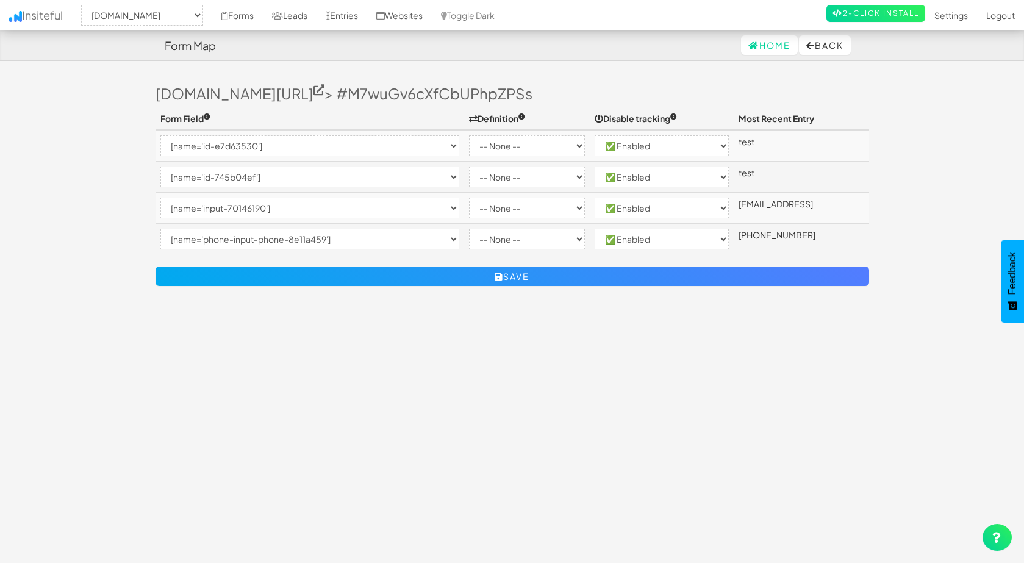
select select "[name='input-70146190']"
select select "enabled"
select select "[name='phone-input-phone-8e11a459']"
select select "enabled"
click at [546, 140] on select "-- None -- Email First Name Last Name Full Name Phone Company Custom... × Unset" at bounding box center [527, 145] width 116 height 21
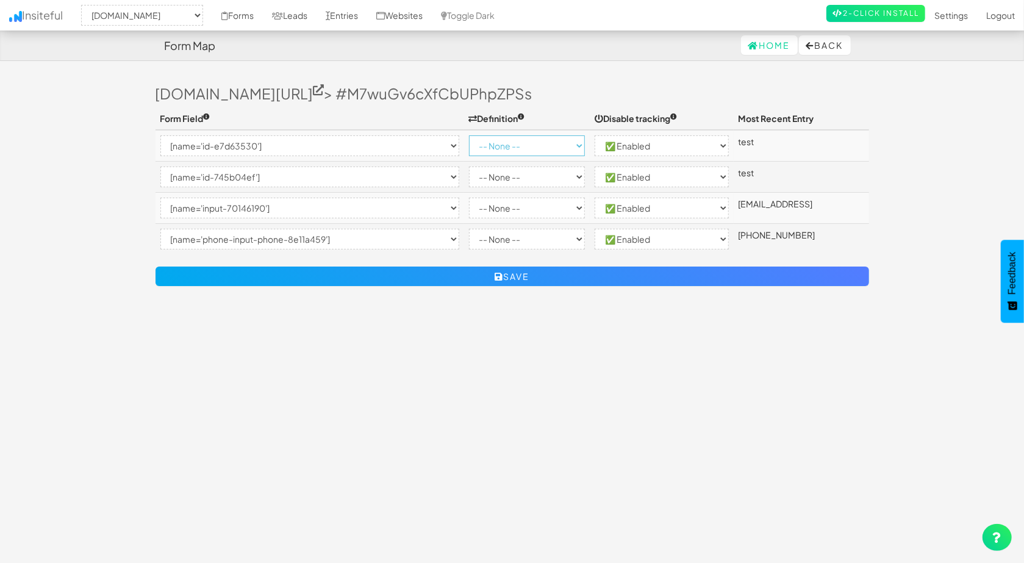
select select "first-name"
click at [469, 135] on select "-- None -- Email First Name Last Name Full Name Phone Company Custom... × Unset" at bounding box center [527, 145] width 116 height 21
click at [533, 177] on select "-- None -- Email First Name Last Name Full Name Phone Company Custom... × Unset" at bounding box center [527, 176] width 116 height 21
select select "last-name"
click at [469, 166] on select "-- None -- Email First Name Last Name Full Name Phone Company Custom... × Unset" at bounding box center [527, 176] width 116 height 21
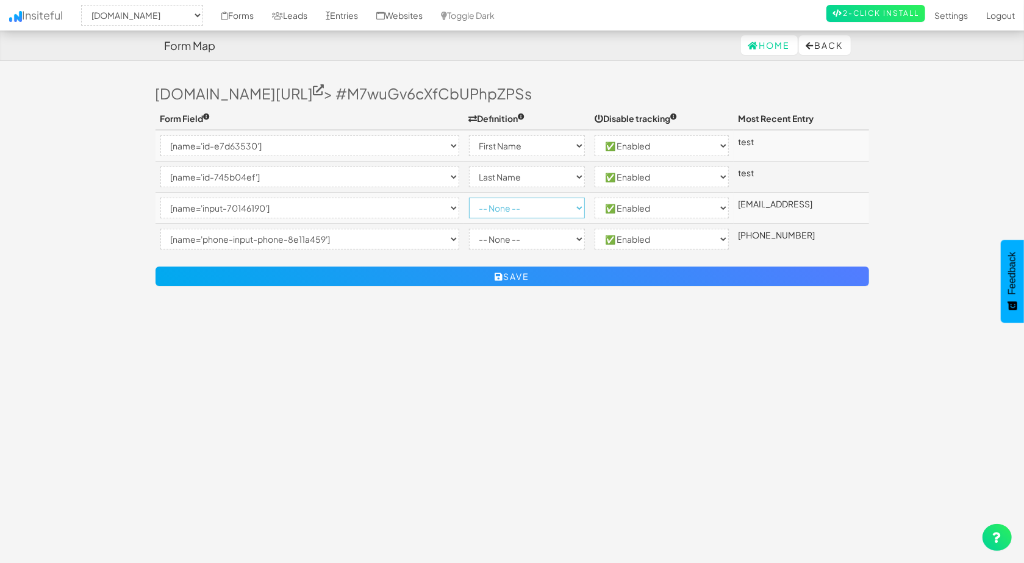
click at [521, 203] on select "-- None -- Email First Name Last Name Full Name Phone Company Custom... × Unset" at bounding box center [527, 208] width 116 height 21
select select "email"
click at [469, 198] on select "-- None -- Email First Name Last Name Full Name Phone Company Custom... × Unset" at bounding box center [527, 208] width 116 height 21
click at [520, 241] on select "-- None -- Email First Name Last Name Full Name Phone Company Custom... × Unset" at bounding box center [527, 239] width 116 height 21
select select "phone"
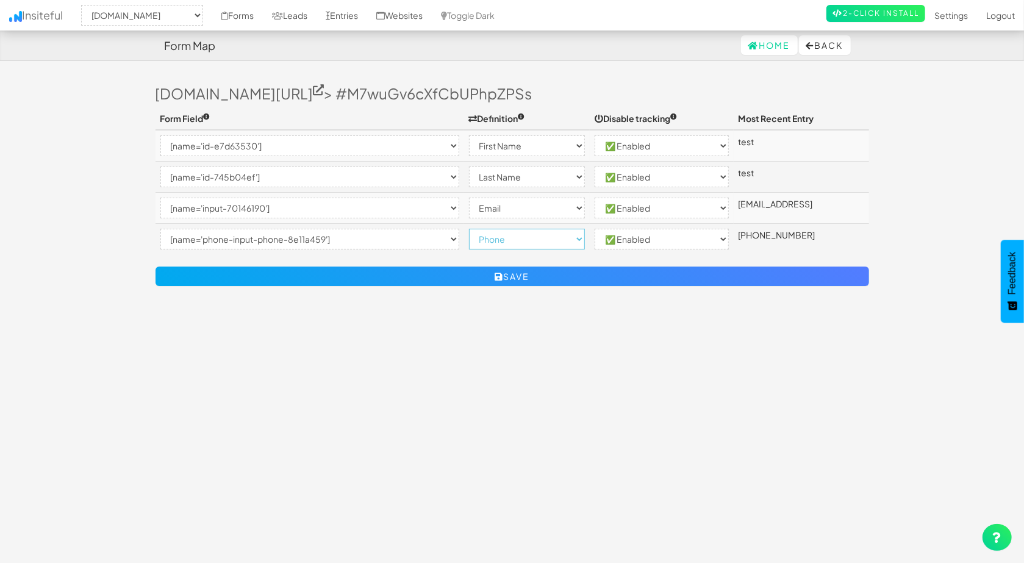
click at [469, 229] on select "-- None -- Email First Name Last Name Full Name Phone Company Custom... × Unset" at bounding box center [527, 239] width 116 height 21
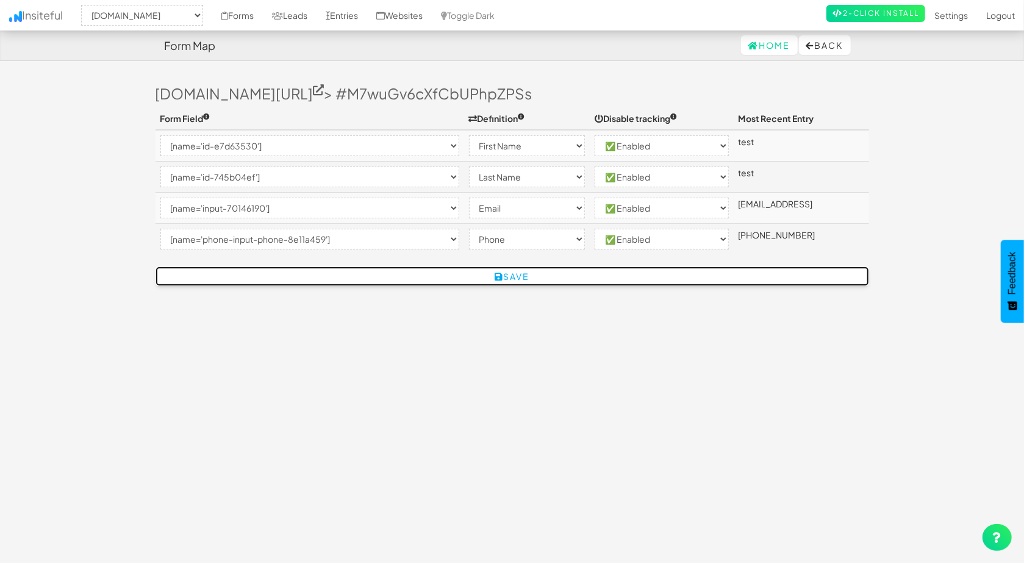
click at [520, 281] on button "Save" at bounding box center [511, 276] width 713 height 20
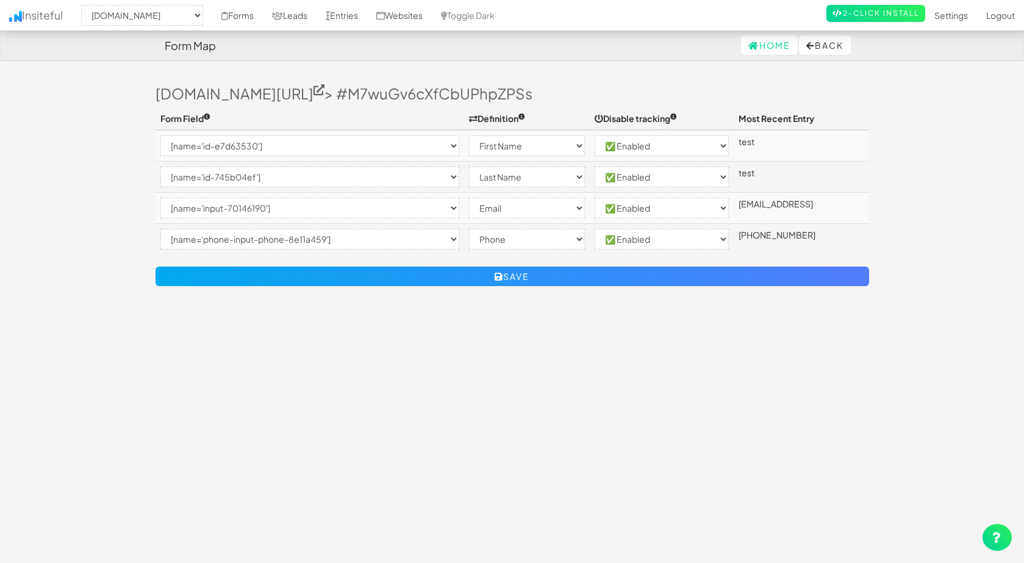
select select "2411"
select select "[name='id-e7d63530']"
select select "first-name"
select select "enabled"
select select "[name='id-745b04ef']"
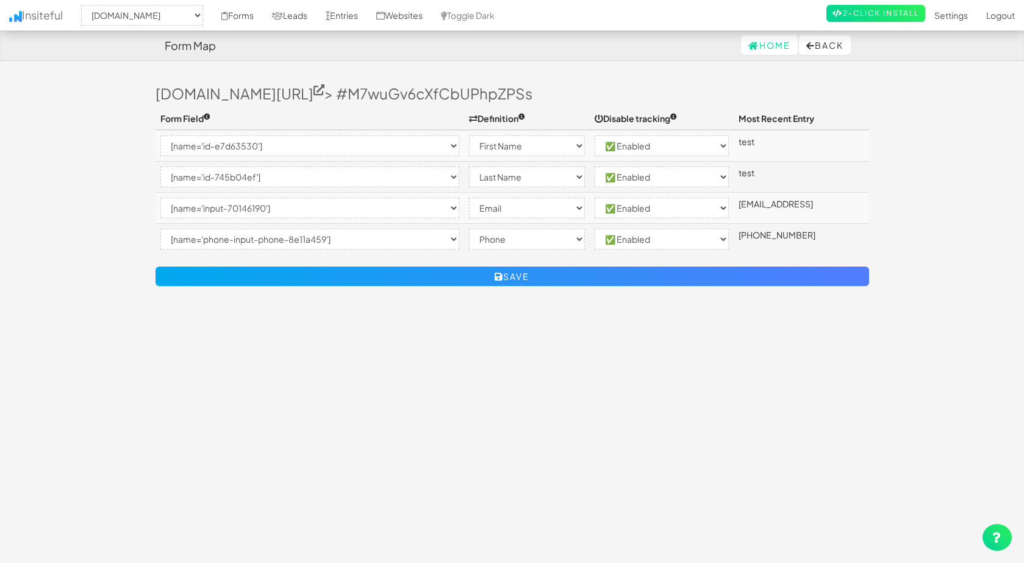
select select "last-name"
select select "enabled"
select select "[name='input-70146190']"
select select "email"
select select "enabled"
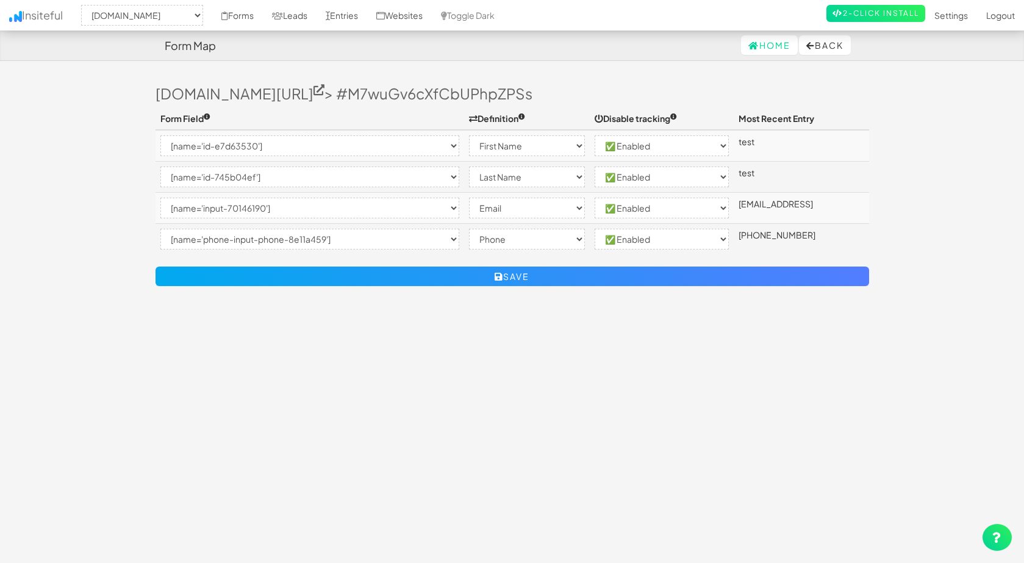
select select "[name='phone-input-phone-8e11a459']"
select select "phone"
select select "enabled"
click at [829, 46] on button "Back" at bounding box center [825, 45] width 52 height 20
select select "2411"
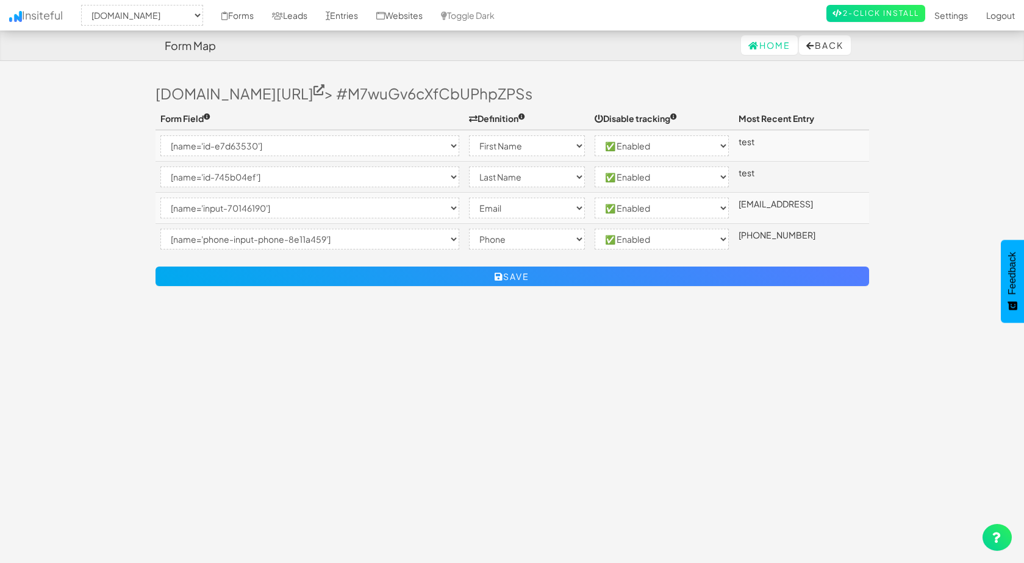
select select "[name='id-e7d63530']"
select select "first-name"
select select "enabled"
select select "[name='id-745b04ef']"
select select "last-name"
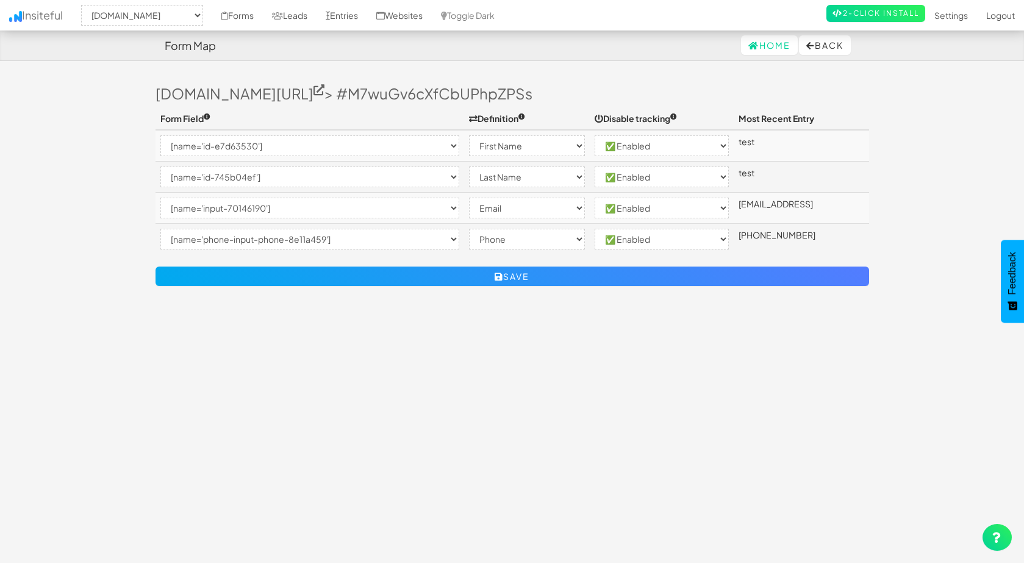
select select "enabled"
select select "[name='input-70146190']"
select select "email"
select select "enabled"
select select "[name='phone-input-phone-8e11a459']"
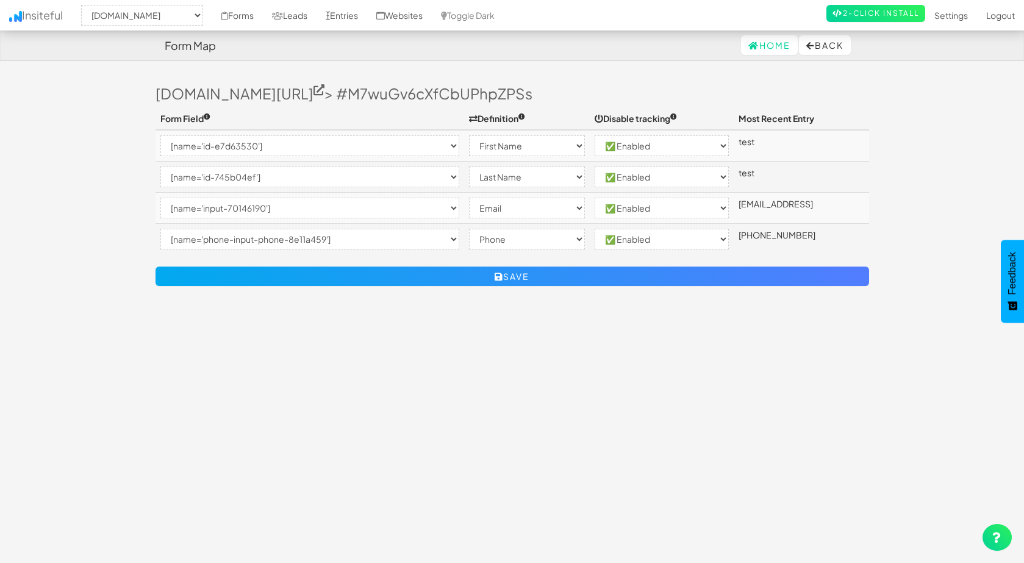
select select "phone"
select select "enabled"
click at [812, 47] on button "Back" at bounding box center [825, 45] width 52 height 20
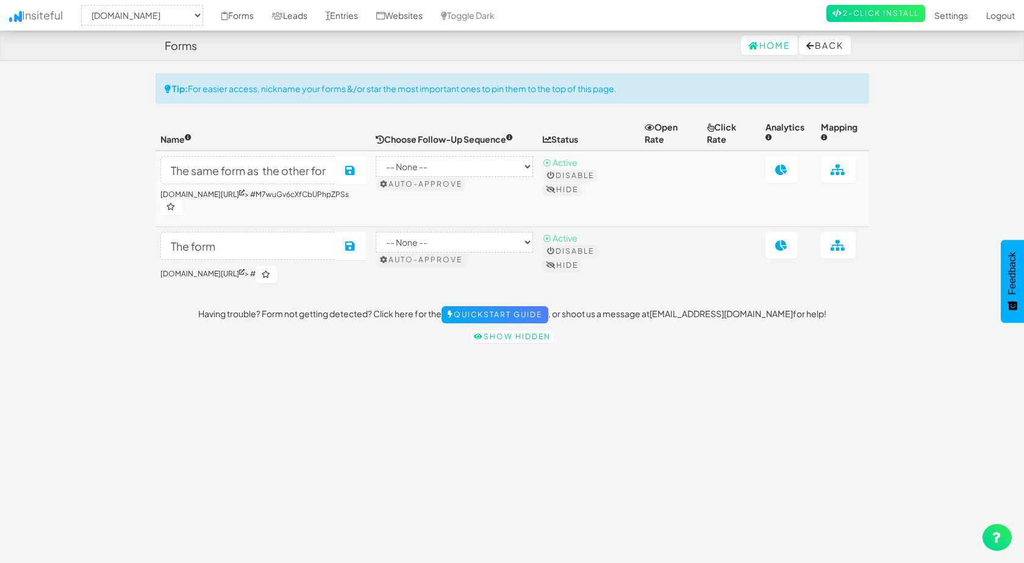
select select "2411"
click at [846, 243] on link at bounding box center [838, 245] width 35 height 27
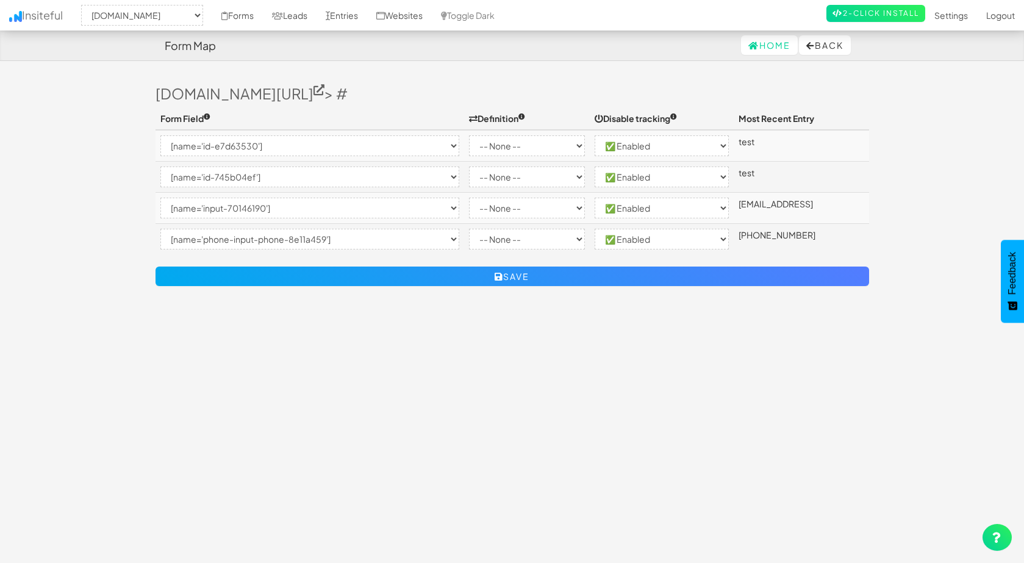
select select "2411"
select select "[name='id-e7d63530']"
select select "enabled"
select select "[name='id-745b04ef']"
select select "enabled"
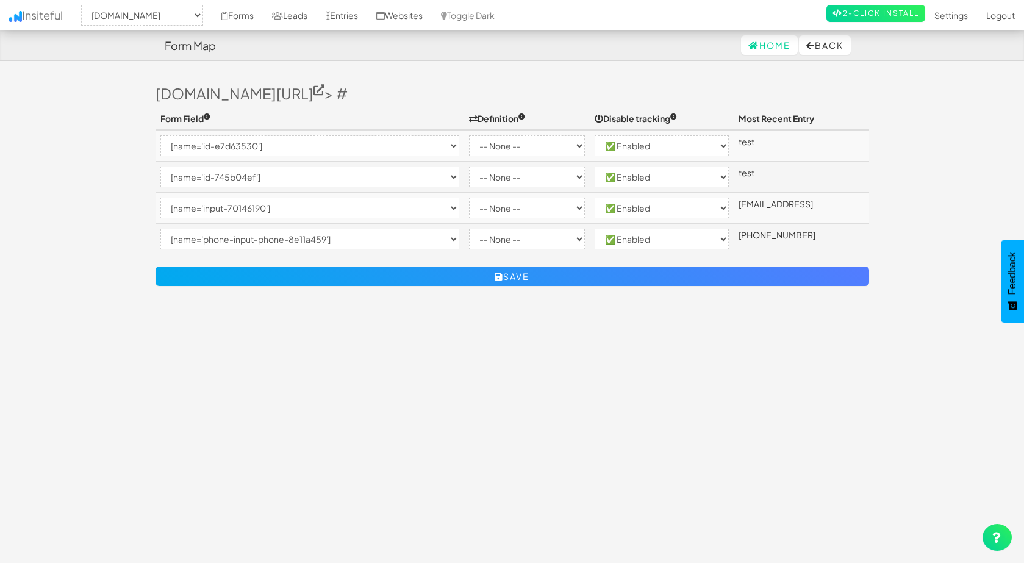
select select "[name='input-70146190']"
select select "enabled"
select select "[name='phone-input-phone-8e11a459']"
select select "enabled"
click at [532, 146] on select "-- None -- Email First Name Last Name Full Name Phone Company Custom... × Unset" at bounding box center [527, 145] width 116 height 21
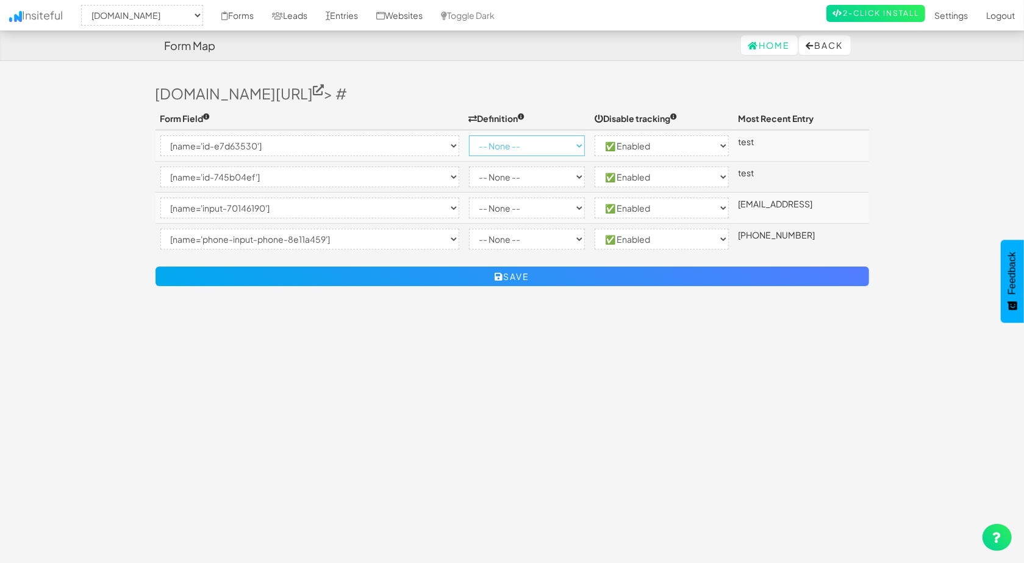
select select "first-name"
click at [469, 135] on select "-- None -- Email First Name Last Name Full Name Phone Company Custom... × Unset" at bounding box center [527, 145] width 116 height 21
click at [524, 175] on select "-- None -- Email First Name Last Name Full Name Phone Company Custom... × Unset" at bounding box center [527, 176] width 116 height 21
select select "last-name"
click at [469, 166] on select "-- None -- Email First Name Last Name Full Name Phone Company Custom... × Unset" at bounding box center [527, 176] width 116 height 21
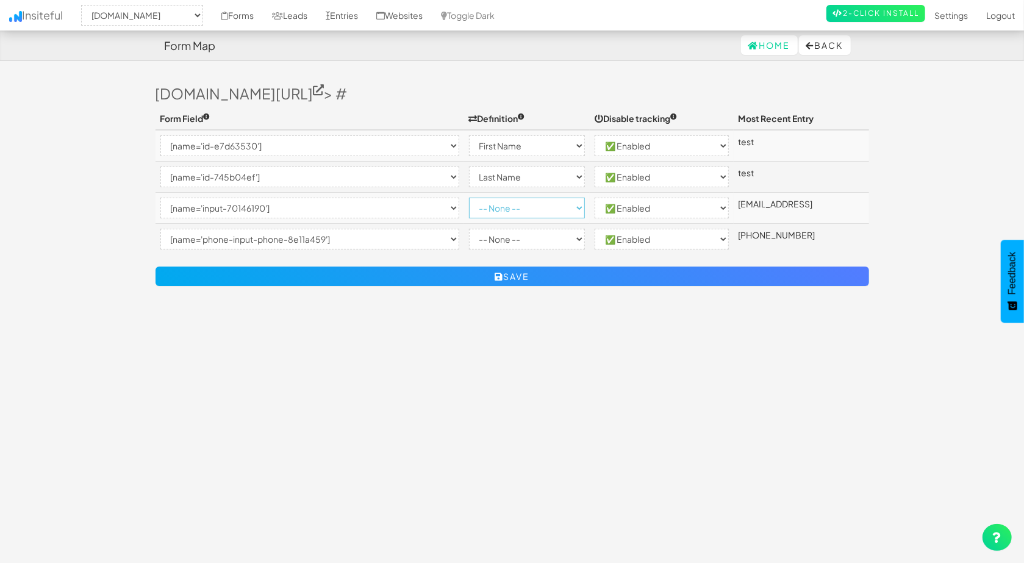
click at [522, 202] on select "-- None -- Email First Name Last Name Full Name Phone Company Custom... × Unset" at bounding box center [527, 208] width 116 height 21
select select "email"
click at [469, 198] on select "-- None -- Email First Name Last Name Full Name Phone Company Custom... × Unset" at bounding box center [527, 208] width 116 height 21
click at [523, 240] on select "-- None -- Email First Name Last Name Full Name Phone Company Custom... × Unset" at bounding box center [527, 239] width 116 height 21
select select "phone"
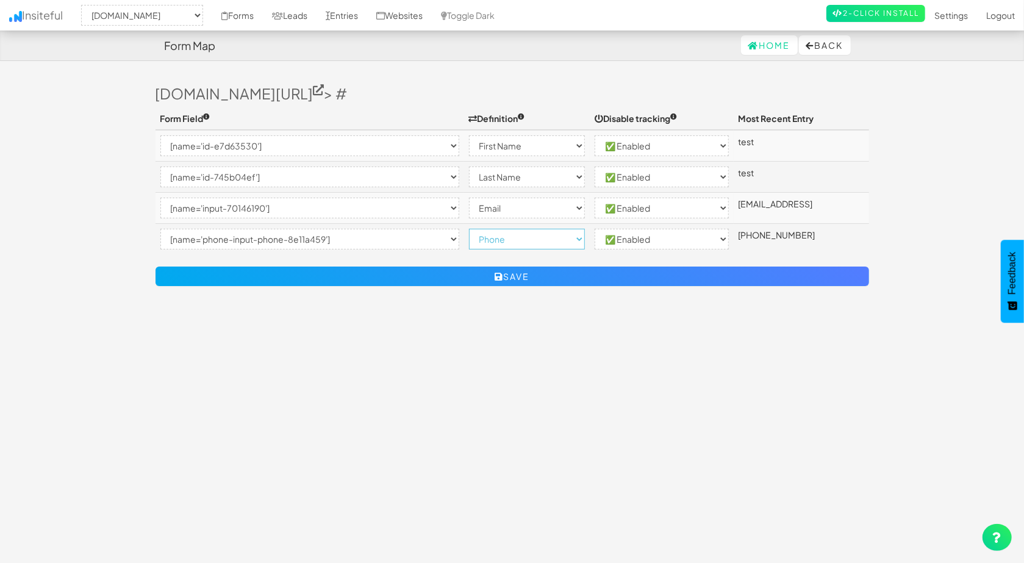
click at [469, 229] on select "-- None -- Email First Name Last Name Full Name Phone Company Custom... × Unset" at bounding box center [527, 239] width 116 height 21
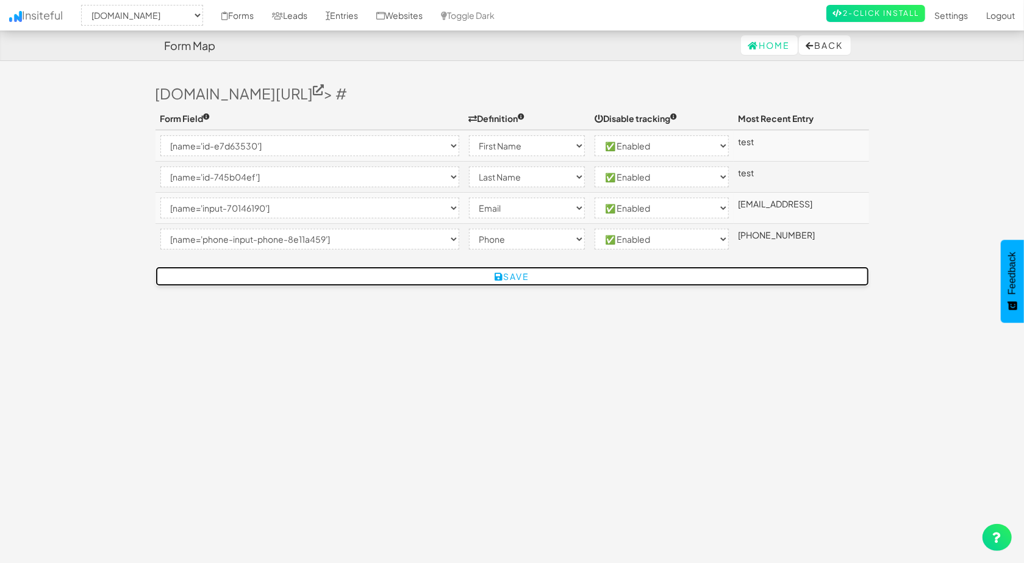
click at [651, 274] on button "Save" at bounding box center [511, 276] width 713 height 20
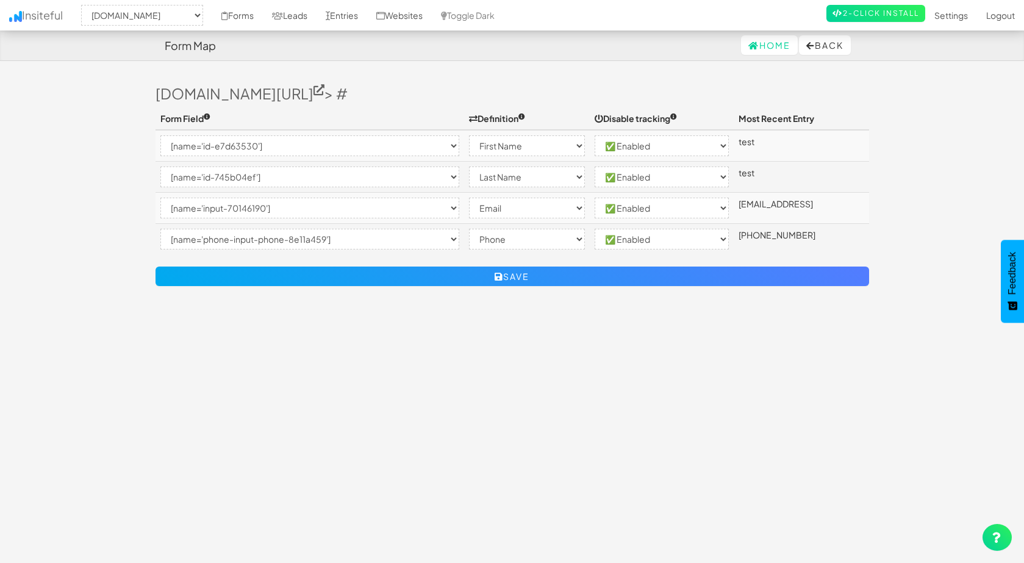
select select "2411"
select select "[name='id-e7d63530']"
select select "first-name"
select select "enabled"
select select "[name='id-745b04ef']"
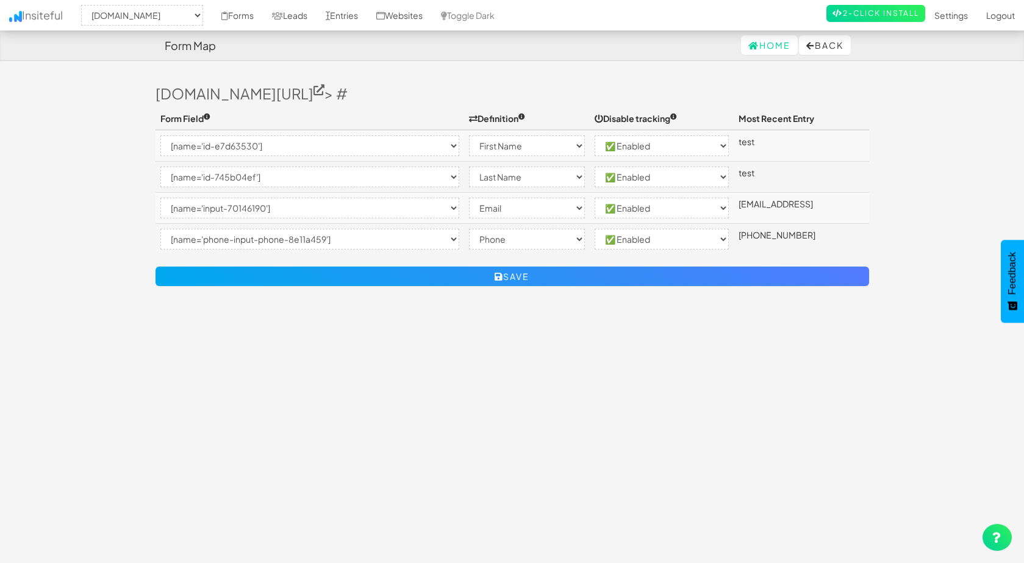
select select "last-name"
select select "enabled"
select select "[name='input-70146190']"
select select "email"
select select "enabled"
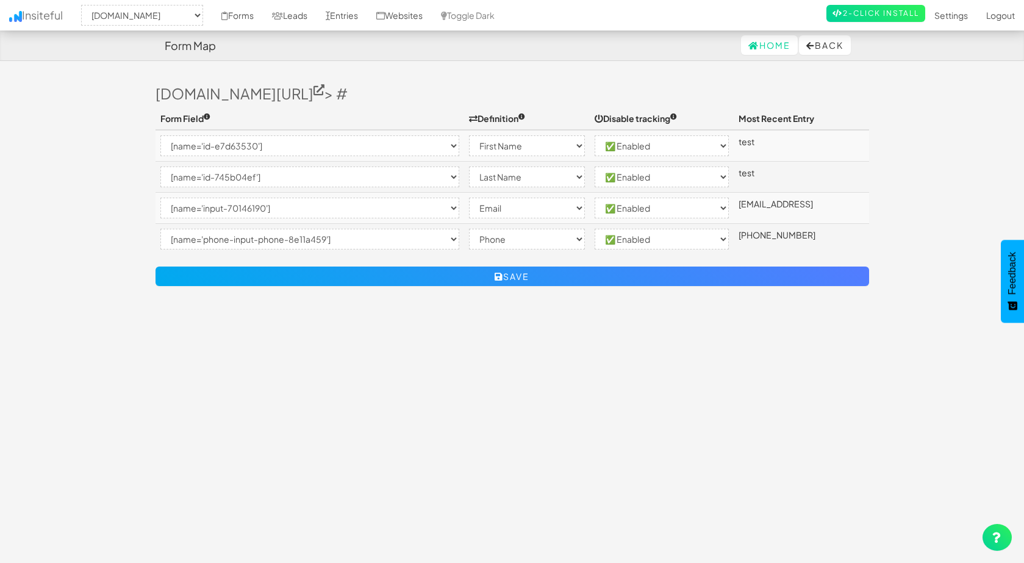
select select "[name='phone-input-phone-8e11a459']"
select select "phone"
select select "enabled"
click at [842, 46] on button "Back" at bounding box center [825, 45] width 52 height 20
select select "2411"
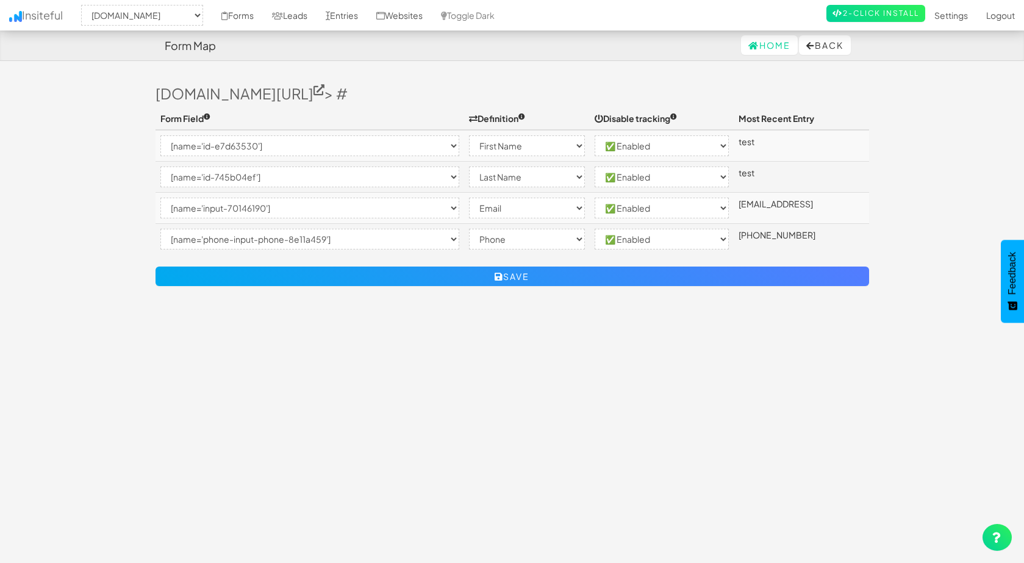
select select "[name='id-e7d63530']"
select select "first-name"
select select "enabled"
select select "[name='id-745b04ef']"
select select "last-name"
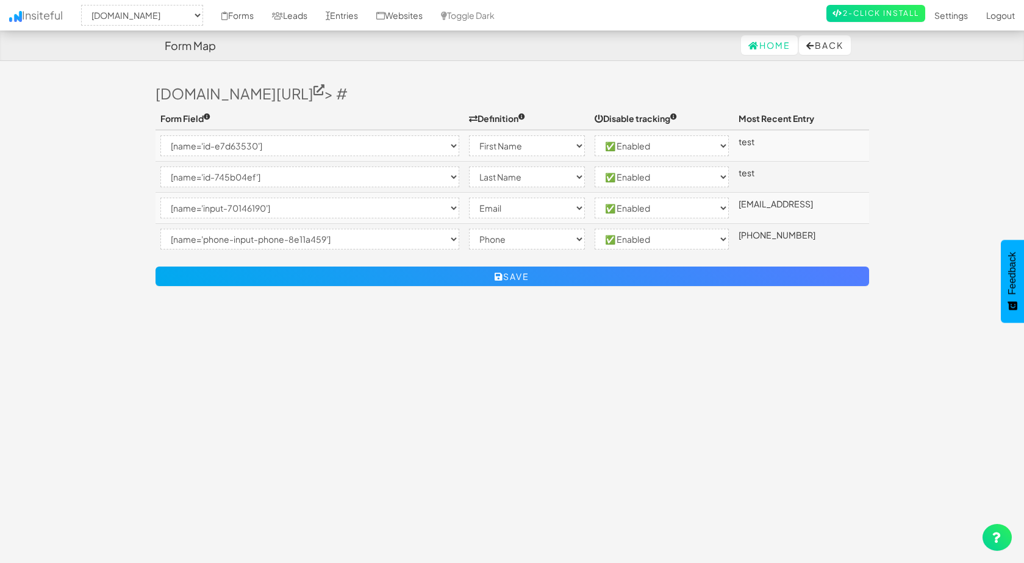
select select "enabled"
select select "[name='input-70146190']"
select select "email"
select select "enabled"
select select "[name='phone-input-phone-8e11a459']"
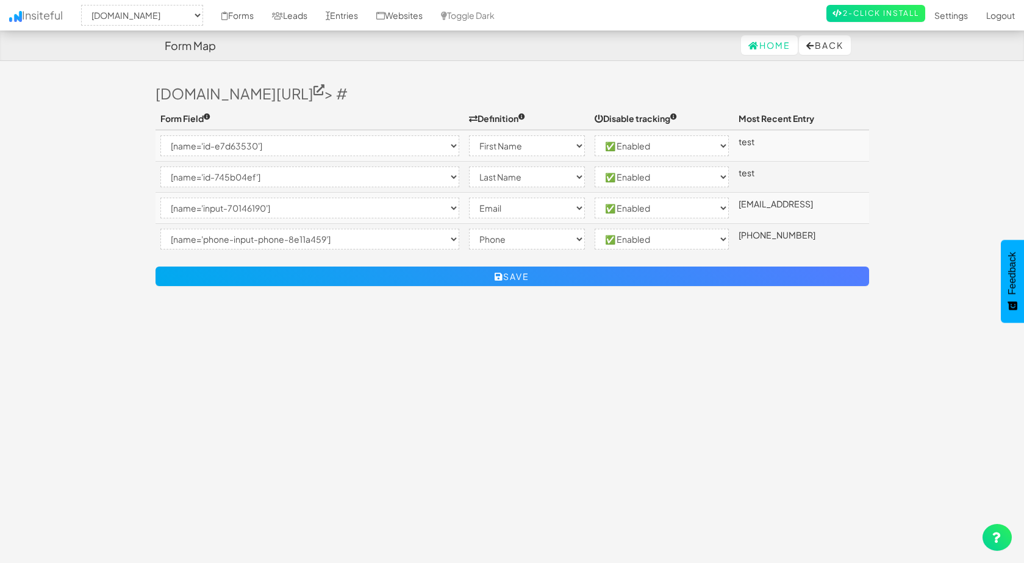
select select "phone"
select select "enabled"
click at [815, 46] on button "Back" at bounding box center [825, 45] width 52 height 20
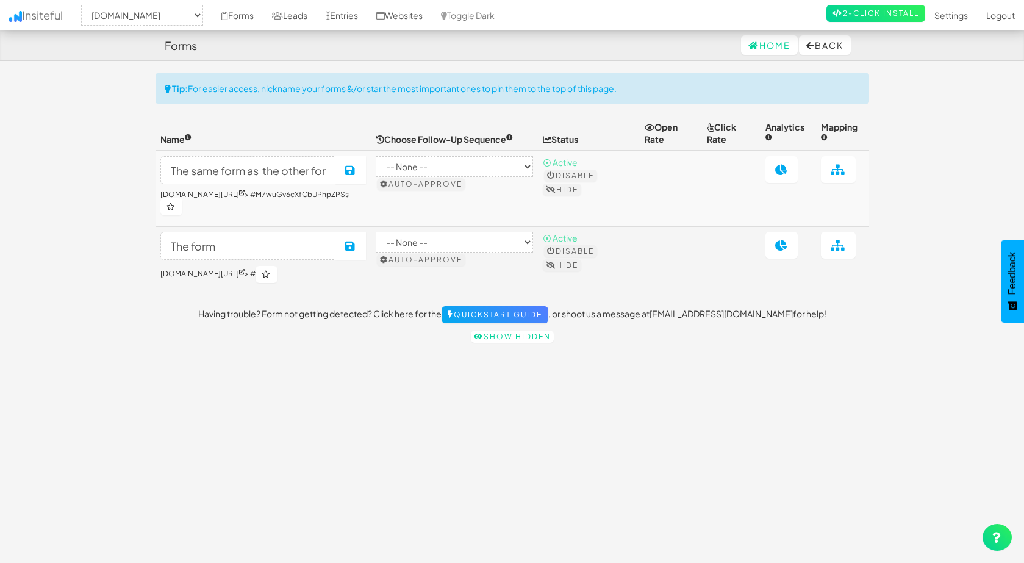
select select "2411"
click at [59, 15] on link "Insiteful" at bounding box center [36, 15] width 72 height 30
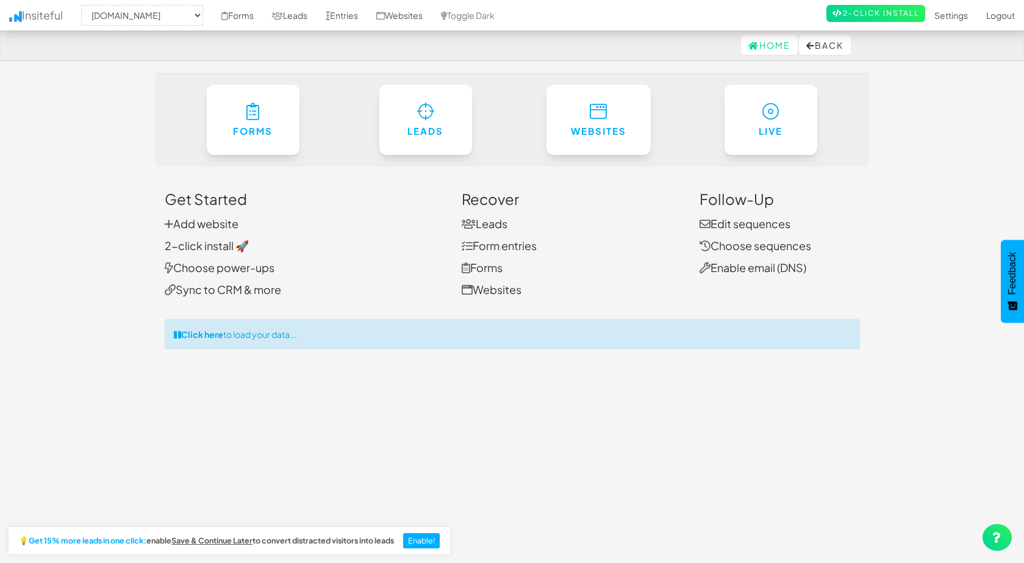
select select "2411"
click at [737, 227] on link "Edit sequences" at bounding box center [744, 223] width 91 height 14
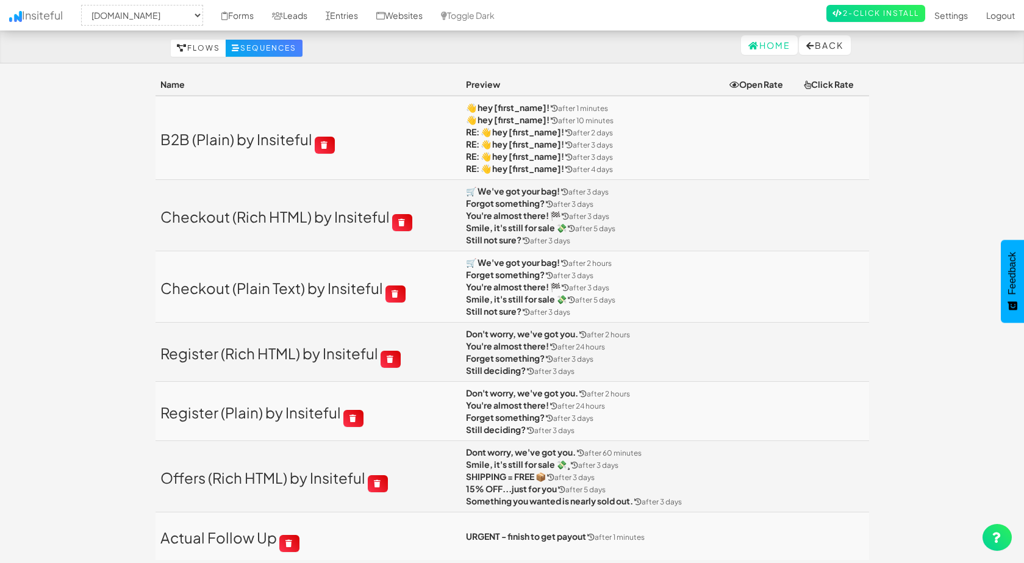
select select "2411"
click at [243, 532] on link "Actual Follow Up" at bounding box center [218, 537] width 116 height 18
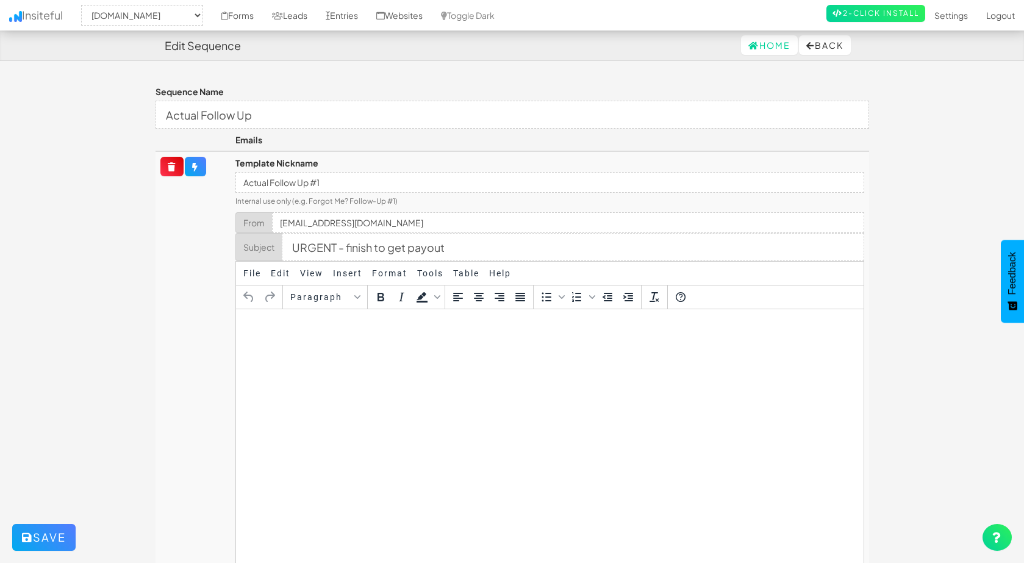
select select "2411"
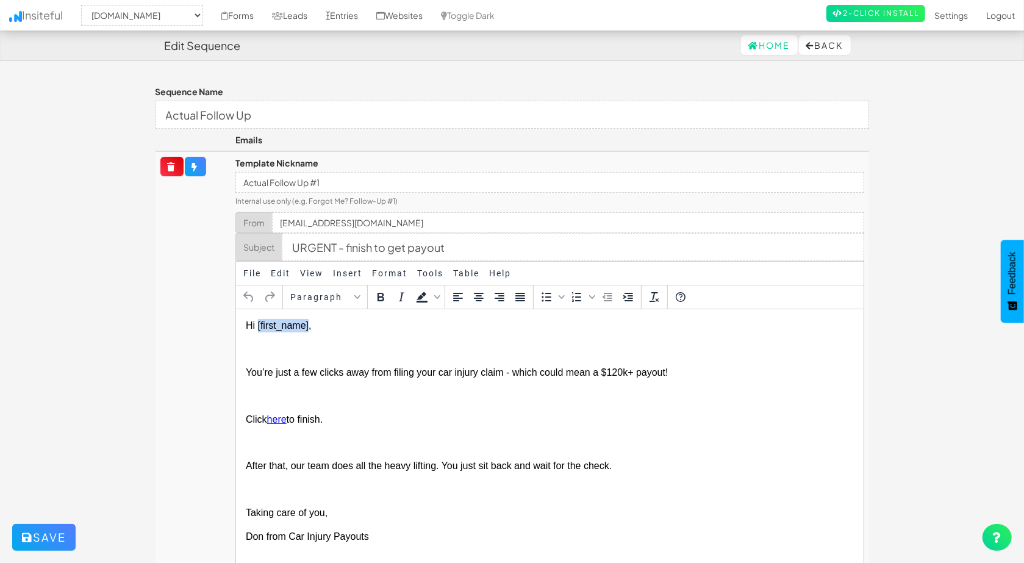
drag, startPoint x: 307, startPoint y: 328, endPoint x: 257, endPoint y: 327, distance: 50.0
click at [257, 327] on span "Hi [first_name]," at bounding box center [279, 325] width 66 height 10
click at [220, 327] on td at bounding box center [193, 401] width 76 height 501
click at [304, 330] on span "Hi [first_name]," at bounding box center [279, 325] width 66 height 10
click at [320, 329] on p "Hi [first_name]," at bounding box center [549, 324] width 607 height 13
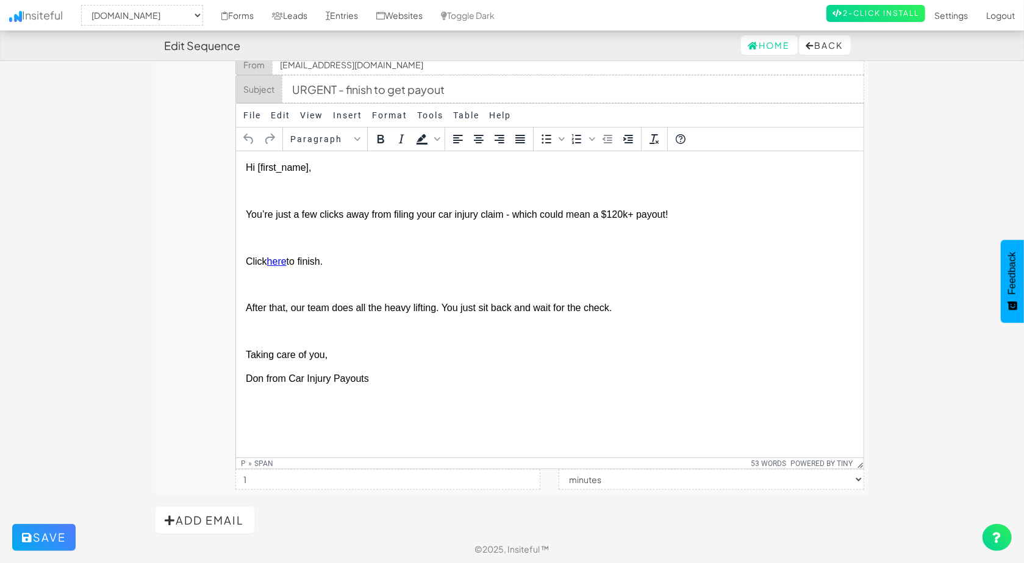
scroll to position [159, 0]
